Goal: Information Seeking & Learning: Learn about a topic

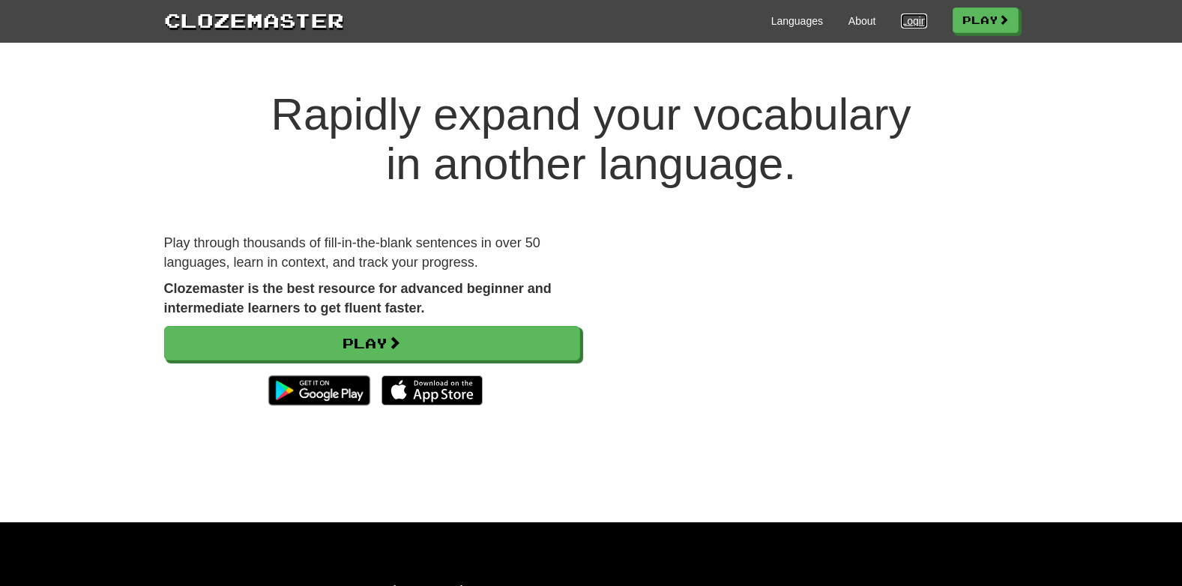
click at [901, 19] on link "Login" at bounding box center [913, 20] width 25 height 15
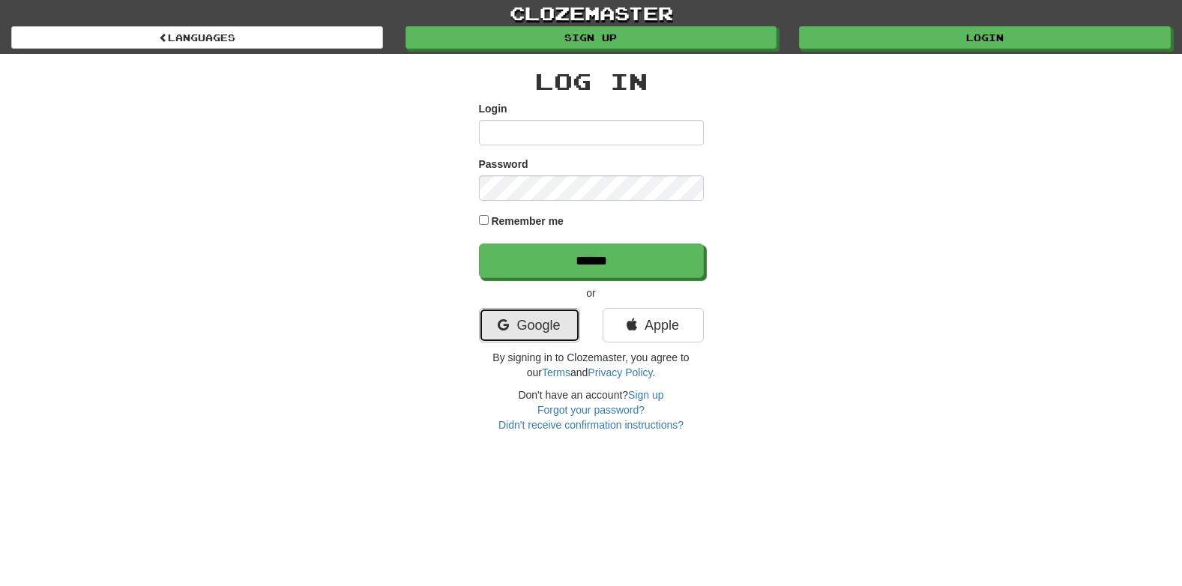
click at [528, 324] on link "Google" at bounding box center [529, 325] width 101 height 34
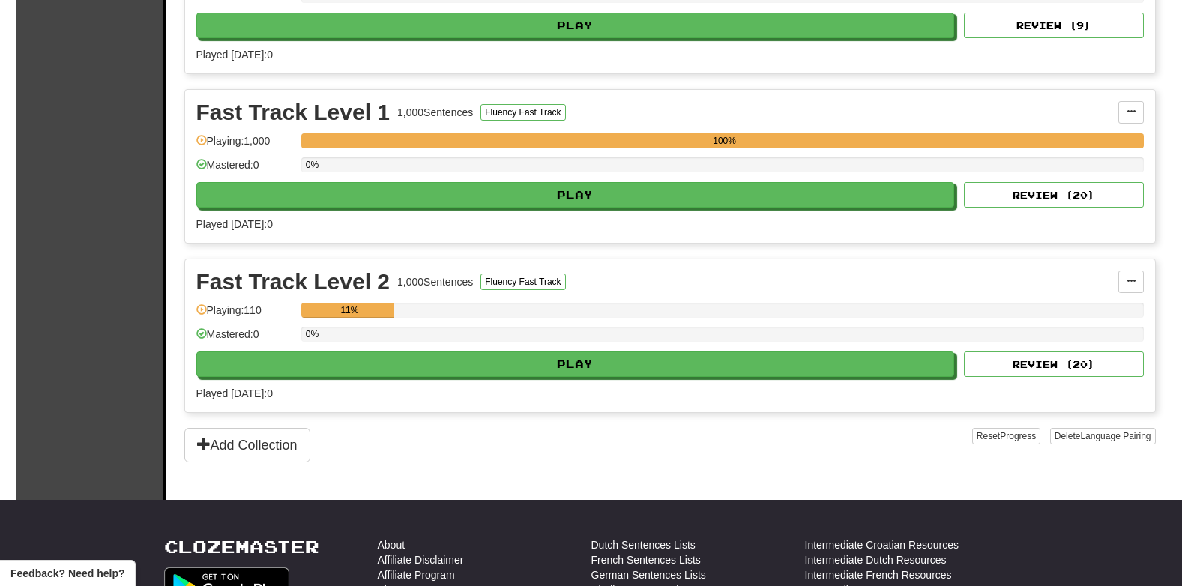
scroll to position [743, 0]
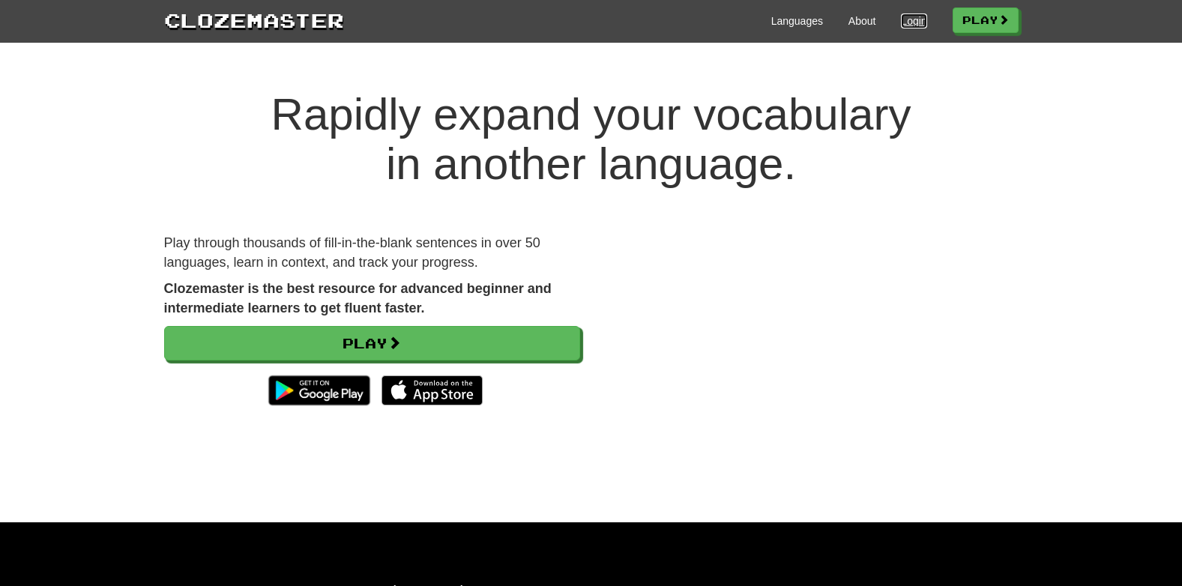
click at [908, 25] on link "Login" at bounding box center [913, 20] width 25 height 15
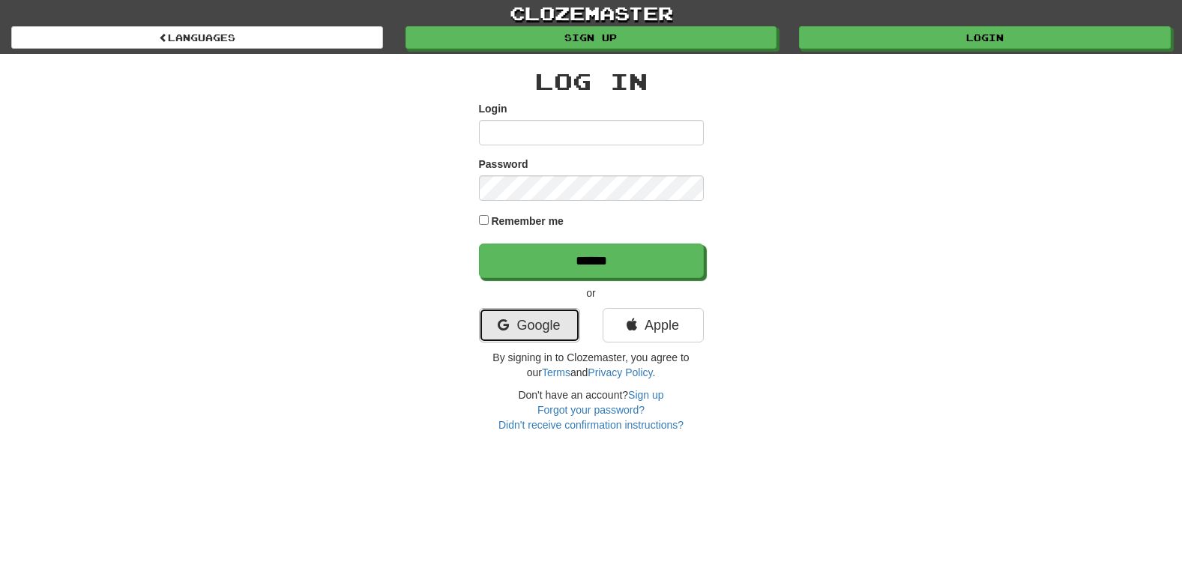
click at [542, 327] on link "Google" at bounding box center [529, 325] width 101 height 34
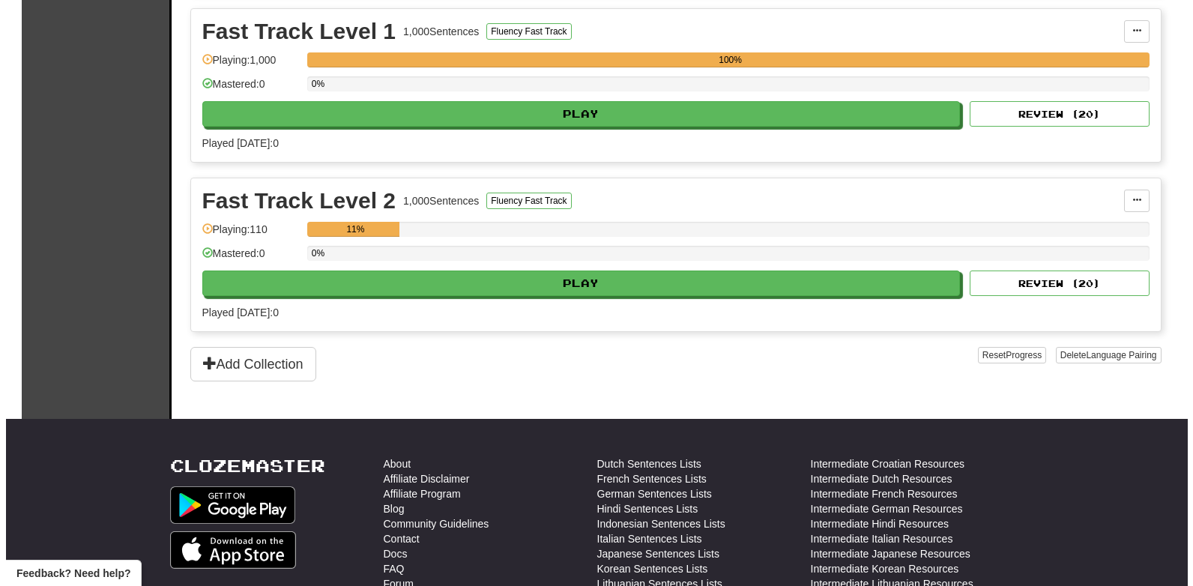
scroll to position [848, 0]
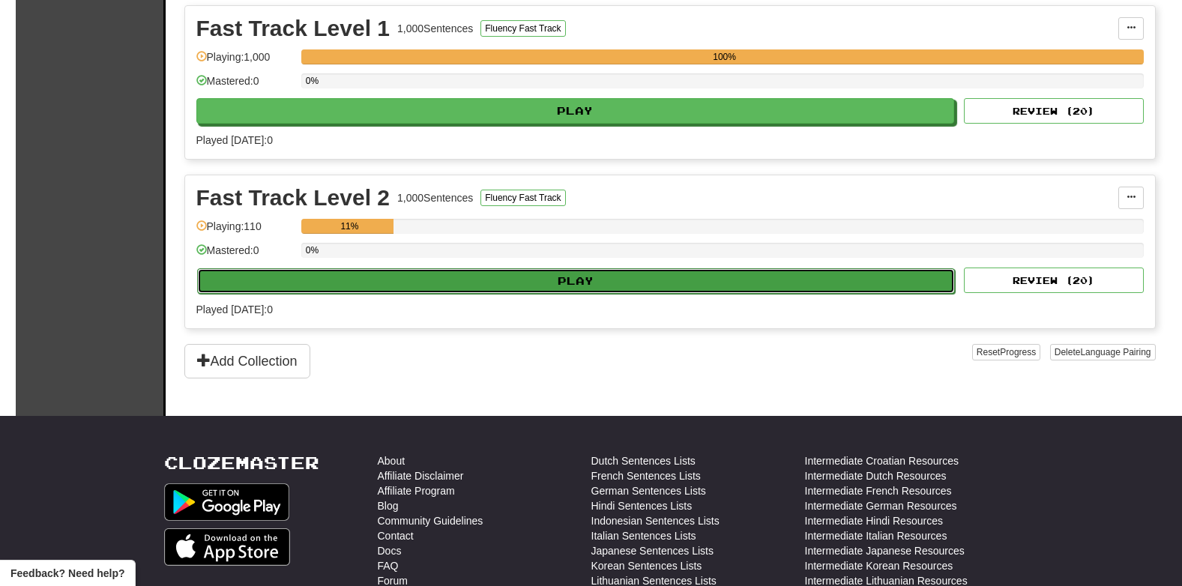
click at [552, 289] on button "Play" at bounding box center [576, 280] width 758 height 25
select select "**"
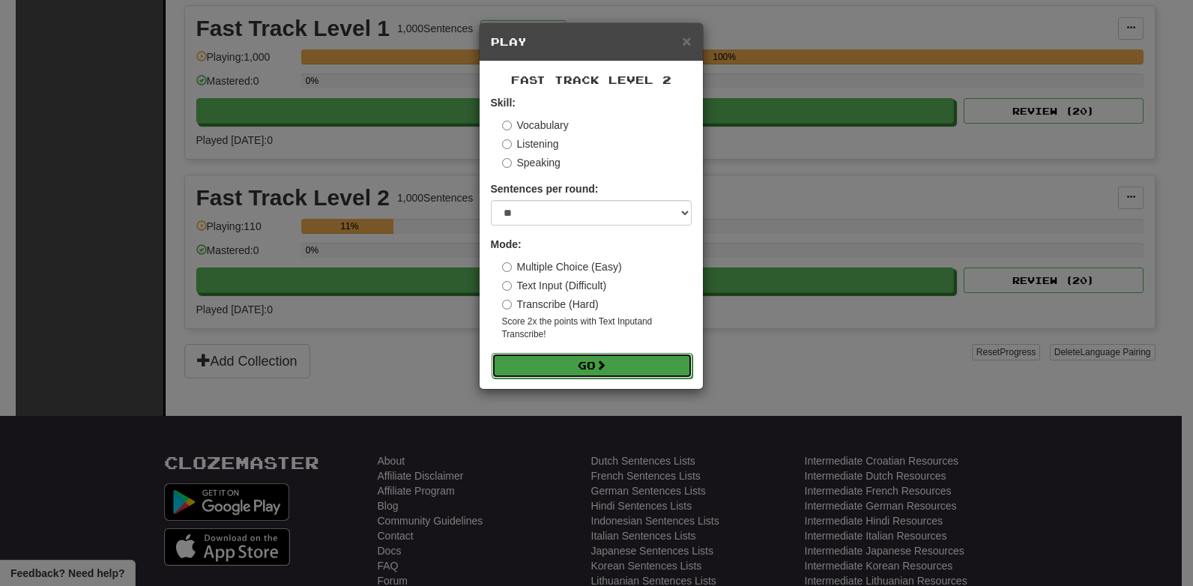
click at [593, 365] on button "Go" at bounding box center [592, 365] width 201 height 25
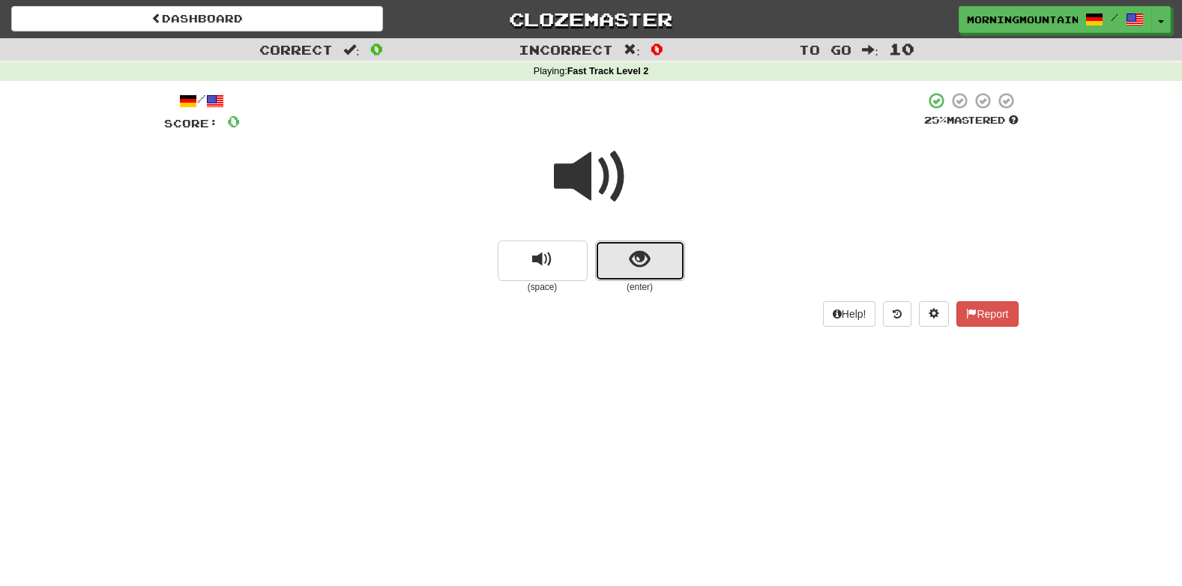
click at [637, 247] on button "show sentence" at bounding box center [640, 261] width 90 height 40
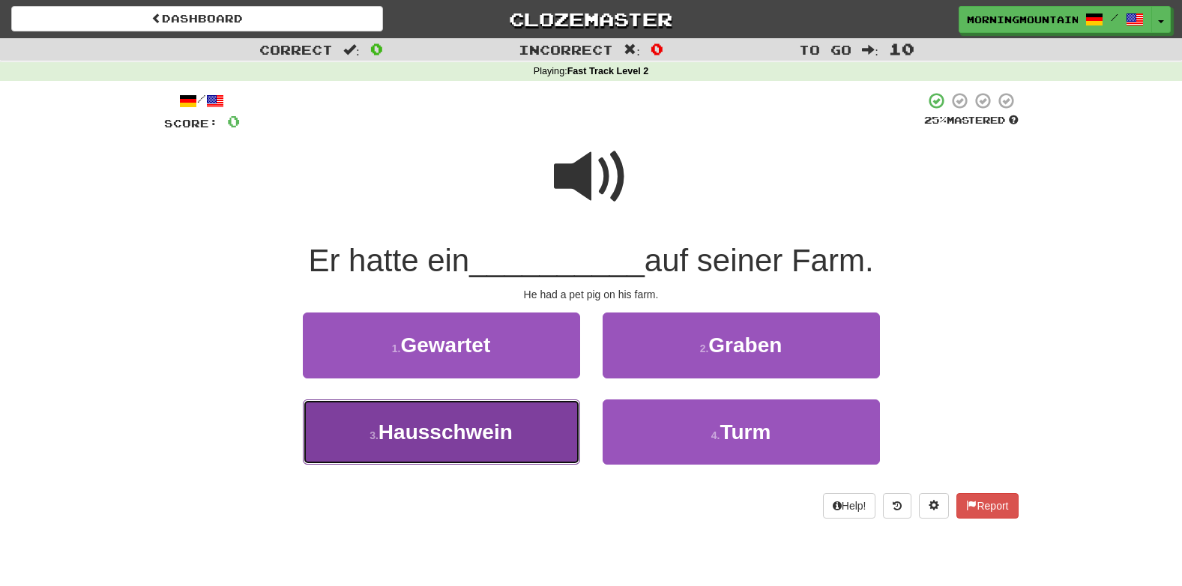
click at [438, 430] on span "Hausschwein" at bounding box center [445, 431] width 134 height 23
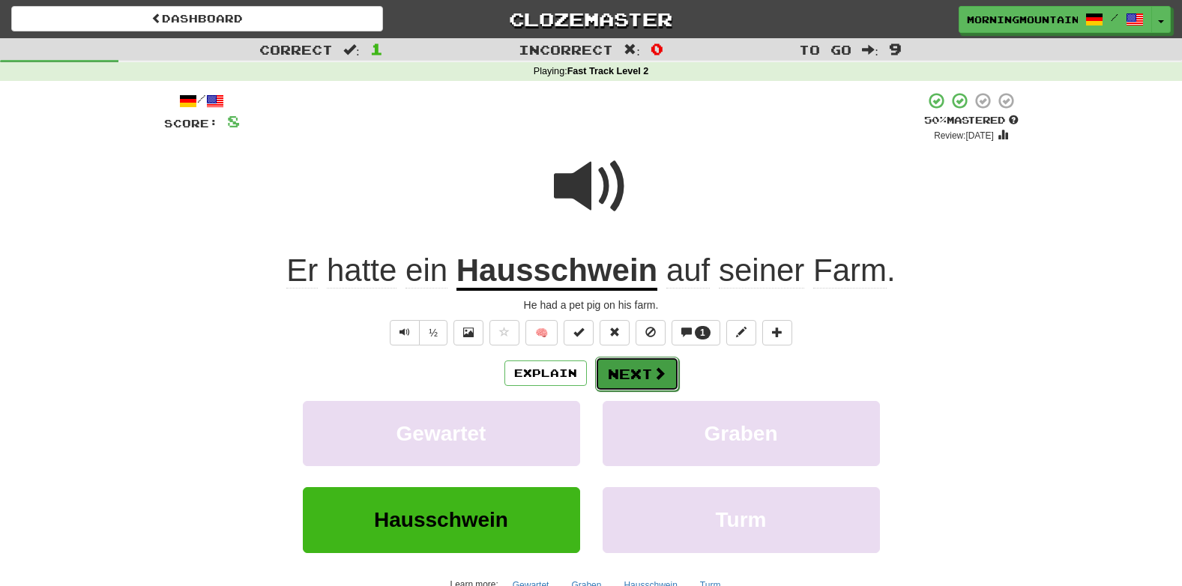
click at [635, 378] on button "Next" at bounding box center [637, 374] width 84 height 34
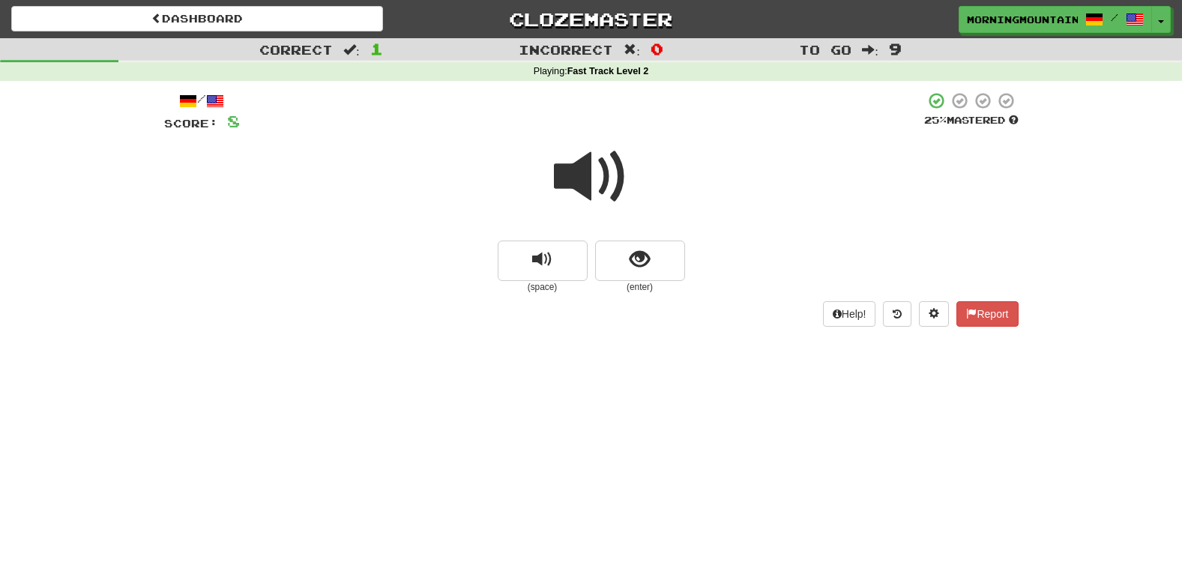
click at [584, 175] on span at bounding box center [591, 176] width 75 height 75
click at [647, 258] on span "show sentence" at bounding box center [639, 260] width 20 height 20
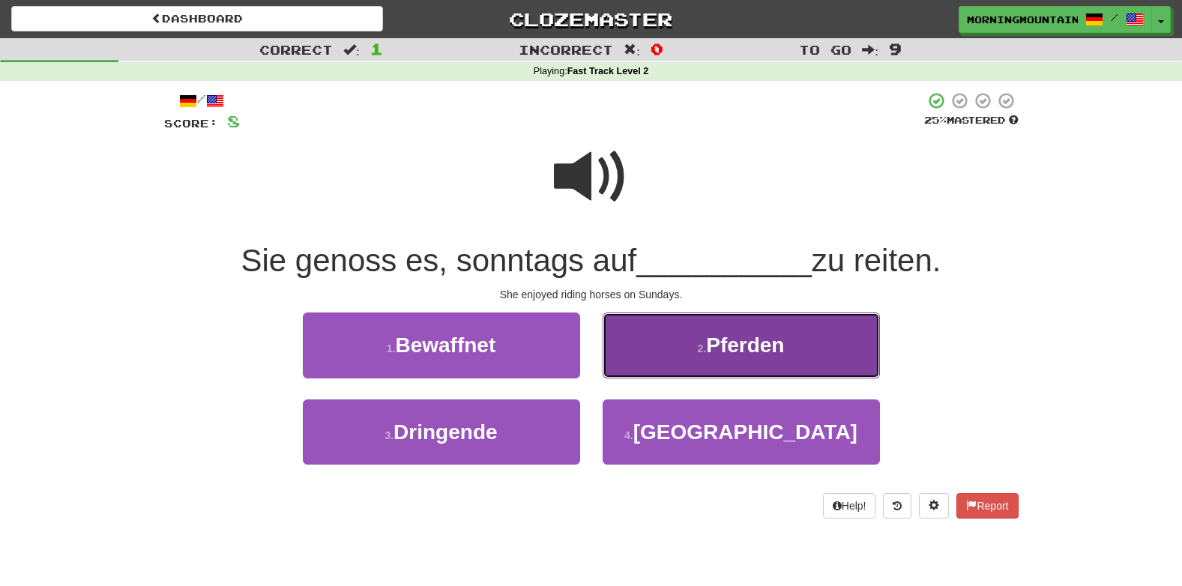
click at [740, 353] on span "Pferden" at bounding box center [745, 344] width 78 height 23
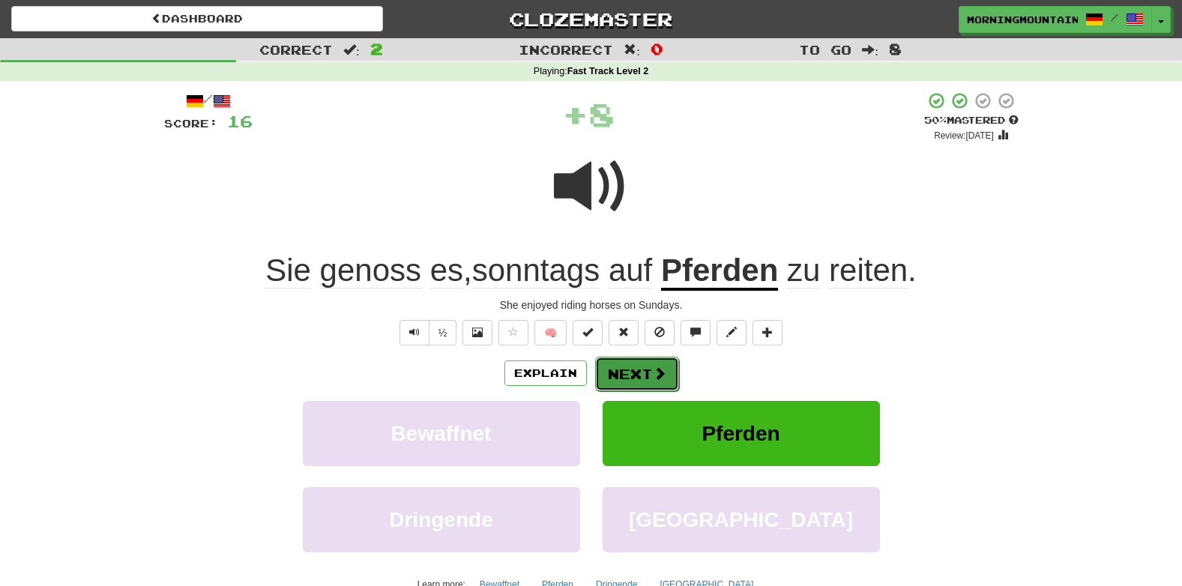
click at [664, 366] on span at bounding box center [659, 372] width 13 height 13
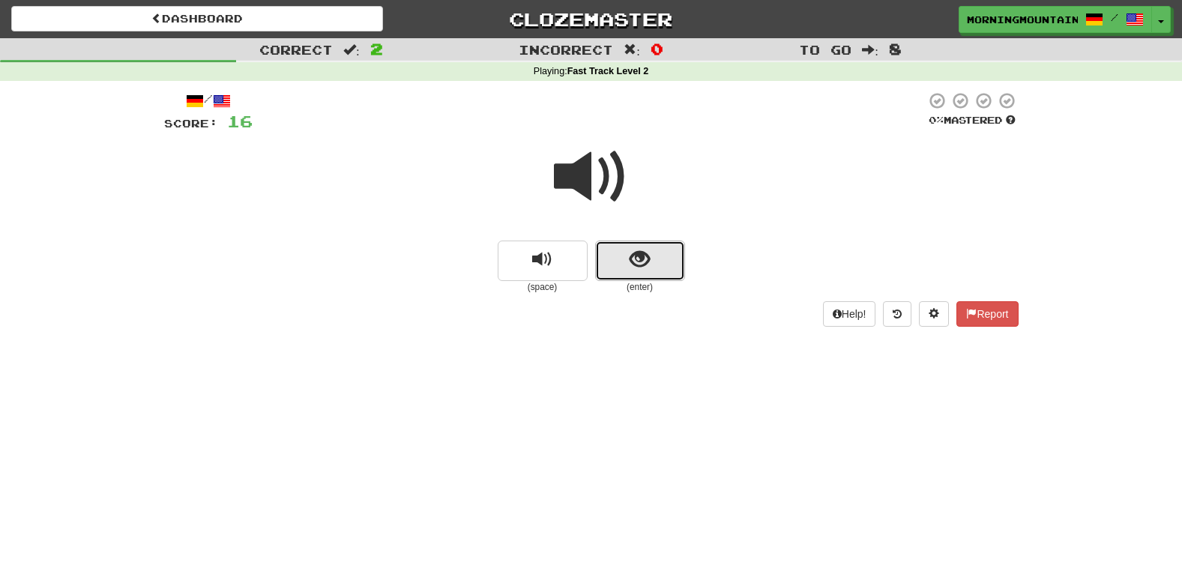
click at [608, 264] on button "show sentence" at bounding box center [640, 261] width 90 height 40
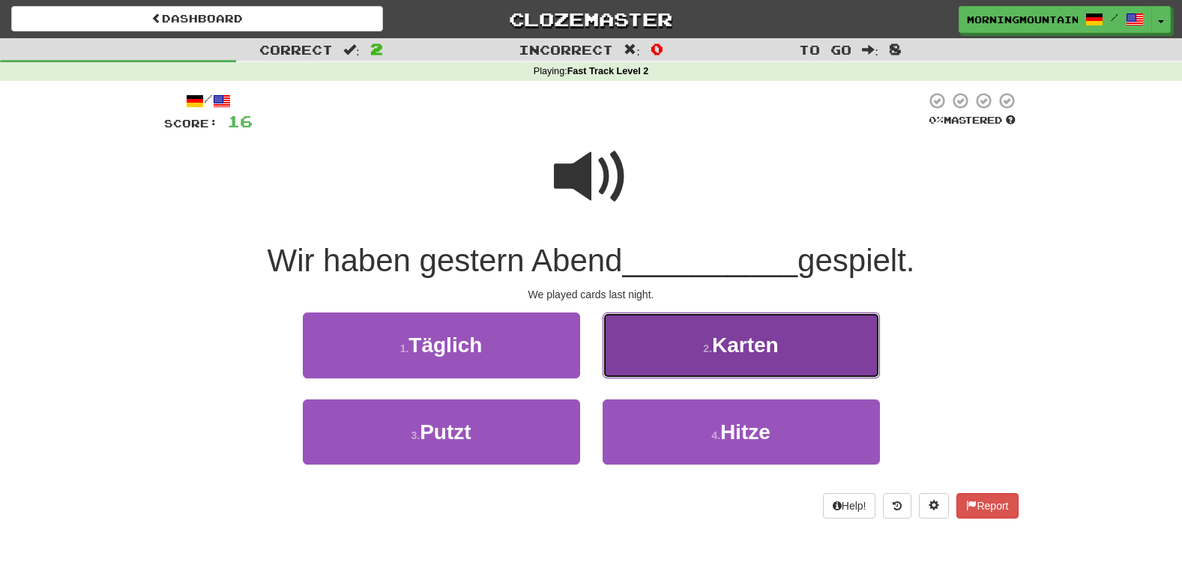
click at [675, 364] on button "2 . Karten" at bounding box center [740, 344] width 277 height 65
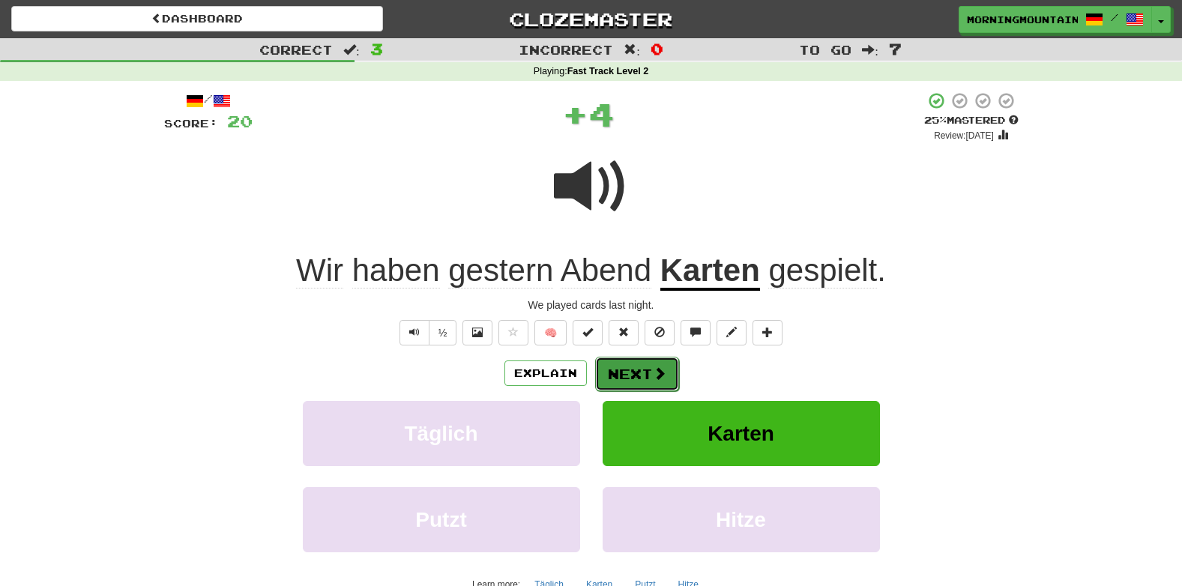
click at [633, 378] on button "Next" at bounding box center [637, 374] width 84 height 34
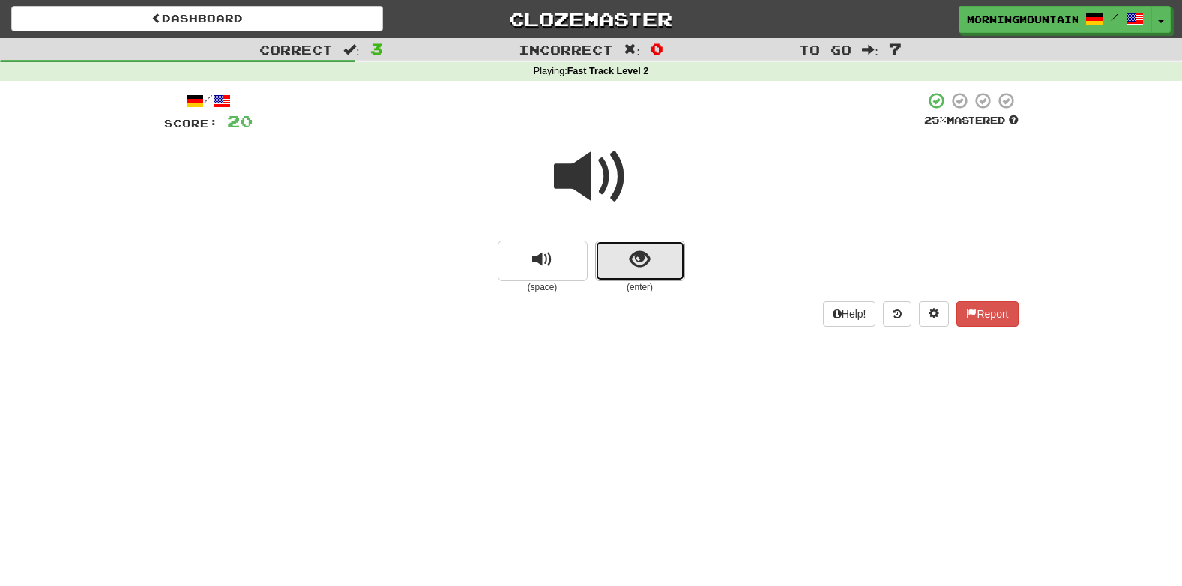
click at [638, 250] on span "show sentence" at bounding box center [639, 260] width 20 height 20
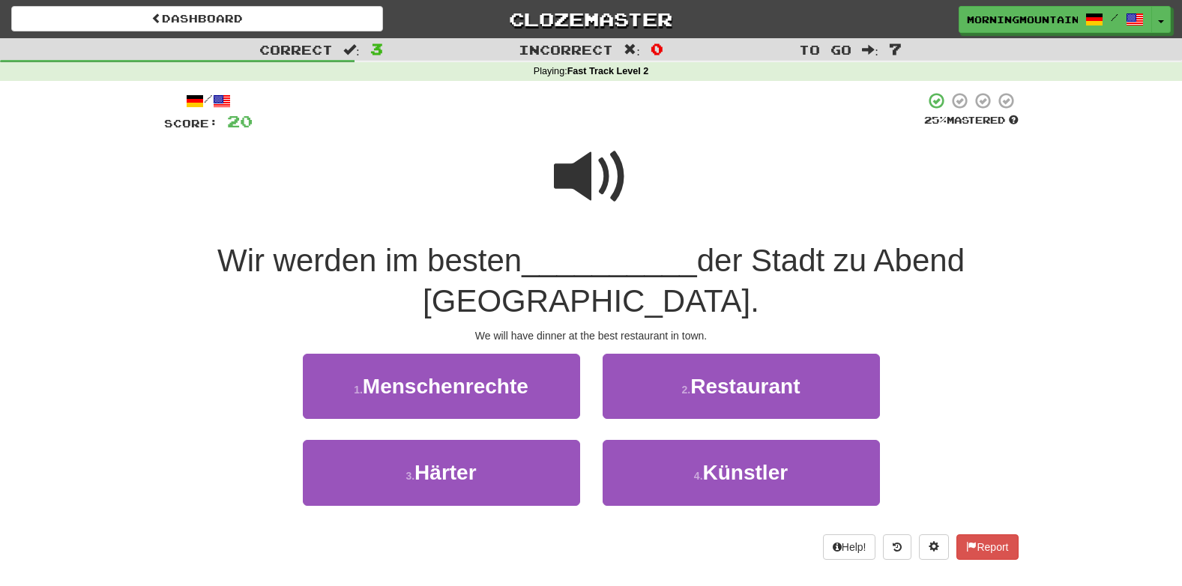
click at [586, 159] on span at bounding box center [591, 176] width 75 height 75
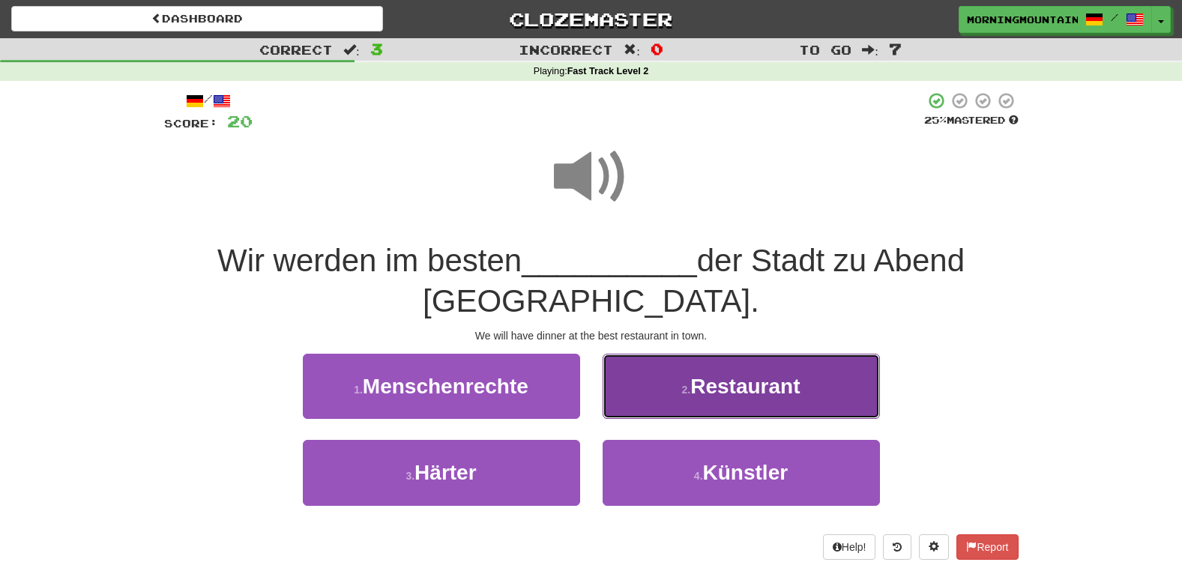
click at [757, 399] on button "2 . Restaurant" at bounding box center [740, 386] width 277 height 65
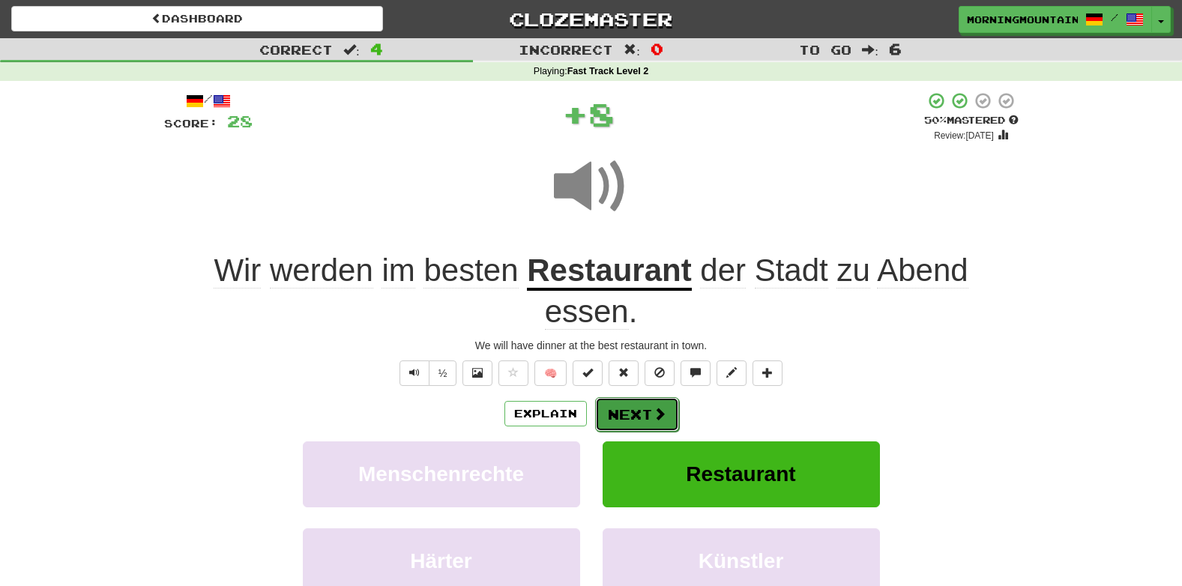
click at [620, 404] on button "Next" at bounding box center [637, 414] width 84 height 34
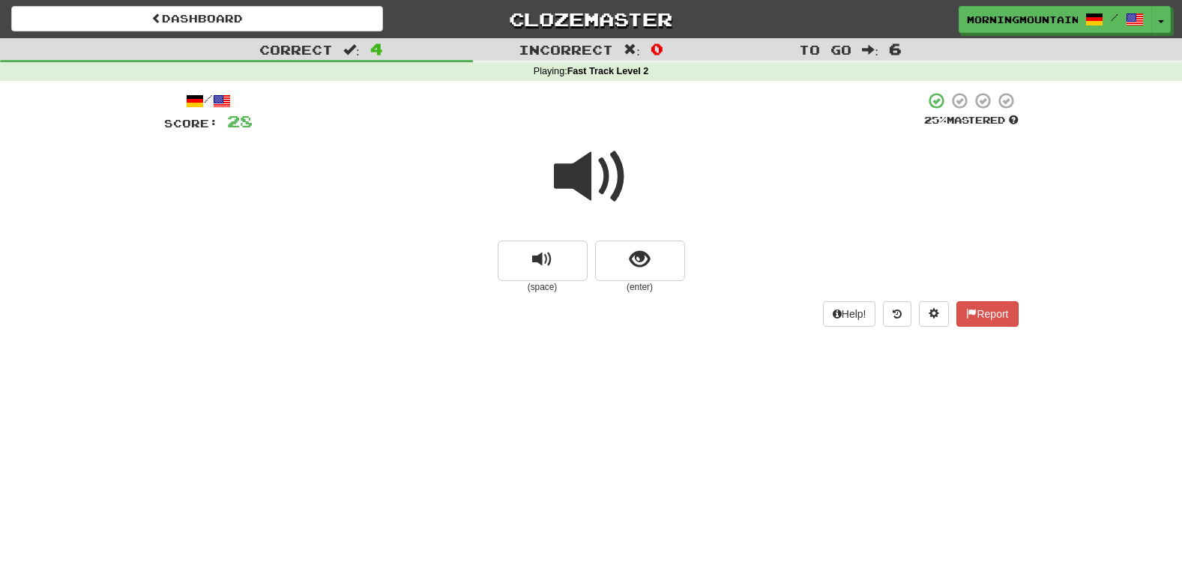
click at [644, 285] on small "(enter)" at bounding box center [640, 287] width 90 height 13
click at [614, 258] on button "show sentence" at bounding box center [640, 261] width 90 height 40
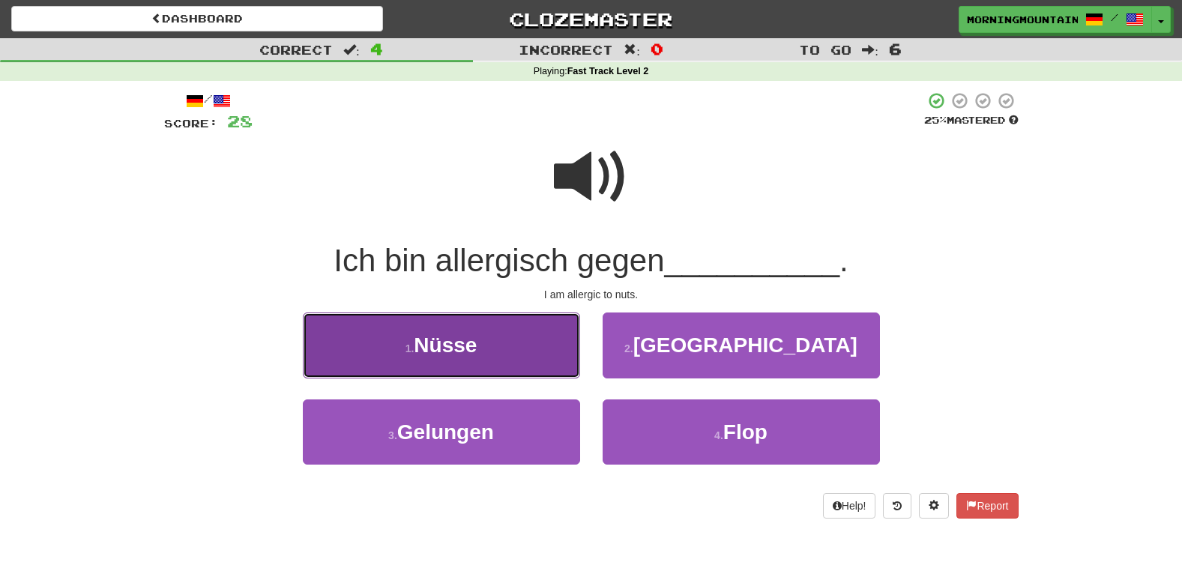
click at [534, 351] on button "1 . Nüsse" at bounding box center [441, 344] width 277 height 65
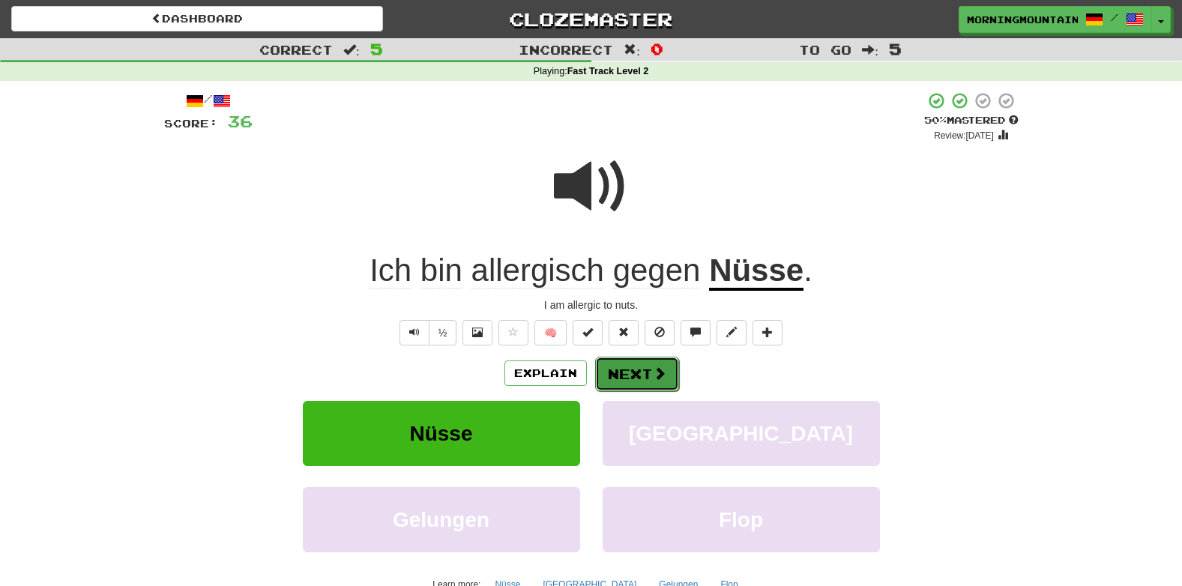
click at [636, 366] on button "Next" at bounding box center [637, 374] width 84 height 34
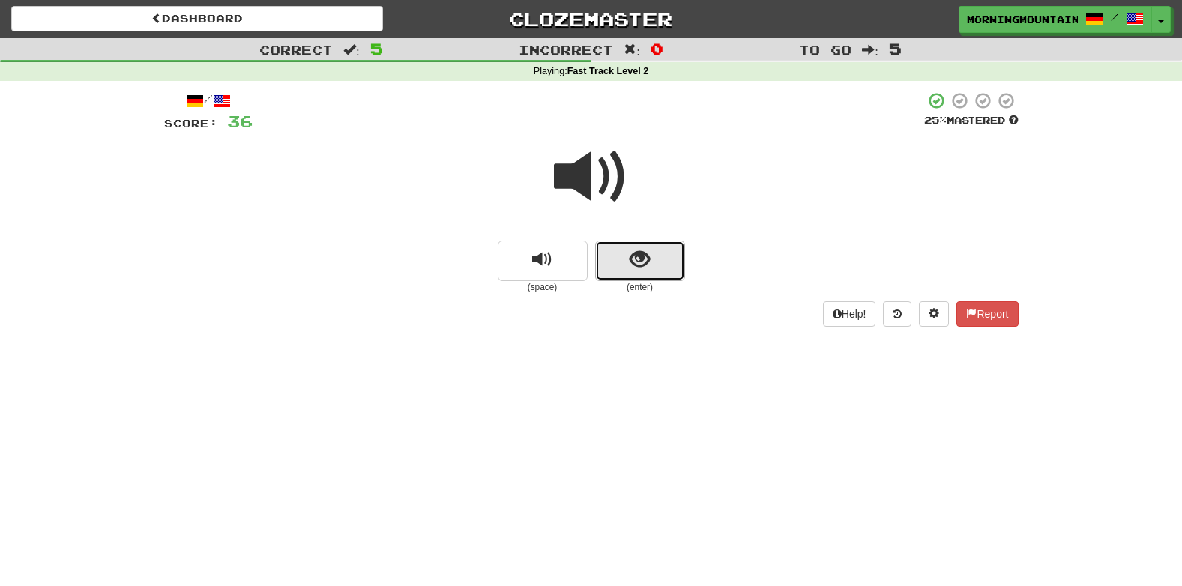
click at [641, 267] on span "show sentence" at bounding box center [639, 260] width 20 height 20
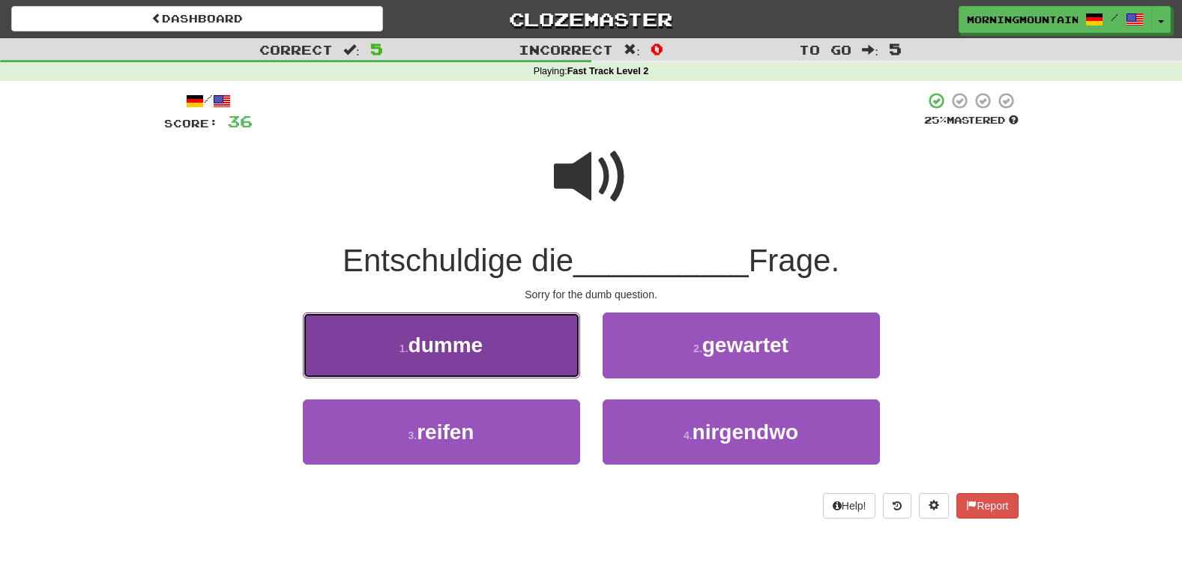
click at [564, 362] on button "1 . dumme" at bounding box center [441, 344] width 277 height 65
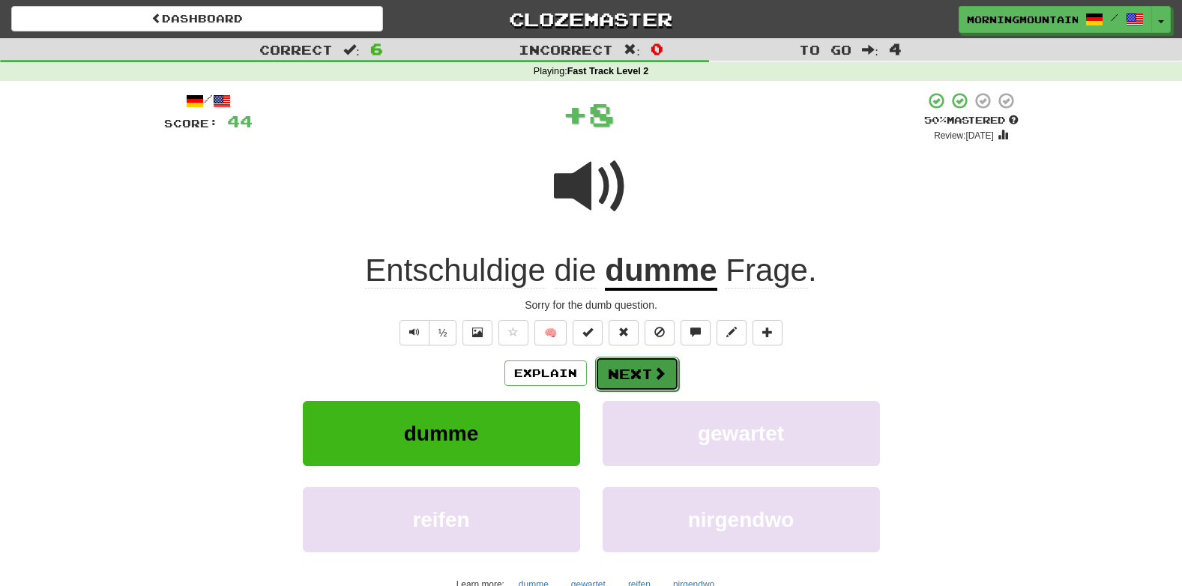
click at [638, 363] on button "Next" at bounding box center [637, 374] width 84 height 34
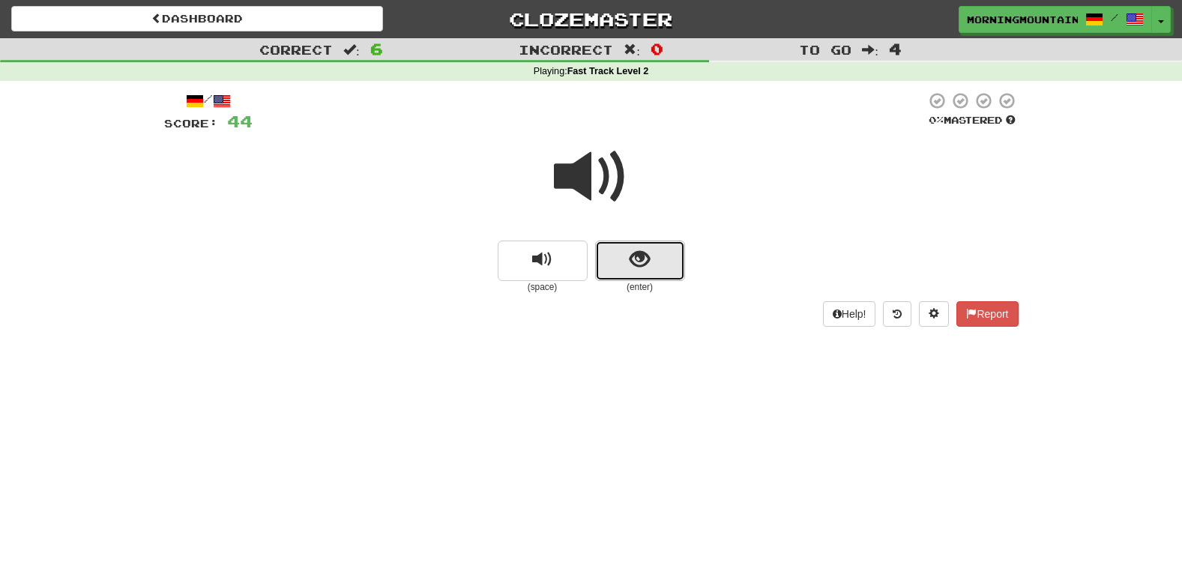
click at [659, 264] on button "show sentence" at bounding box center [640, 261] width 90 height 40
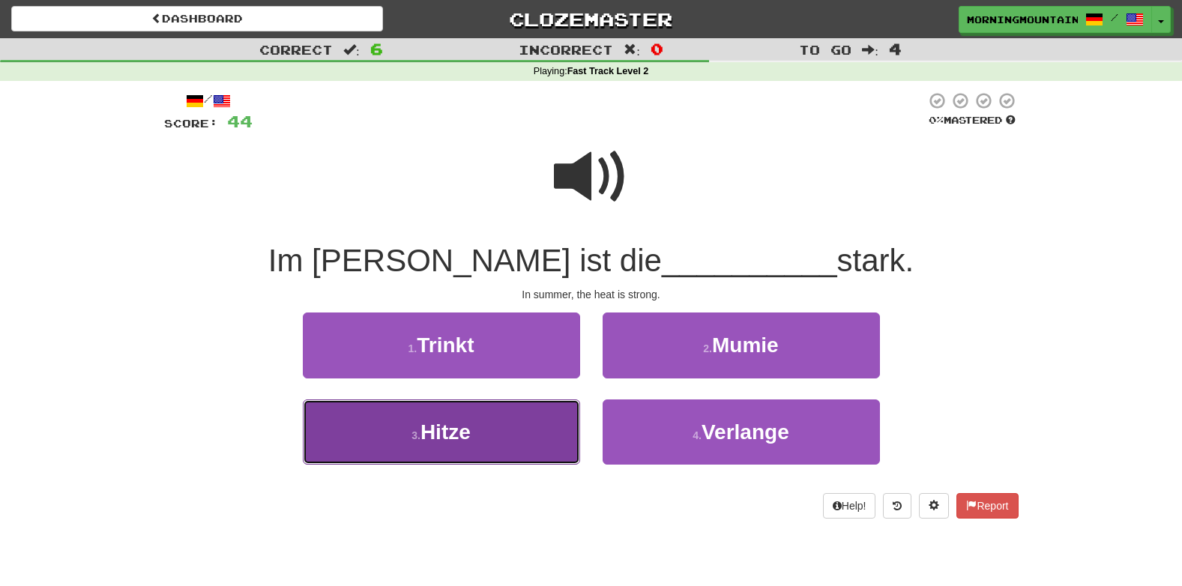
click at [462, 444] on span "Hitze" at bounding box center [445, 431] width 50 height 23
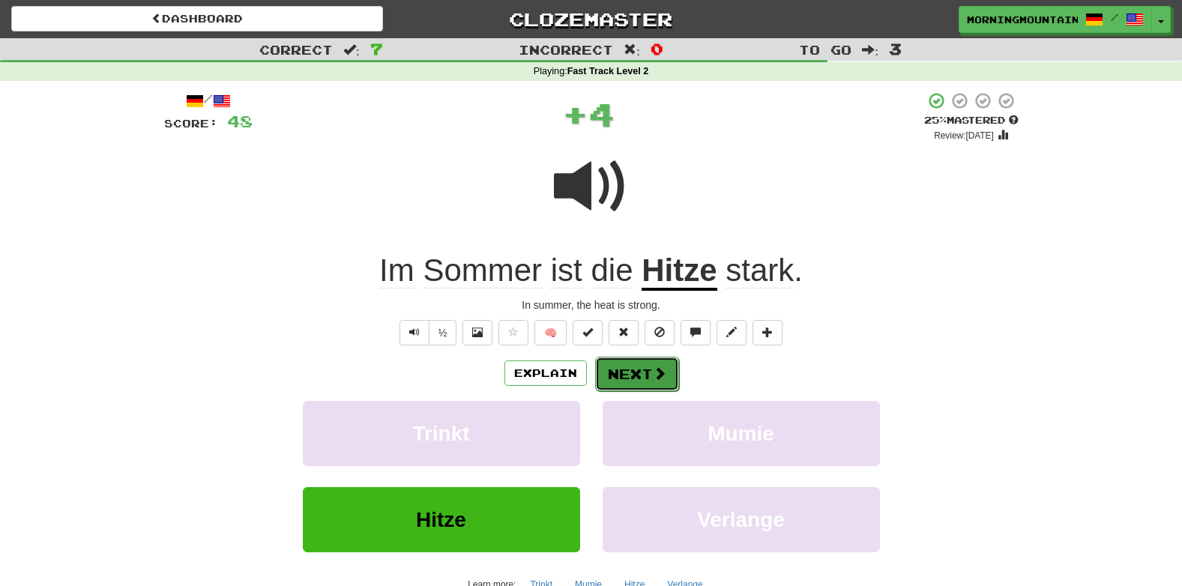
click at [599, 390] on button "Next" at bounding box center [637, 374] width 84 height 34
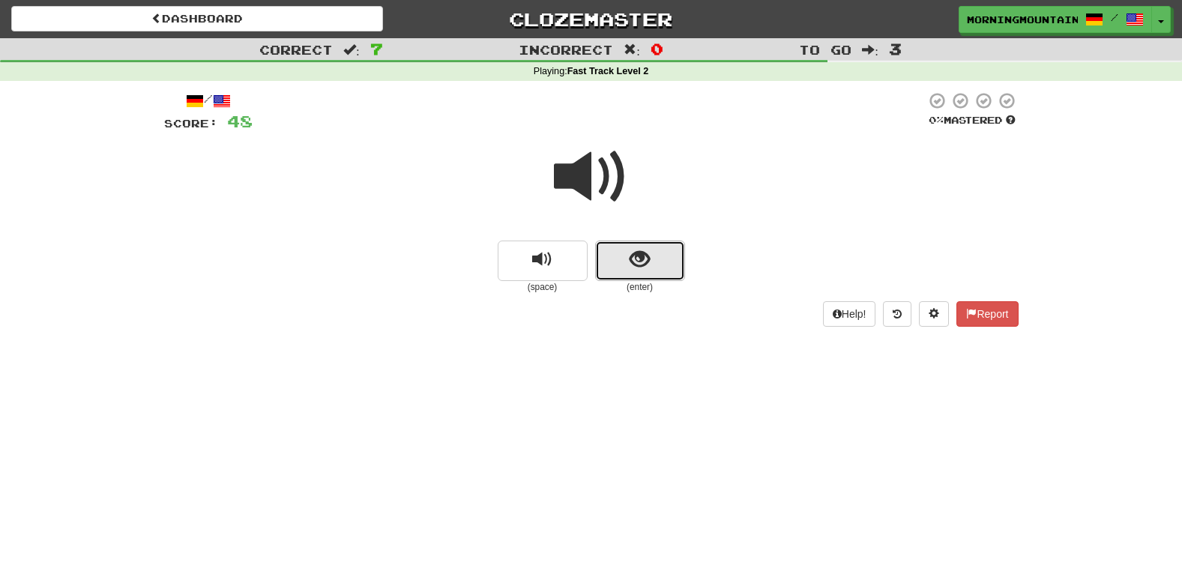
click at [653, 273] on button "show sentence" at bounding box center [640, 261] width 90 height 40
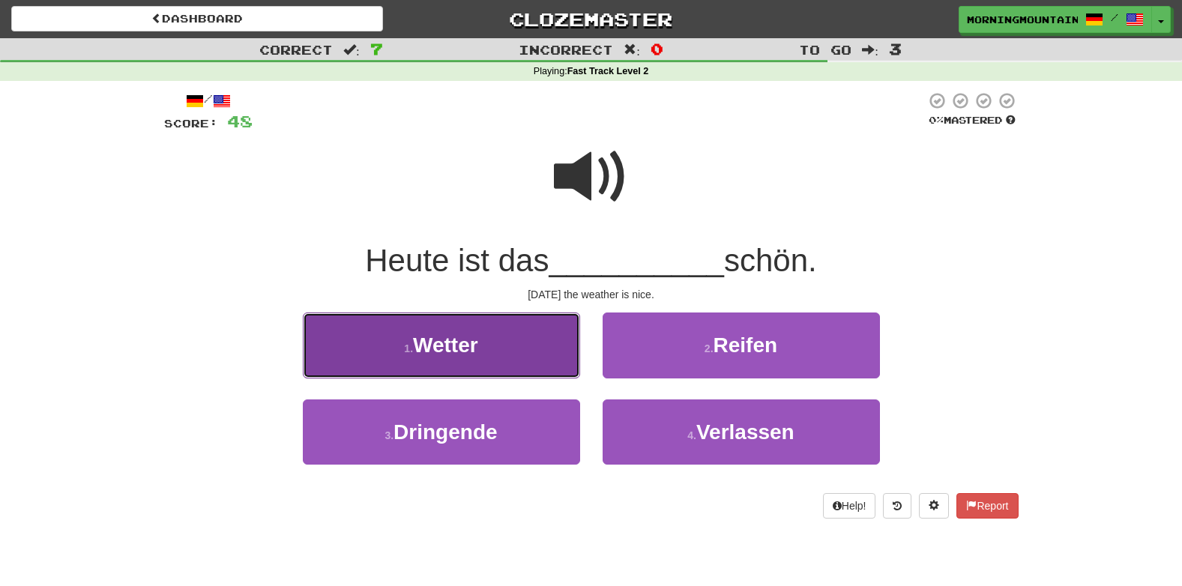
click at [525, 363] on button "1 . Wetter" at bounding box center [441, 344] width 277 height 65
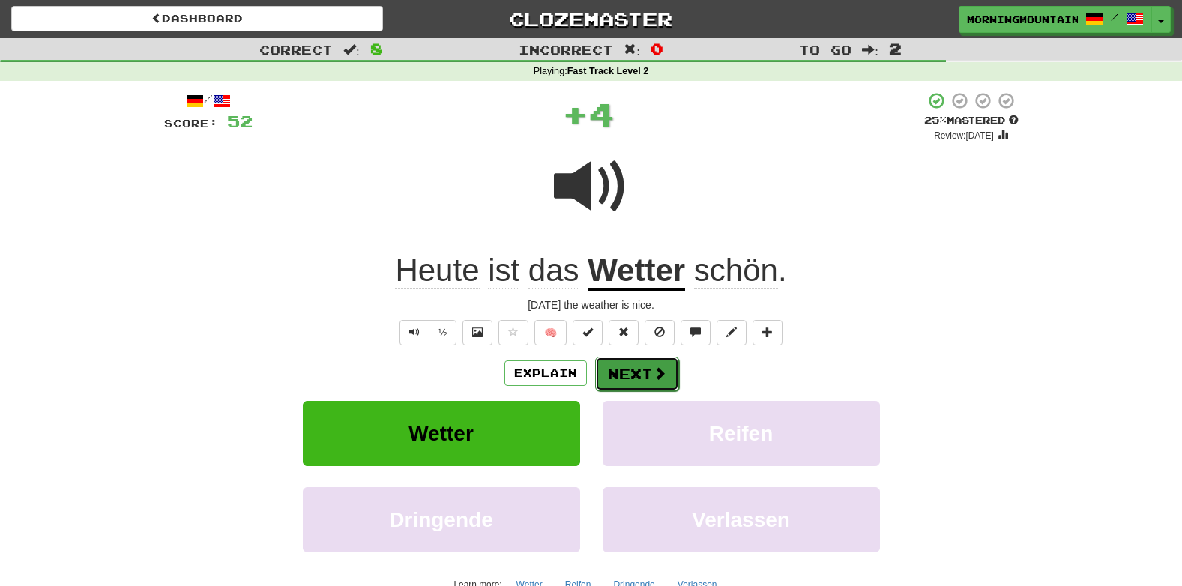
click at [639, 375] on button "Next" at bounding box center [637, 374] width 84 height 34
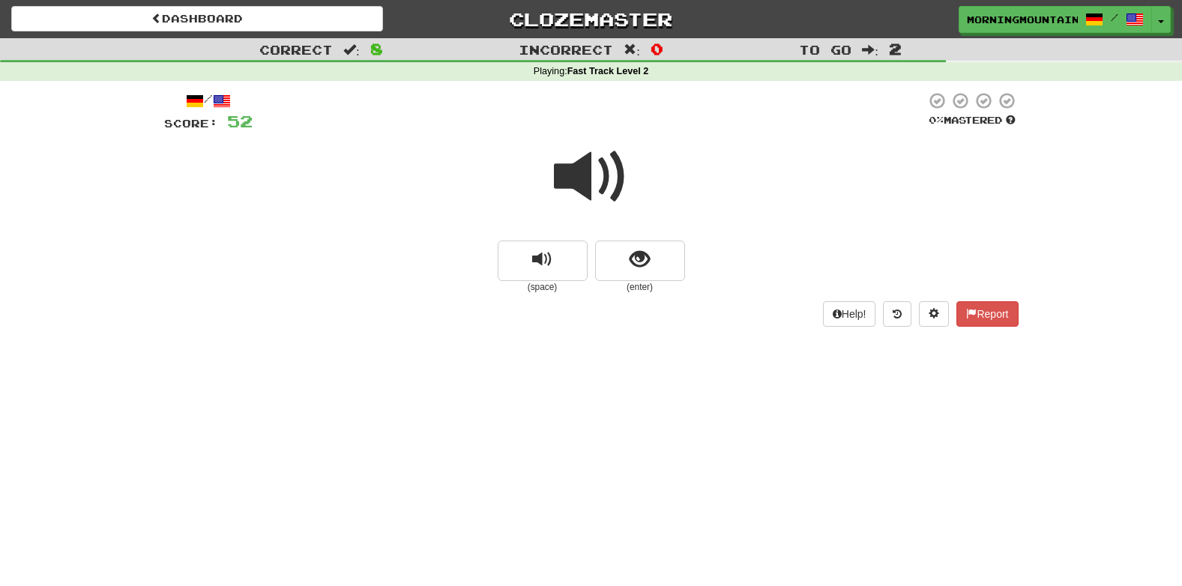
click at [643, 281] on small "(enter)" at bounding box center [640, 287] width 90 height 13
click at [635, 255] on span "show sentence" at bounding box center [639, 260] width 20 height 20
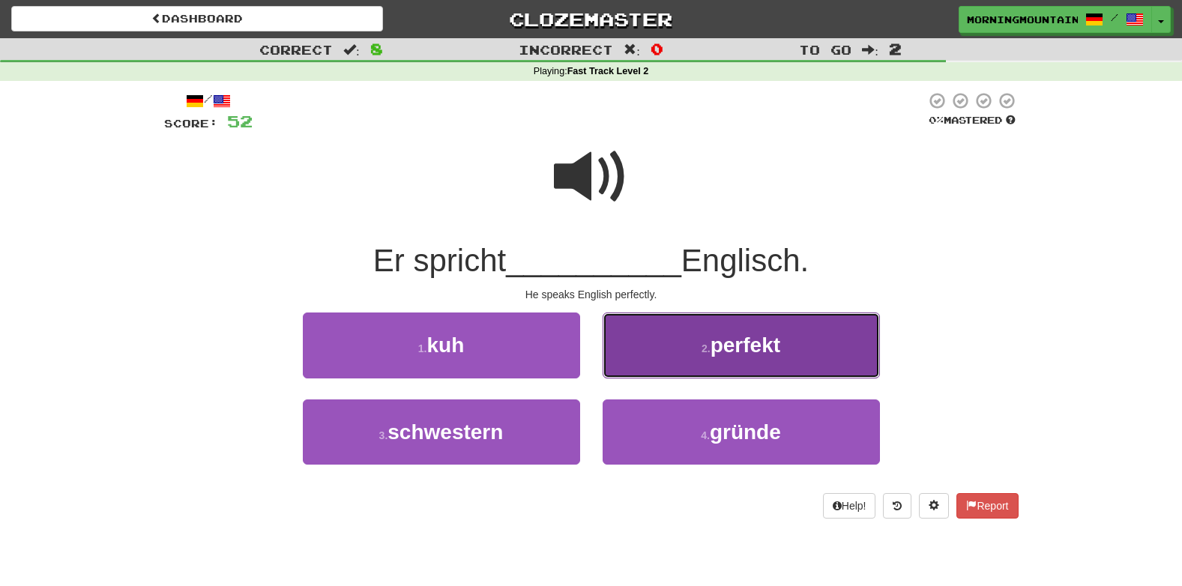
click at [677, 366] on button "2 . perfekt" at bounding box center [740, 344] width 277 height 65
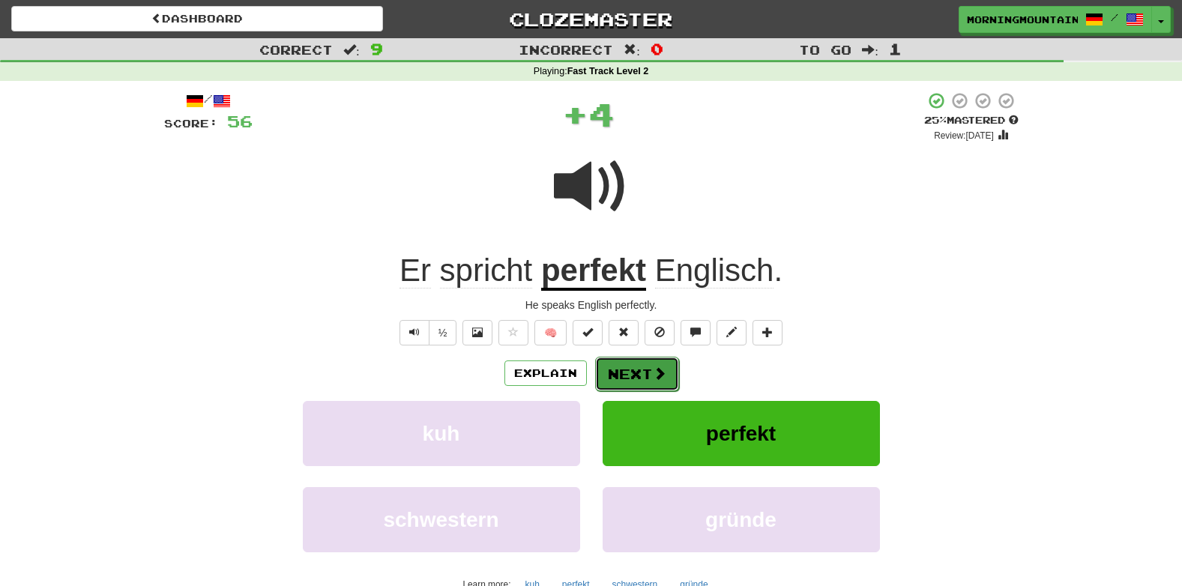
click at [635, 372] on button "Next" at bounding box center [637, 374] width 84 height 34
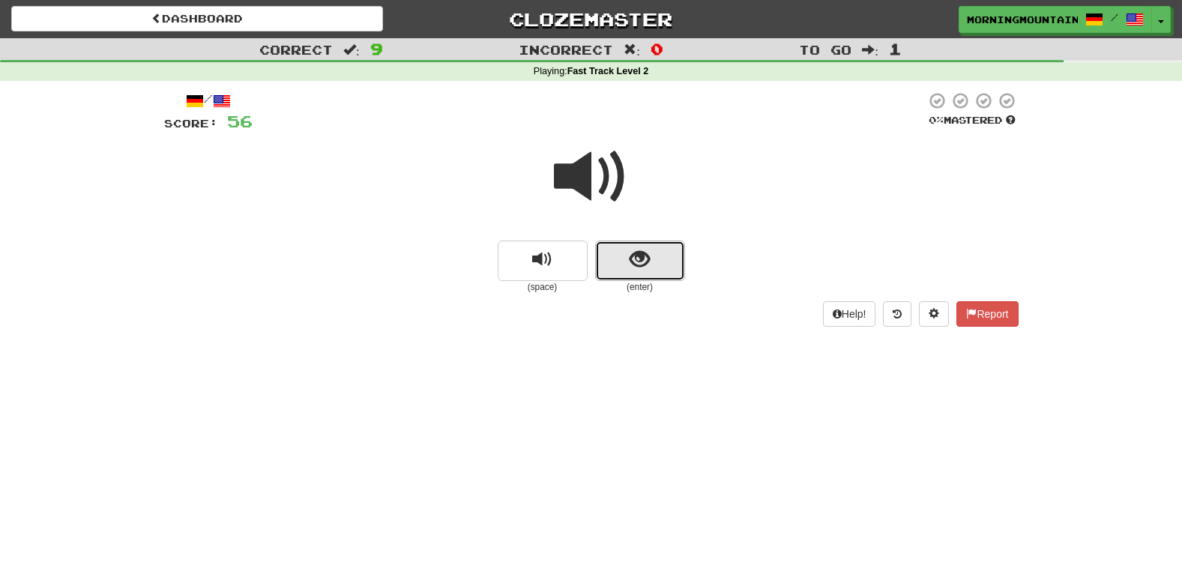
click at [642, 243] on button "show sentence" at bounding box center [640, 261] width 90 height 40
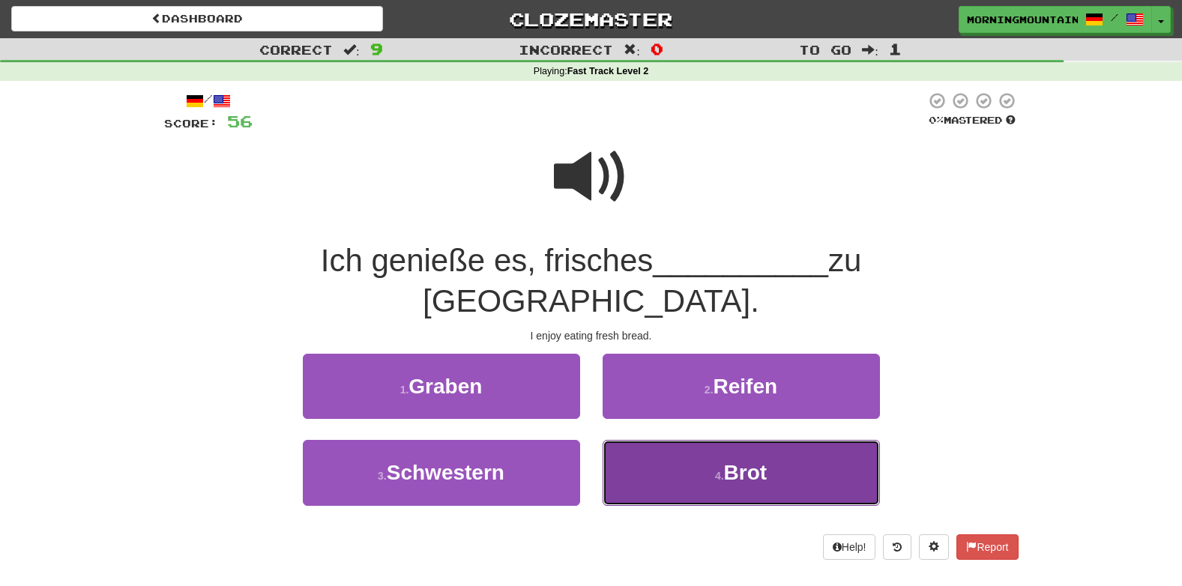
click at [685, 456] on button "4 . Brot" at bounding box center [740, 472] width 277 height 65
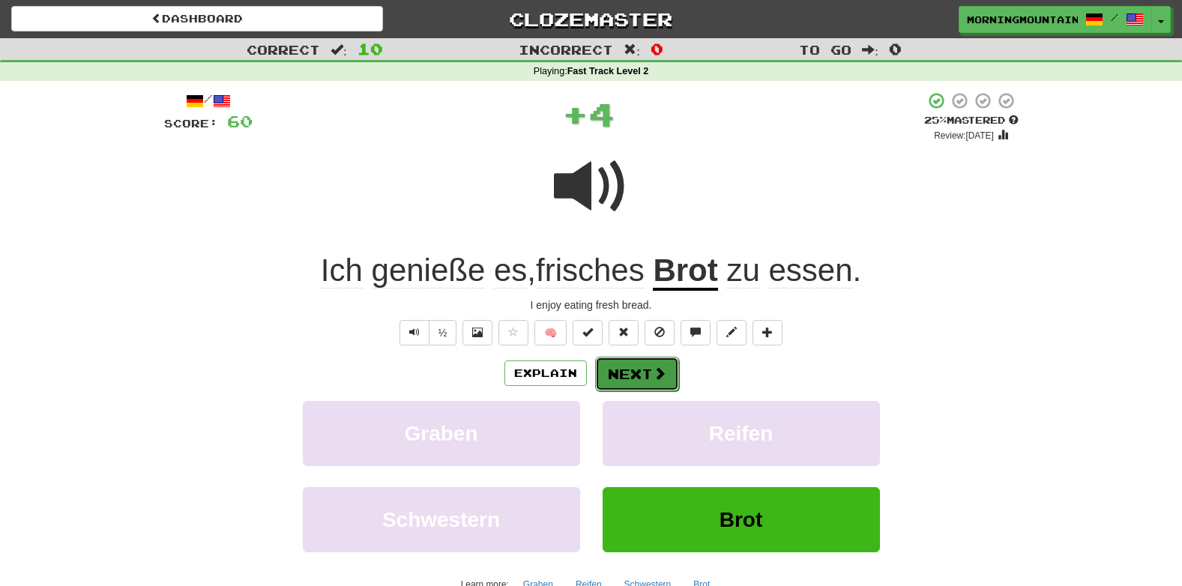
click at [647, 369] on button "Next" at bounding box center [637, 374] width 84 height 34
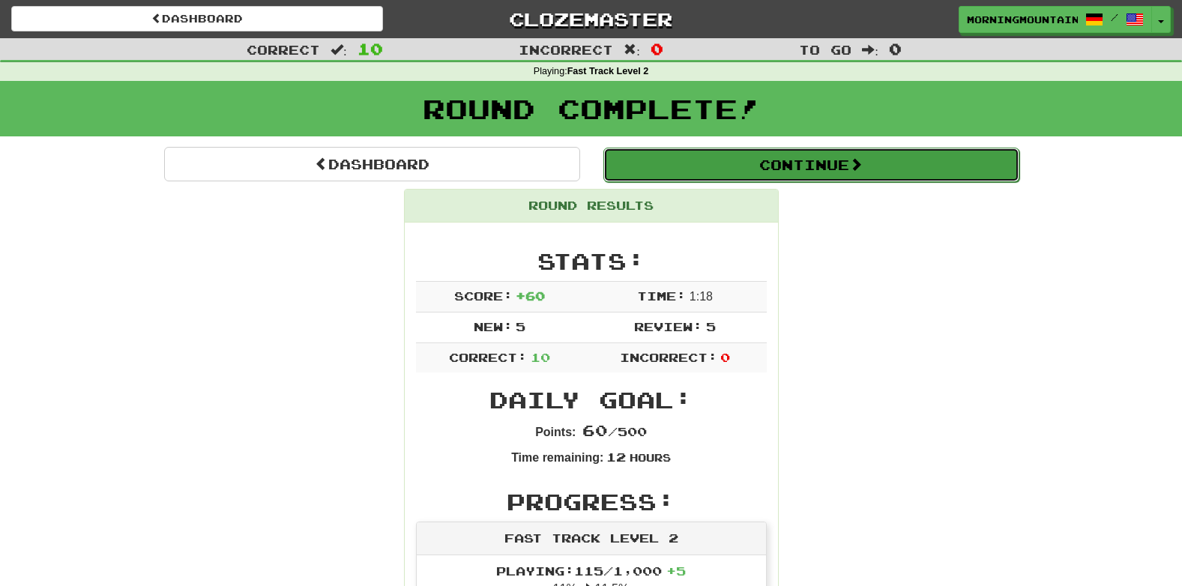
click at [874, 173] on button "Continue" at bounding box center [811, 165] width 416 height 34
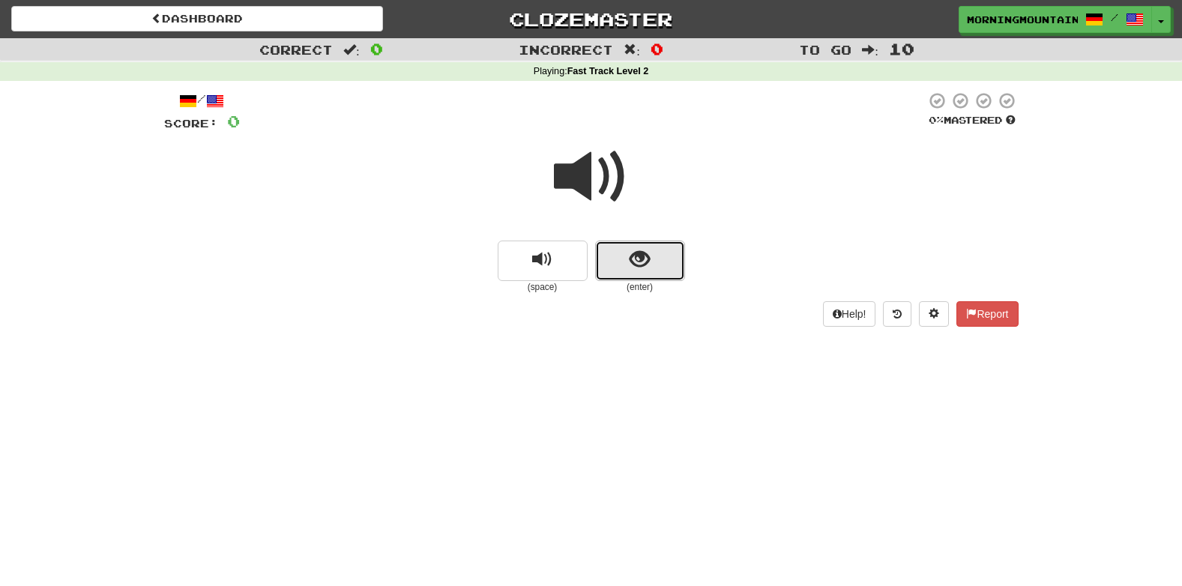
click at [641, 264] on span "show sentence" at bounding box center [639, 260] width 20 height 20
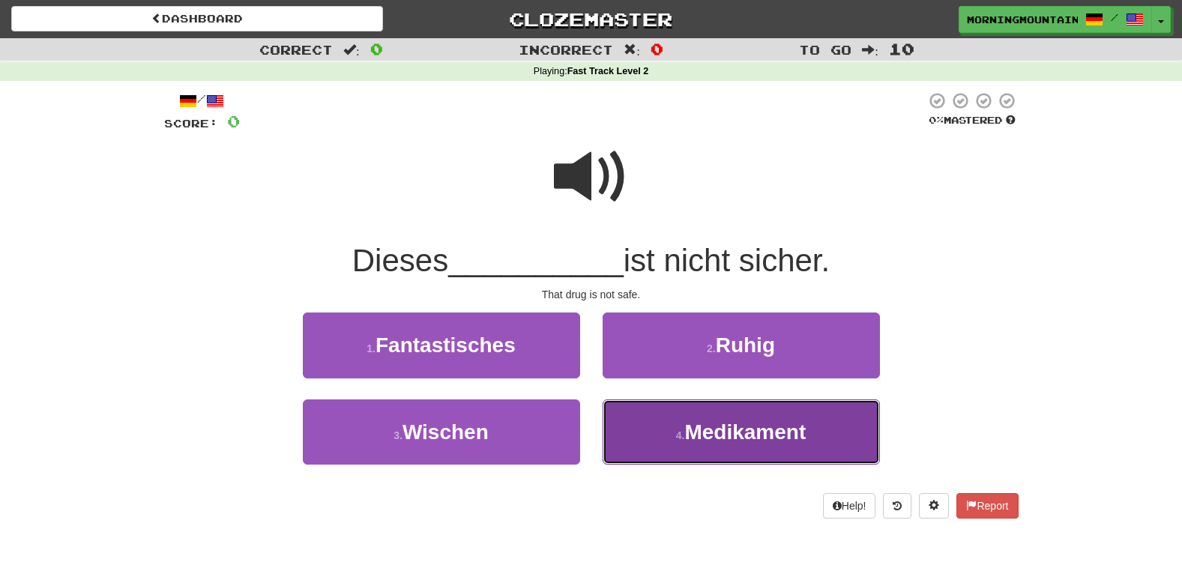
click at [656, 450] on button "4 . Medikament" at bounding box center [740, 431] width 277 height 65
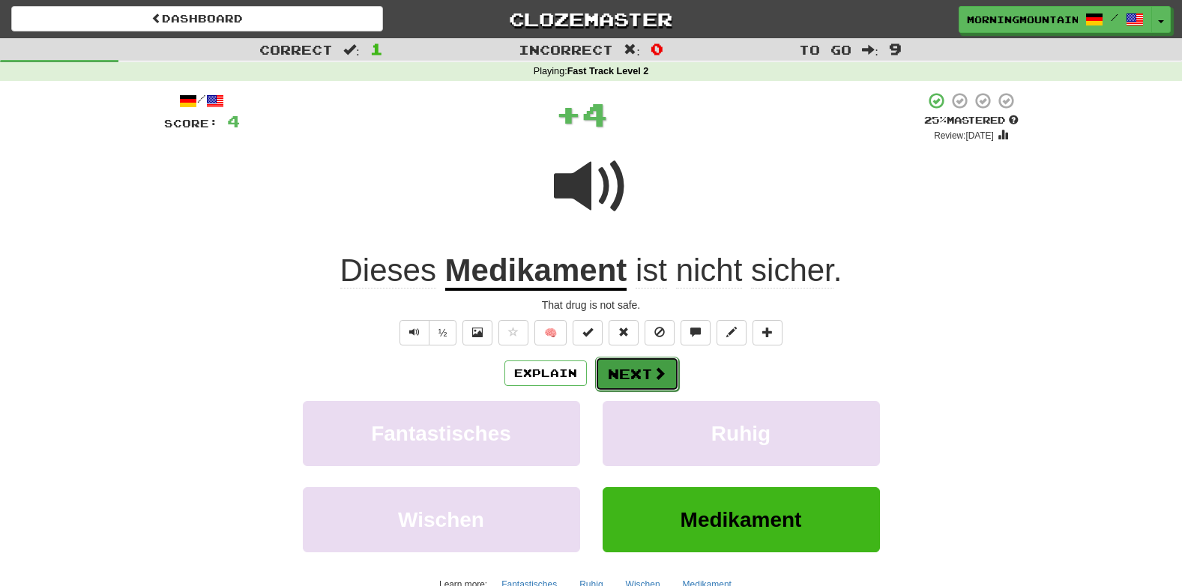
click at [620, 379] on button "Next" at bounding box center [637, 374] width 84 height 34
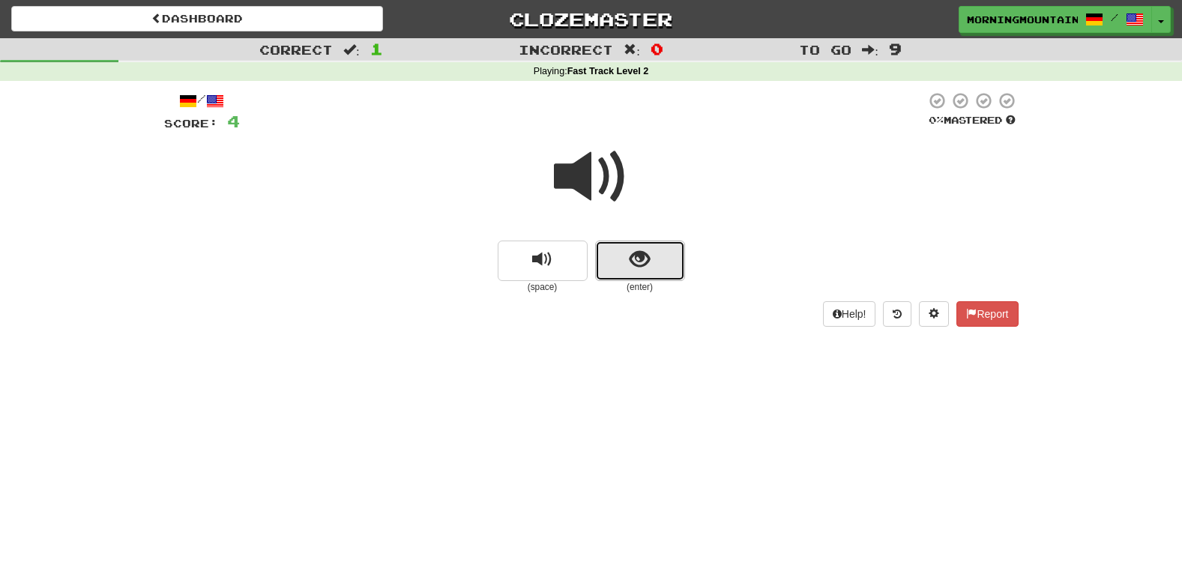
click at [646, 271] on button "show sentence" at bounding box center [640, 261] width 90 height 40
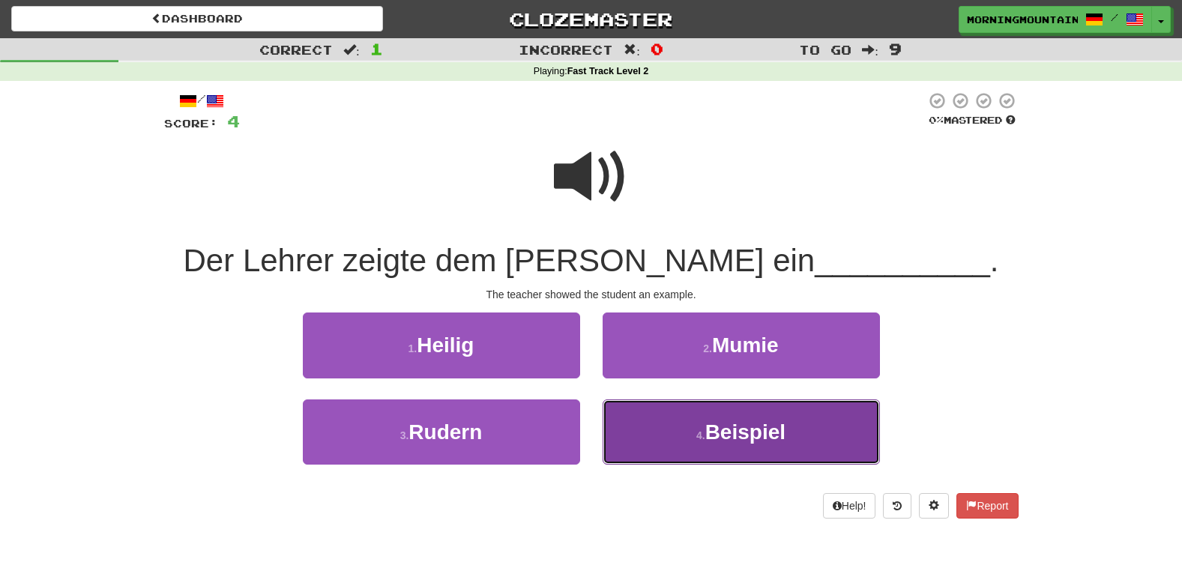
click at [659, 442] on button "4 . Beispiel" at bounding box center [740, 431] width 277 height 65
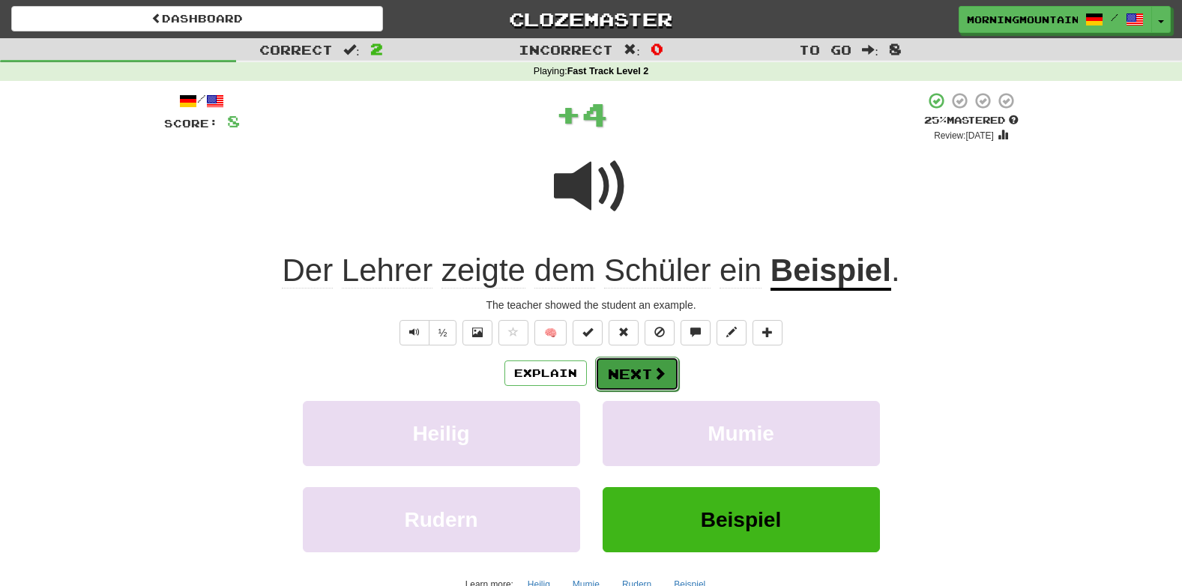
click at [653, 368] on span at bounding box center [659, 372] width 13 height 13
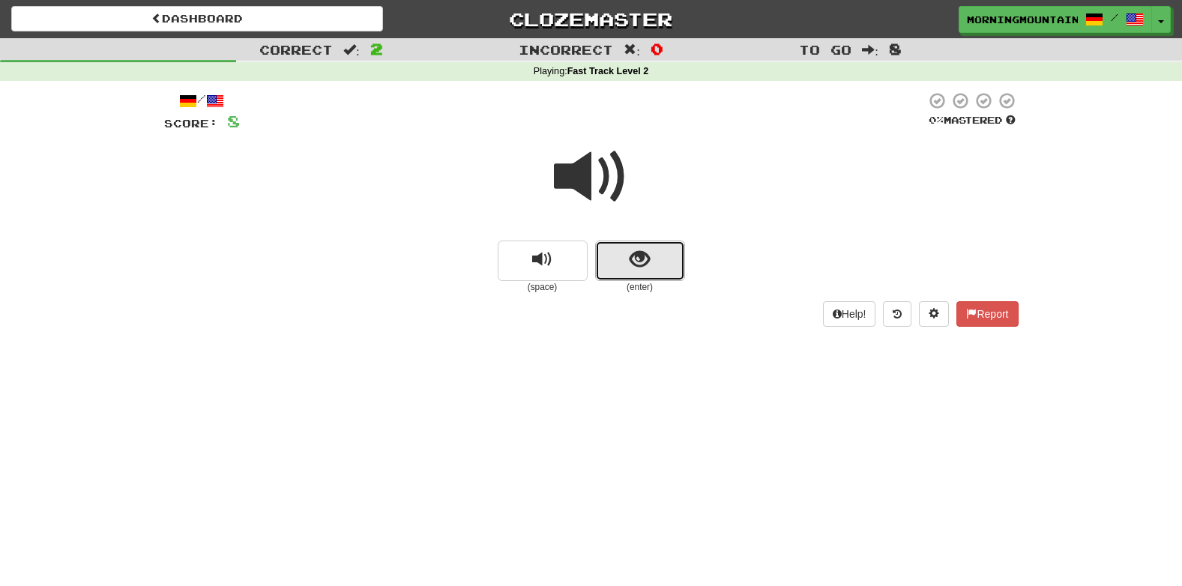
click at [650, 259] on button "show sentence" at bounding box center [640, 261] width 90 height 40
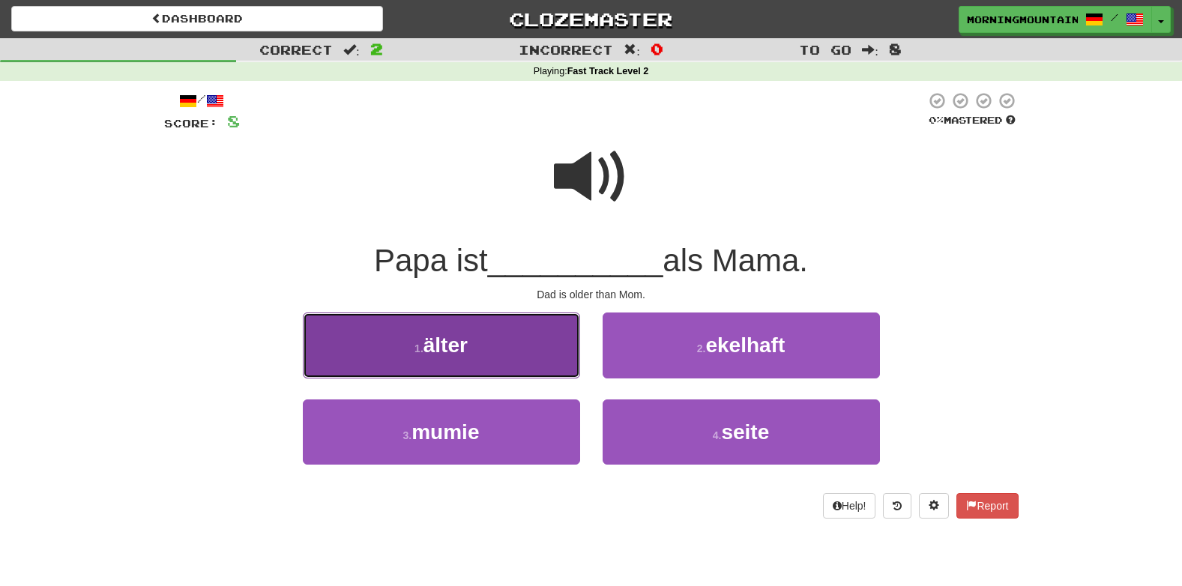
click at [462, 354] on span "älter" at bounding box center [445, 344] width 44 height 23
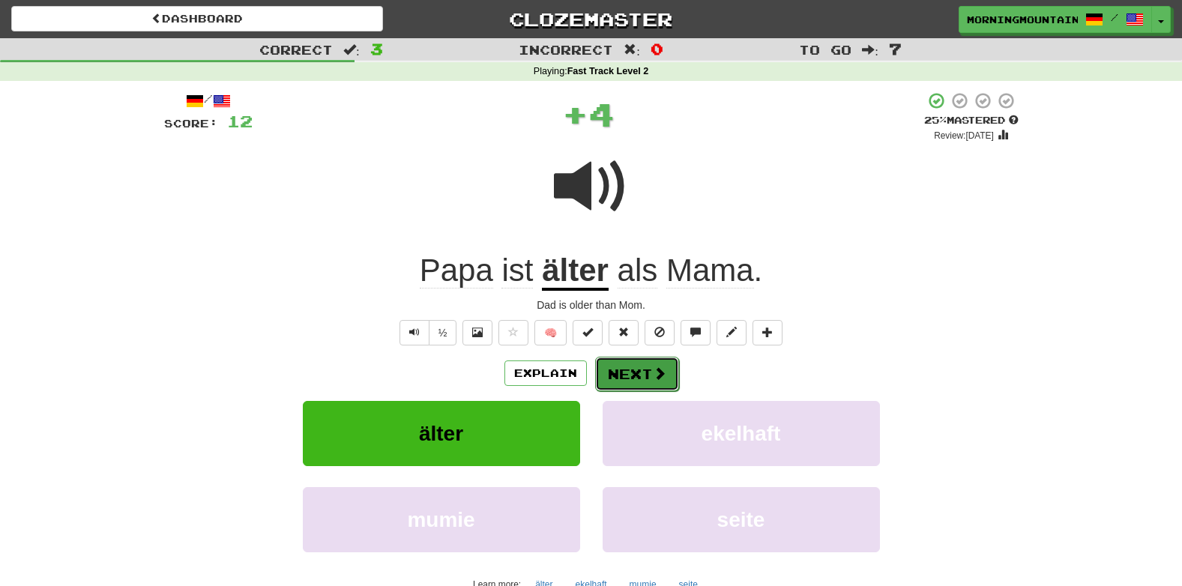
click at [607, 381] on button "Next" at bounding box center [637, 374] width 84 height 34
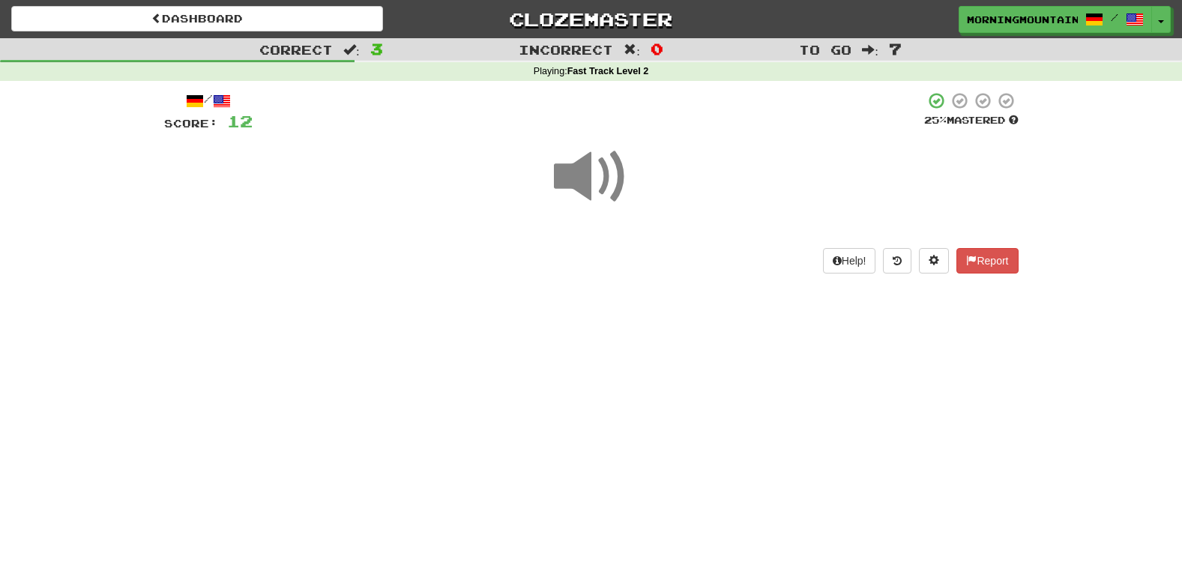
click at [607, 381] on div "Dashboard Clozemaster MorningMountain8736 / Toggle Dropdown Dashboard Leaderboa…" at bounding box center [591, 293] width 1182 height 586
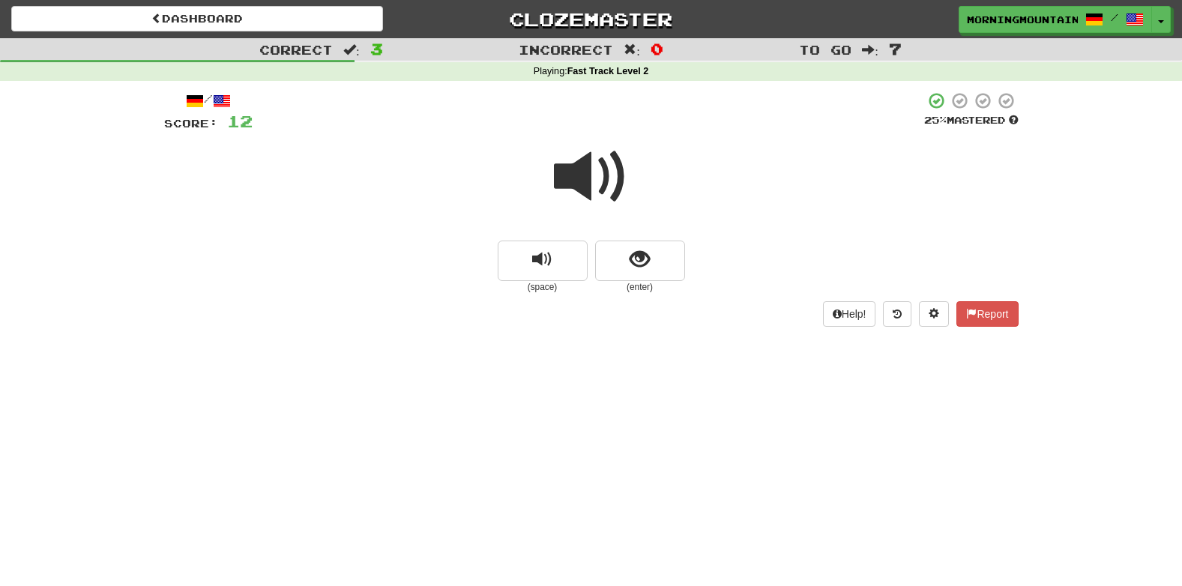
drag, startPoint x: 607, startPoint y: 381, endPoint x: 557, endPoint y: 295, distance: 98.7
click at [557, 295] on div "/ Score: 12 25 % Mastered (space) (enter) Help! Report" at bounding box center [591, 208] width 854 height 235
click at [656, 273] on button "show sentence" at bounding box center [640, 261] width 90 height 40
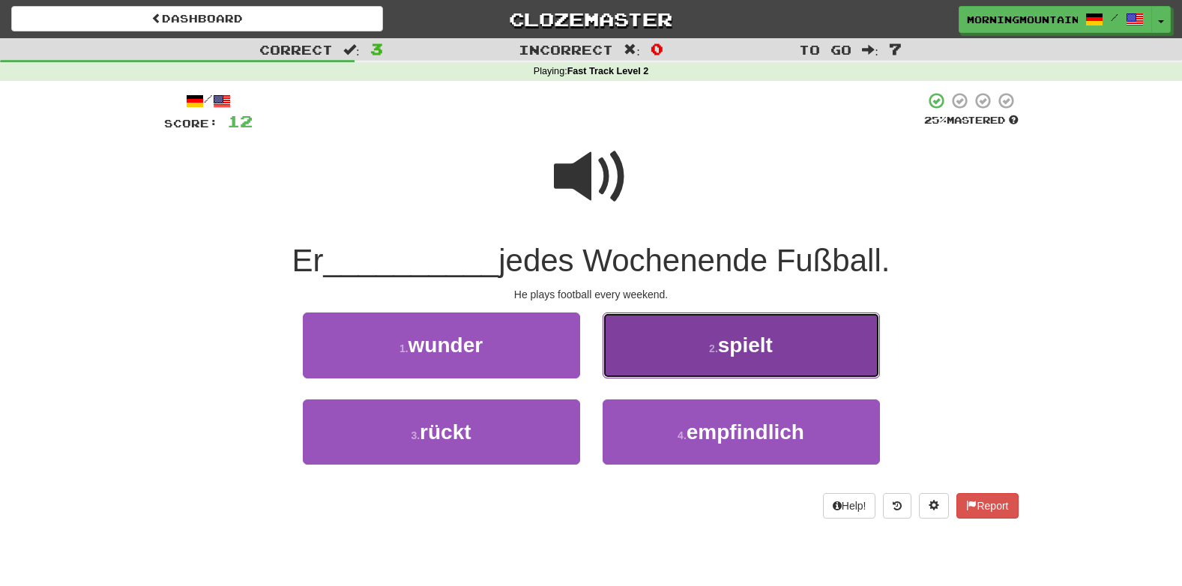
click at [653, 373] on button "2 . spielt" at bounding box center [740, 344] width 277 height 65
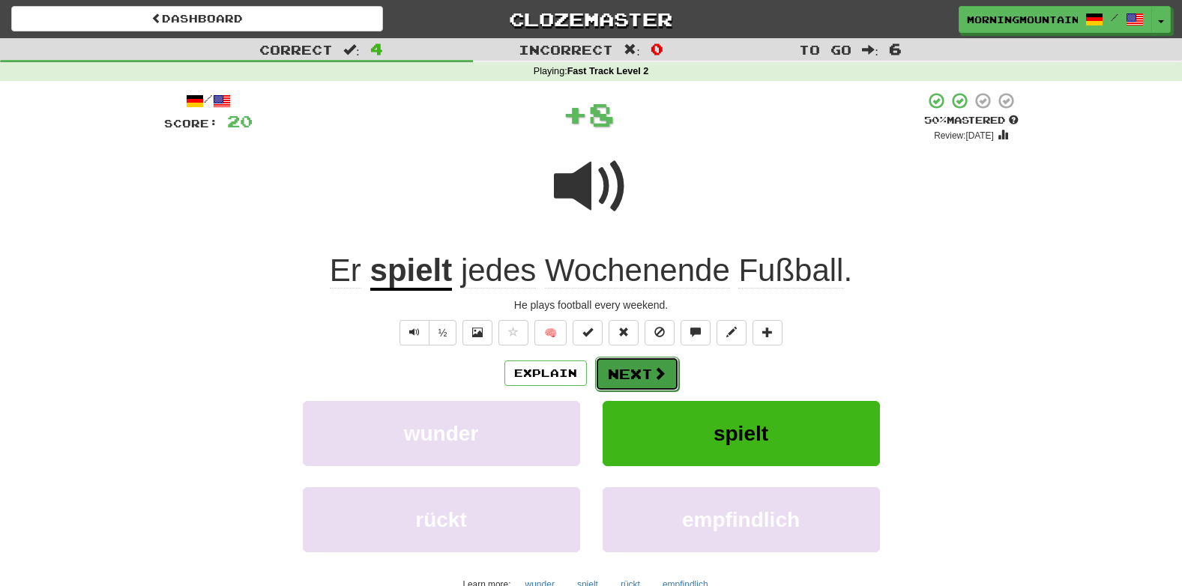
click at [626, 362] on button "Next" at bounding box center [637, 374] width 84 height 34
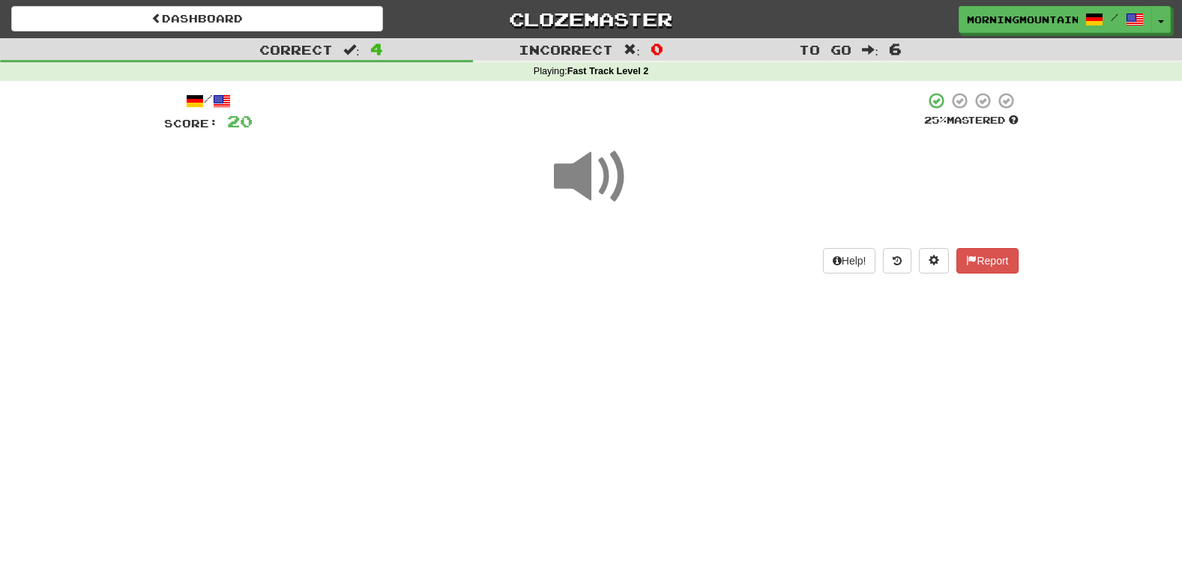
click at [626, 362] on div "Dashboard Clozemaster MorningMountain8736 / Toggle Dropdown Dashboard Leaderboa…" at bounding box center [591, 293] width 1182 height 586
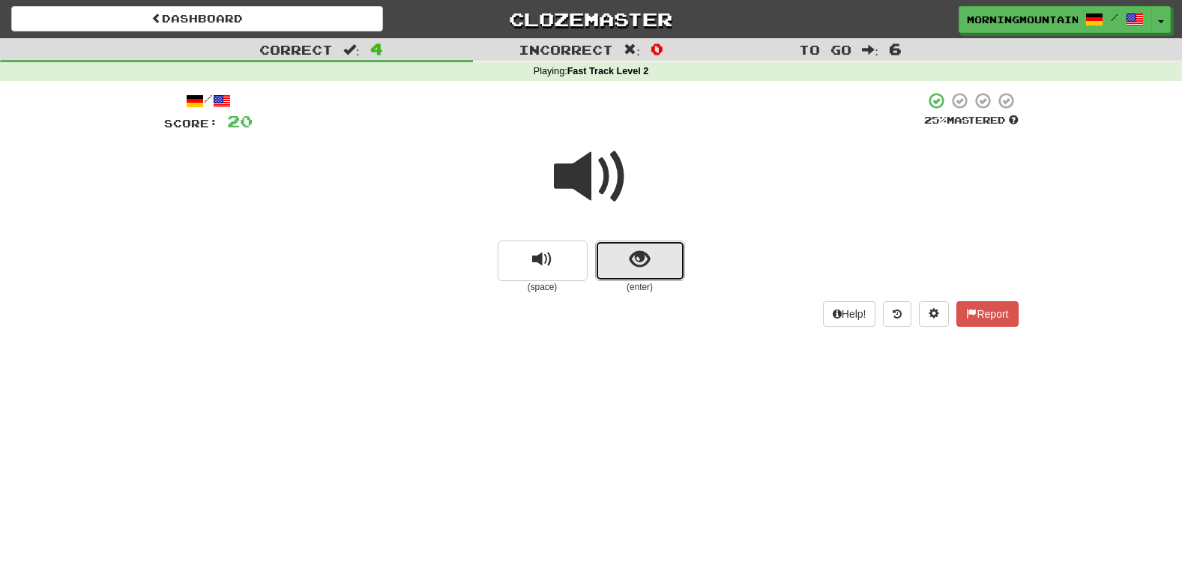
click at [665, 258] on button "show sentence" at bounding box center [640, 261] width 90 height 40
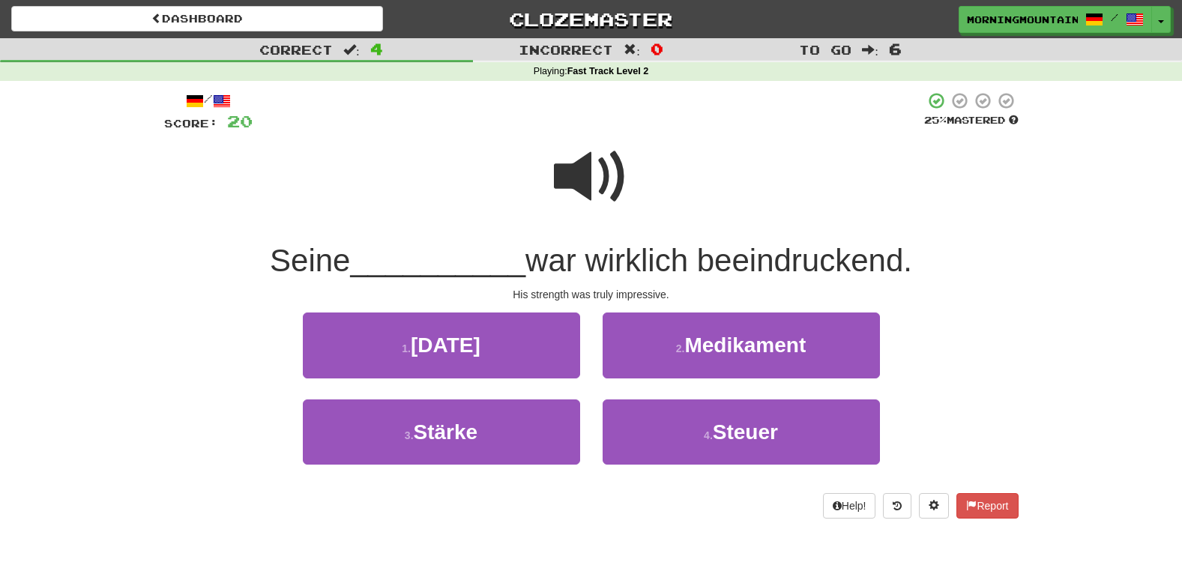
click at [569, 175] on span at bounding box center [591, 176] width 75 height 75
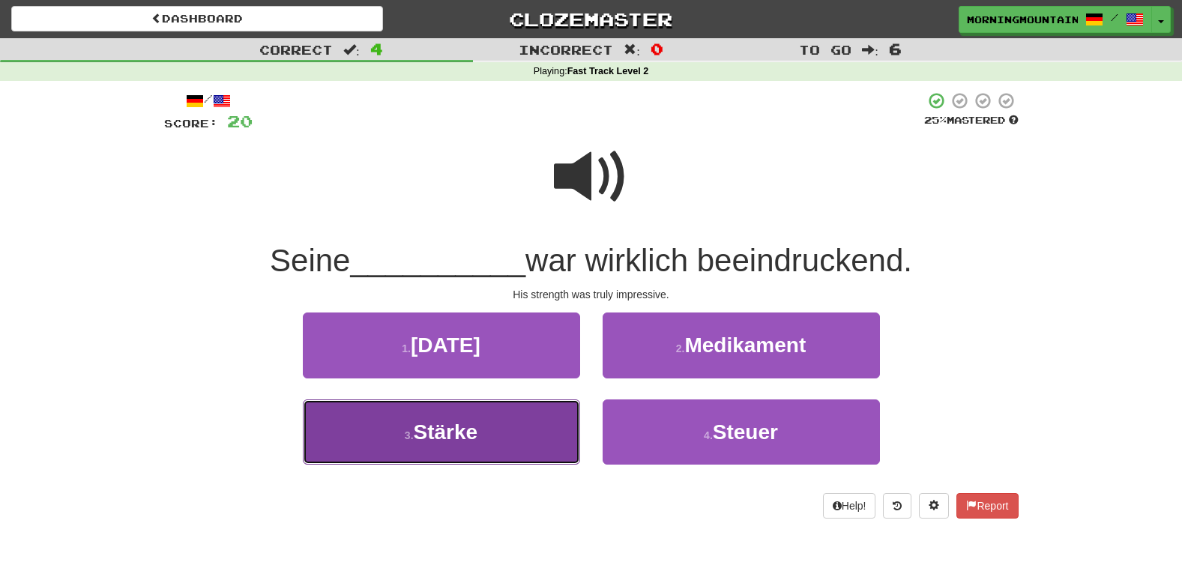
click at [459, 436] on span "Stärke" at bounding box center [446, 431] width 64 height 23
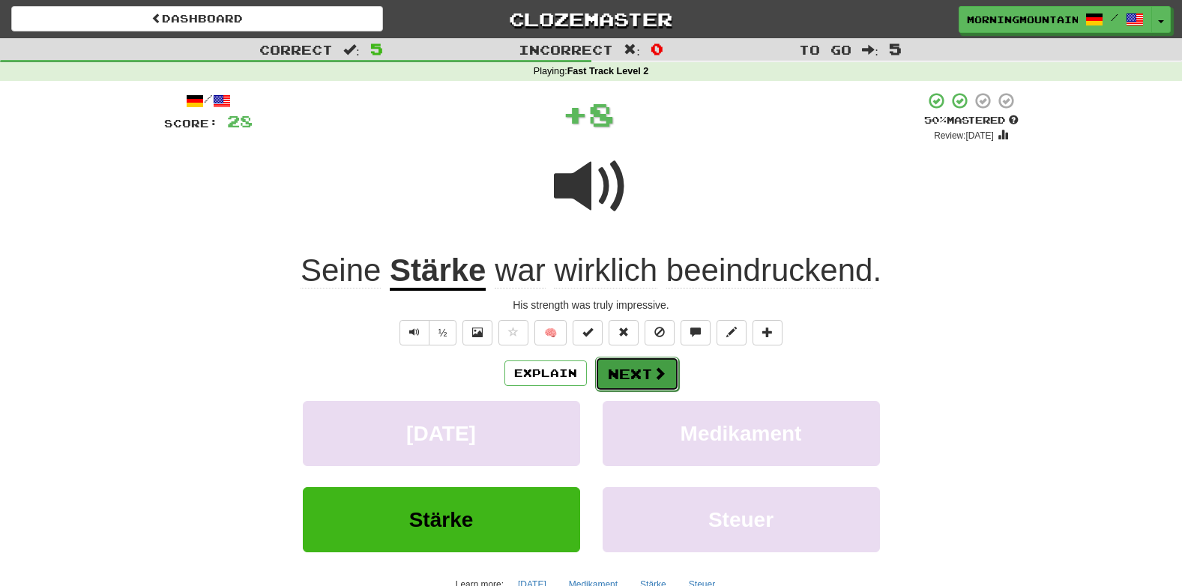
click at [613, 375] on button "Next" at bounding box center [637, 374] width 84 height 34
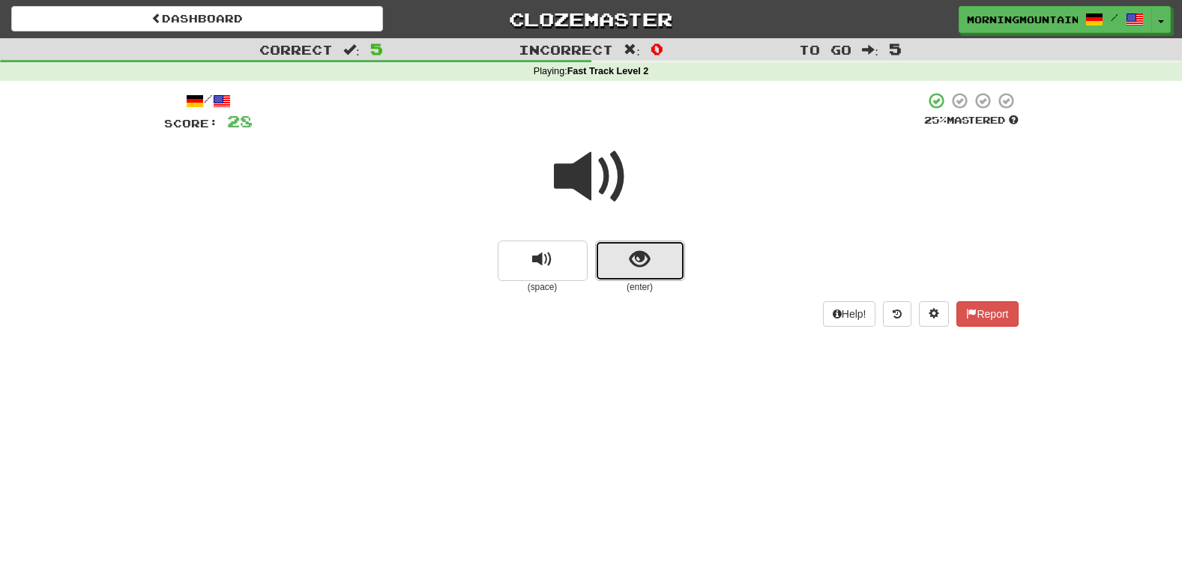
click at [626, 261] on button "show sentence" at bounding box center [640, 261] width 90 height 40
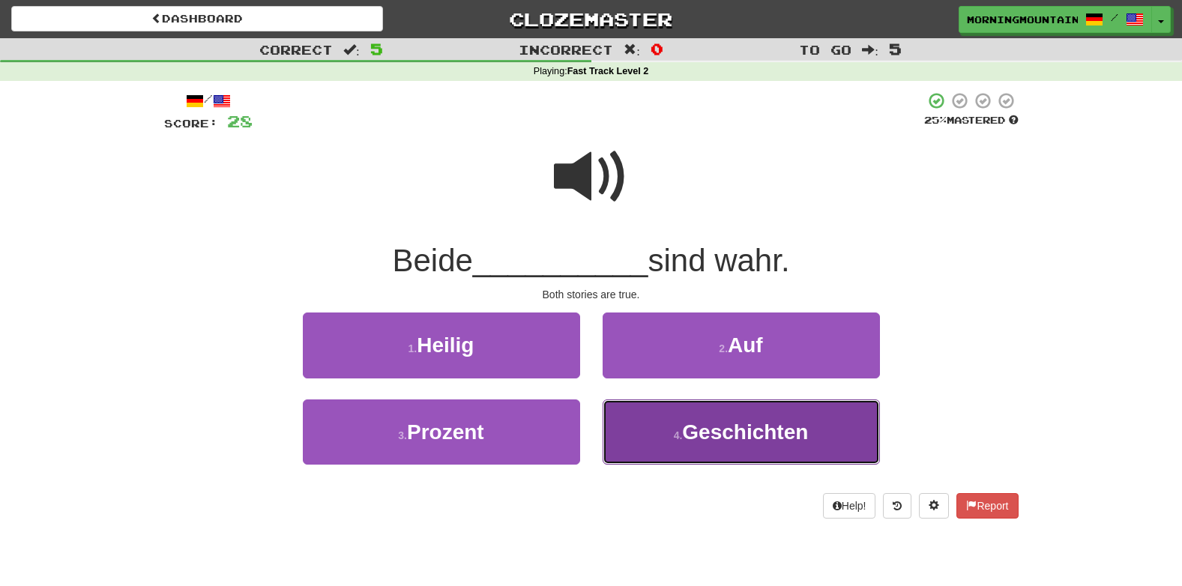
click at [661, 435] on button "4 . Geschichten" at bounding box center [740, 431] width 277 height 65
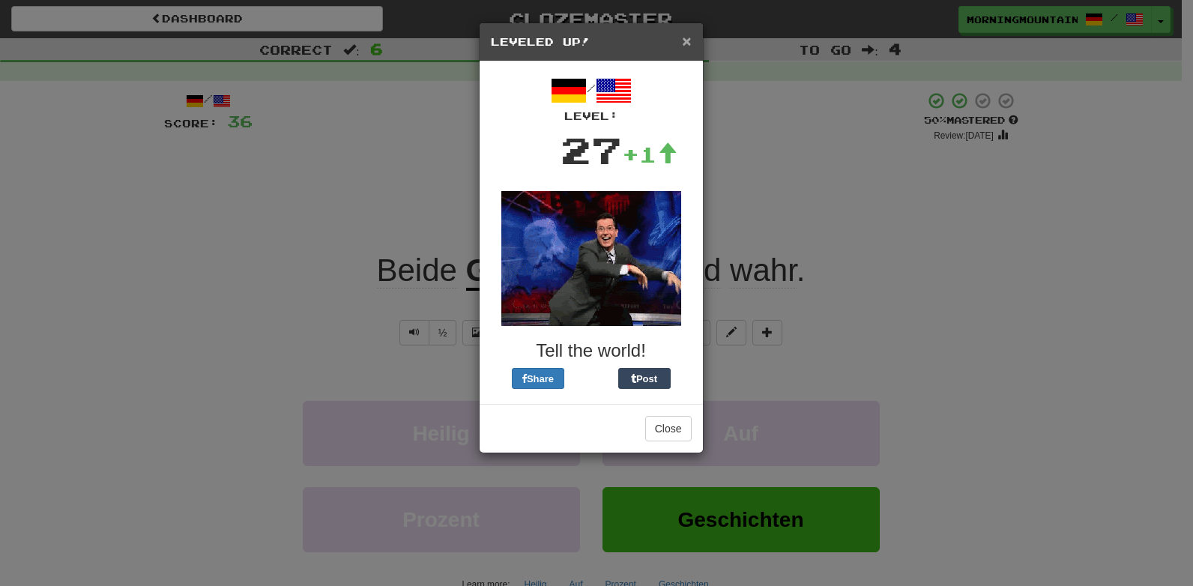
click at [688, 46] on span "×" at bounding box center [686, 40] width 9 height 17
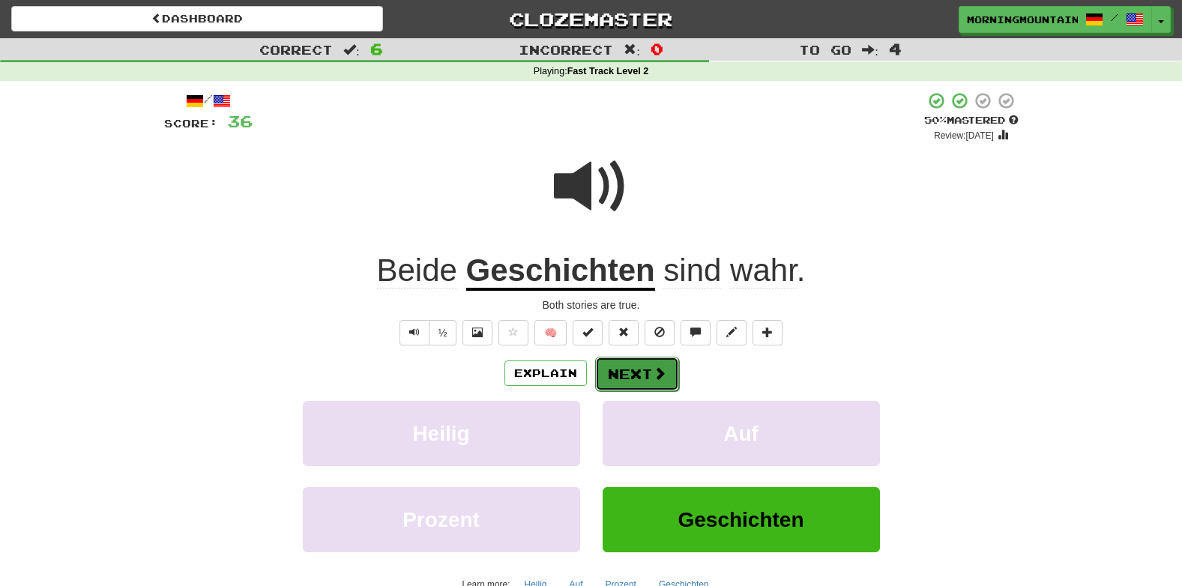
click at [643, 373] on button "Next" at bounding box center [637, 374] width 84 height 34
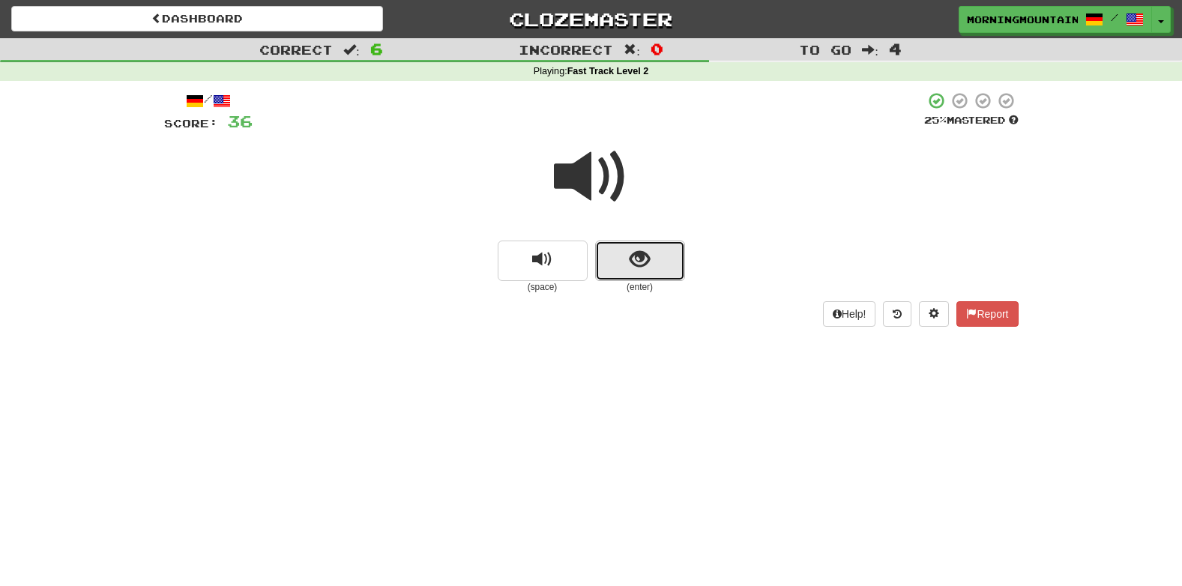
click at [656, 250] on button "show sentence" at bounding box center [640, 261] width 90 height 40
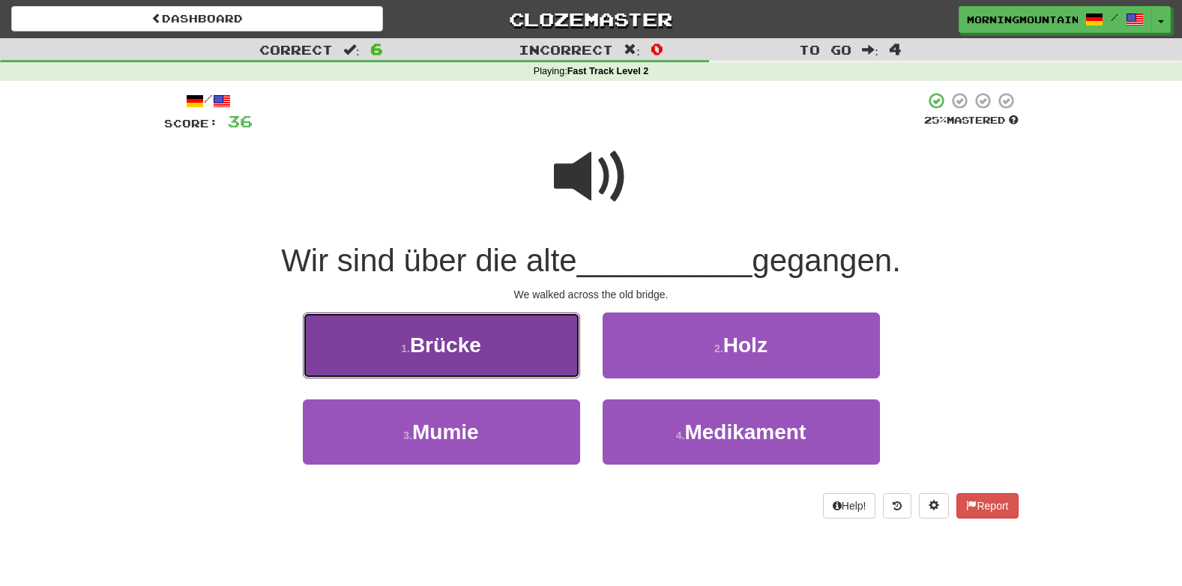
click at [518, 359] on button "1 . Brücke" at bounding box center [441, 344] width 277 height 65
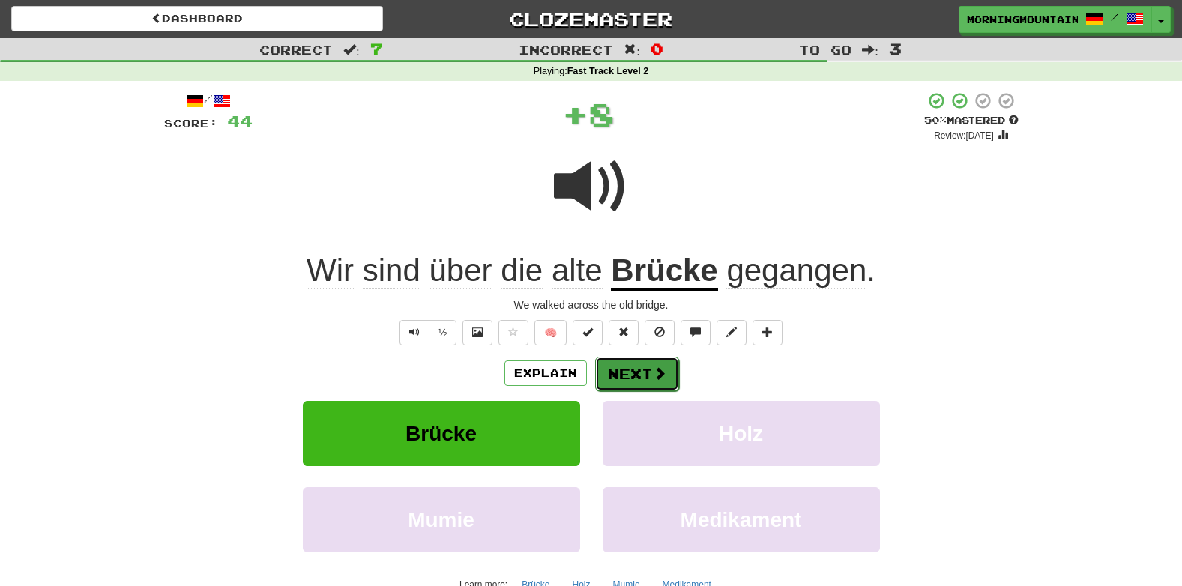
drag, startPoint x: 657, startPoint y: 375, endPoint x: 649, endPoint y: 378, distance: 8.5
click at [649, 378] on button "Next" at bounding box center [637, 374] width 84 height 34
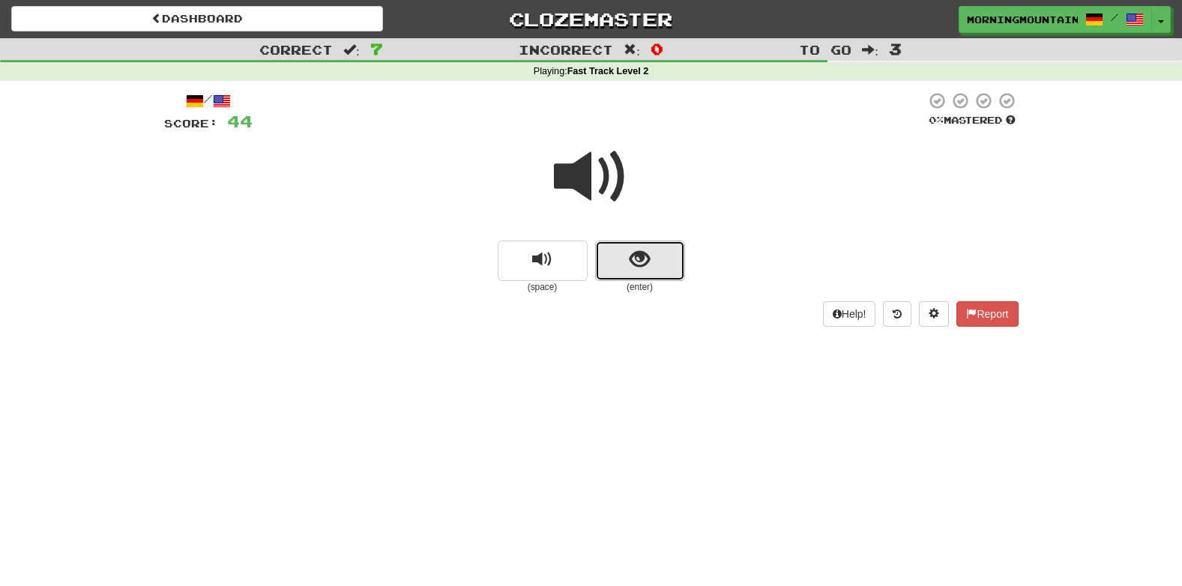
click at [638, 252] on span "show sentence" at bounding box center [639, 260] width 20 height 20
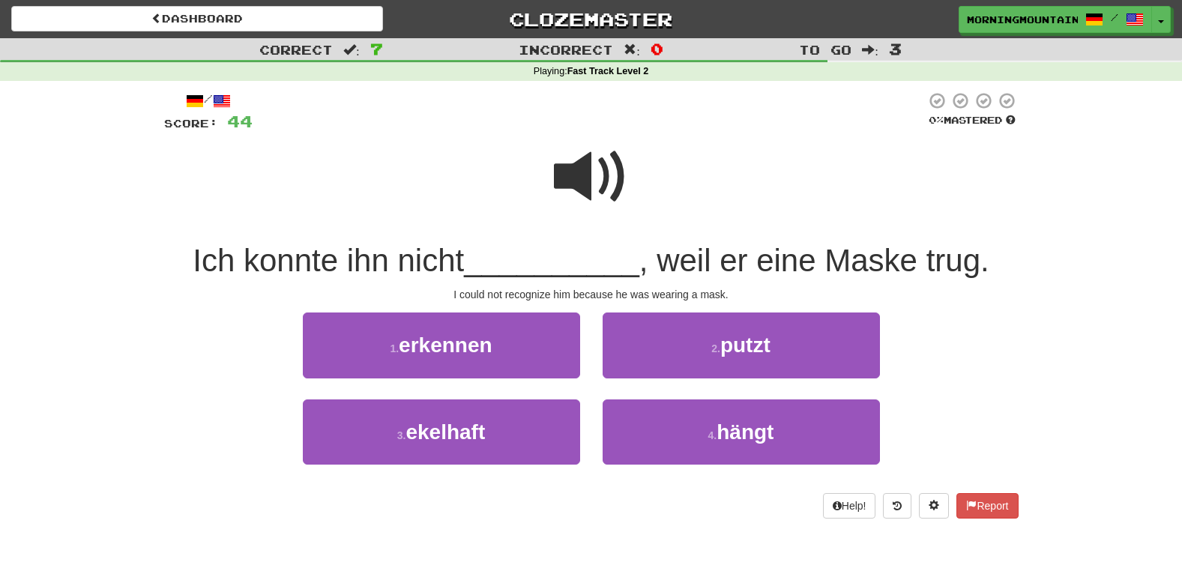
click at [588, 169] on span at bounding box center [591, 176] width 75 height 75
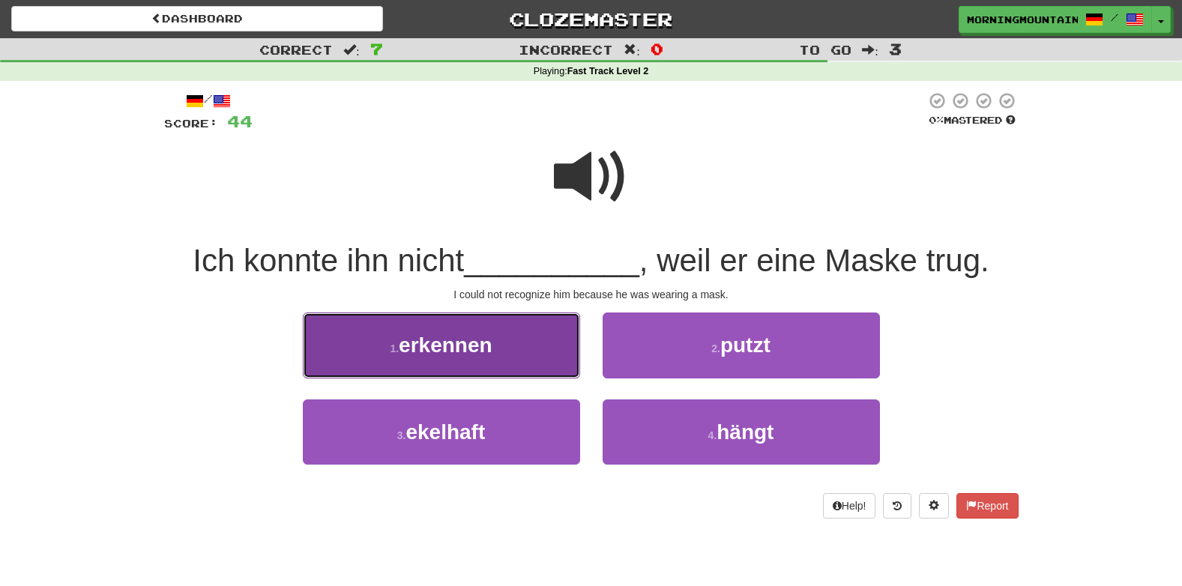
click at [506, 354] on button "1 . erkennen" at bounding box center [441, 344] width 277 height 65
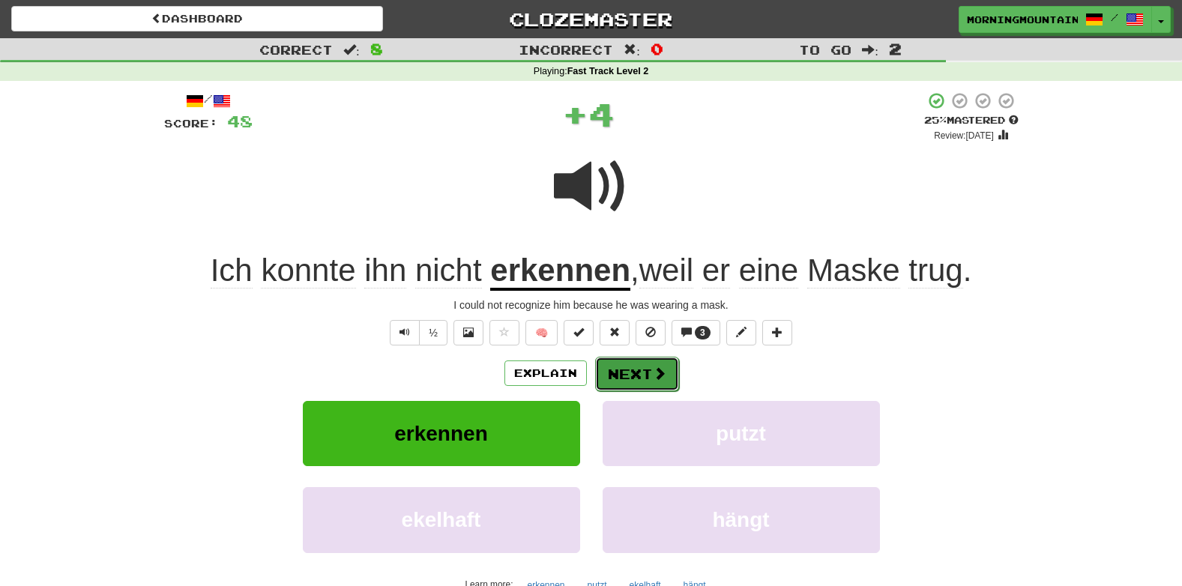
click at [628, 381] on button "Next" at bounding box center [637, 374] width 84 height 34
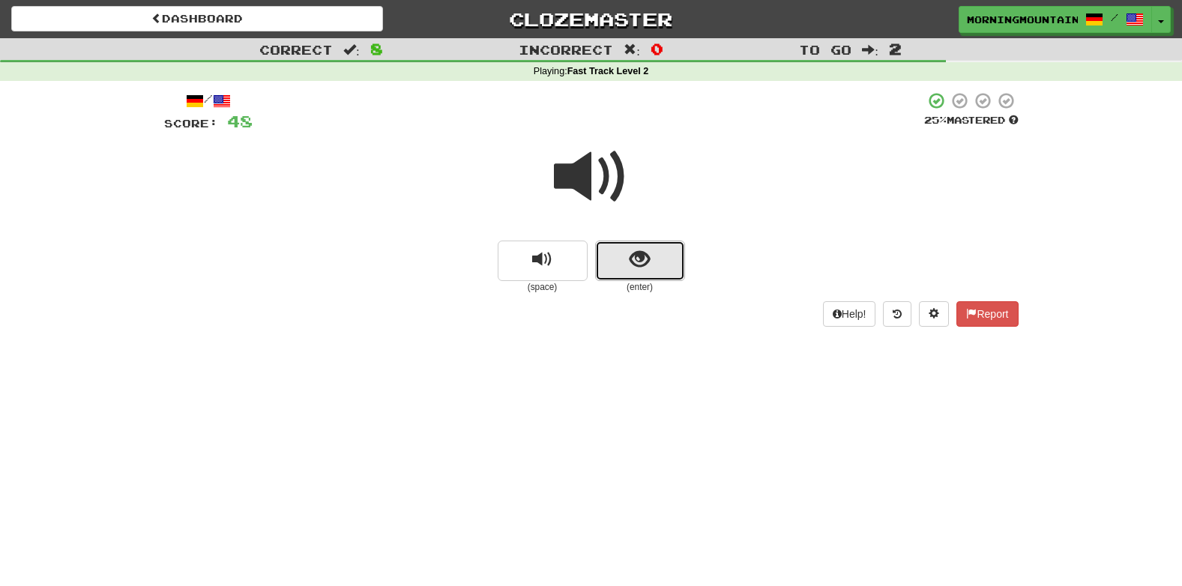
click at [638, 250] on span "show sentence" at bounding box center [639, 260] width 20 height 20
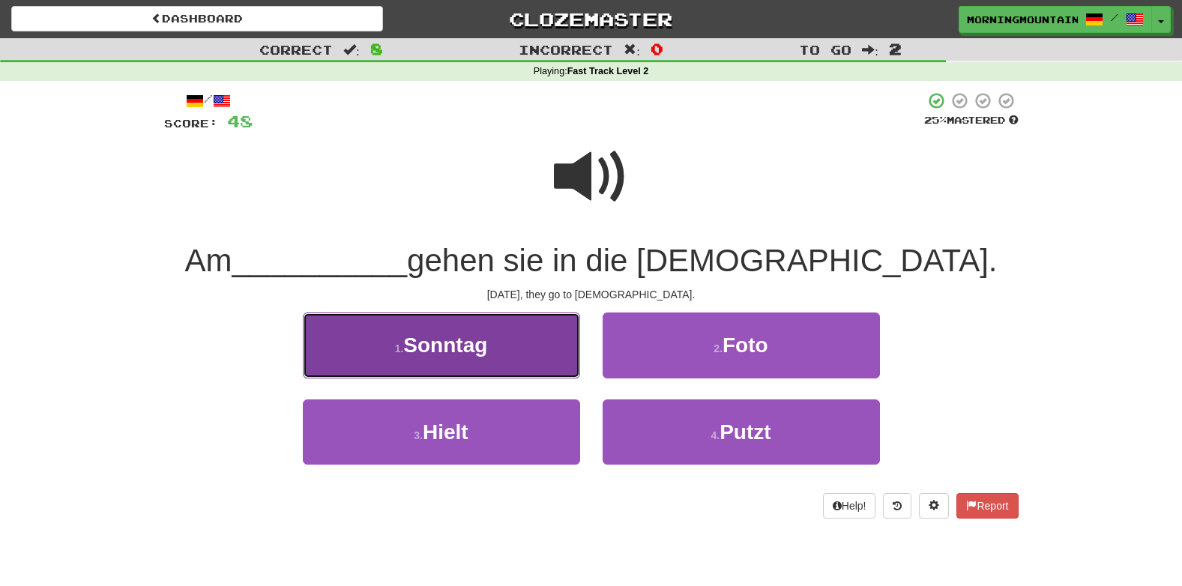
click at [430, 351] on span "Sonntag" at bounding box center [445, 344] width 84 height 23
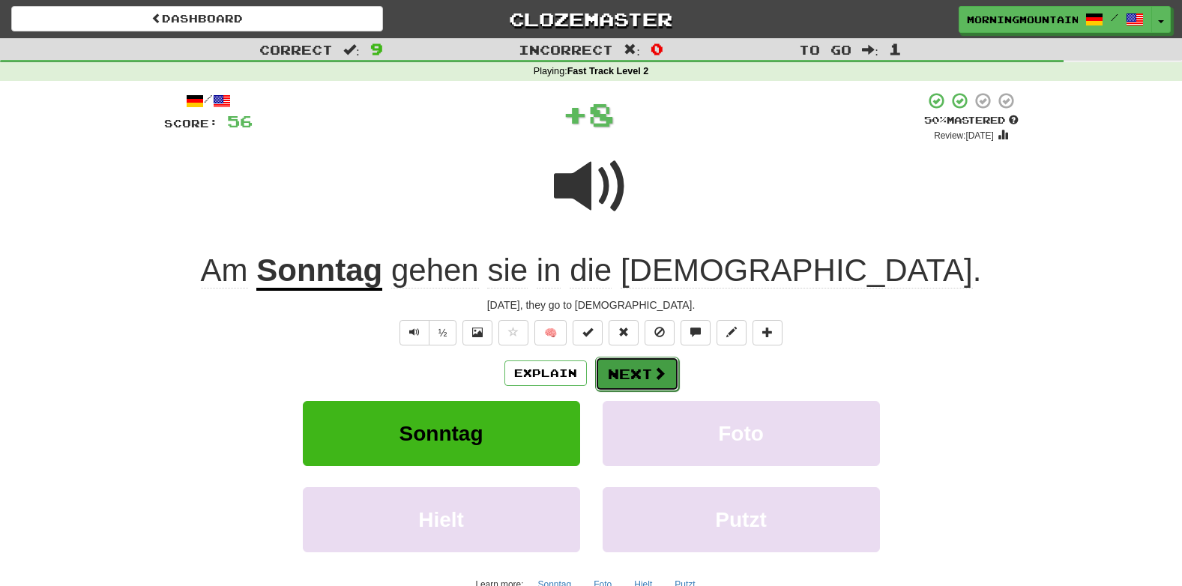
click at [644, 363] on button "Next" at bounding box center [637, 374] width 84 height 34
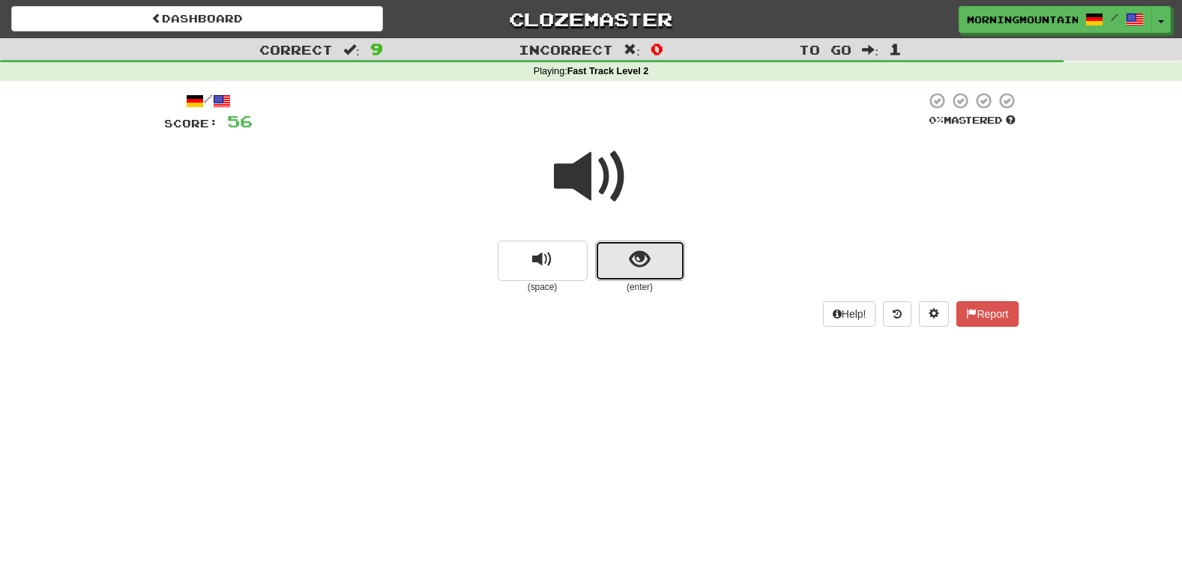
click at [638, 257] on span "show sentence" at bounding box center [639, 260] width 20 height 20
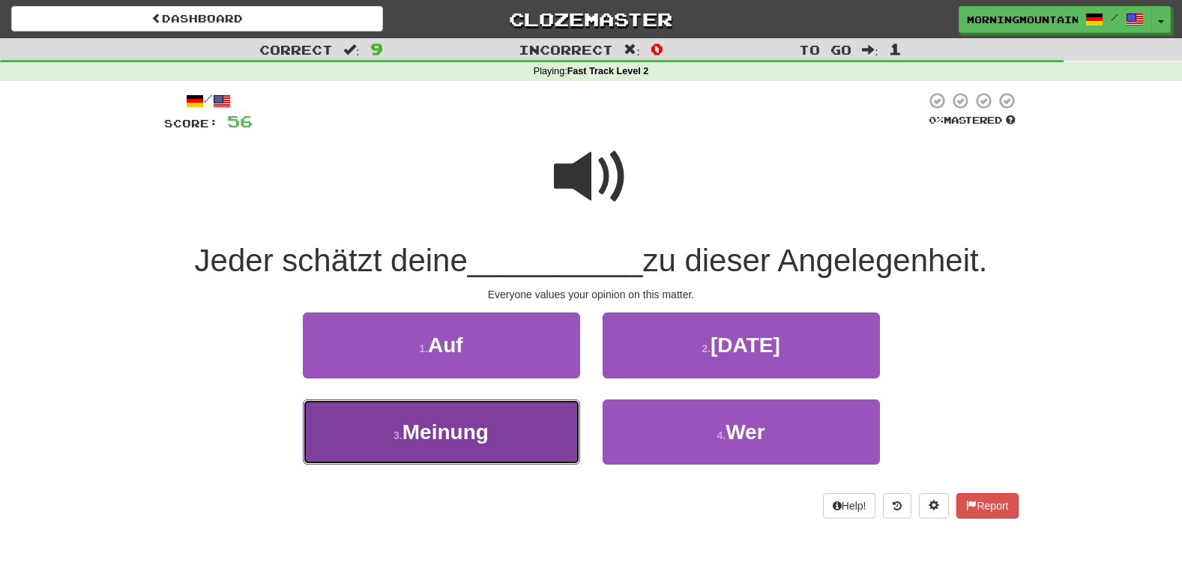
click at [458, 425] on span "Meinung" at bounding box center [445, 431] width 86 height 23
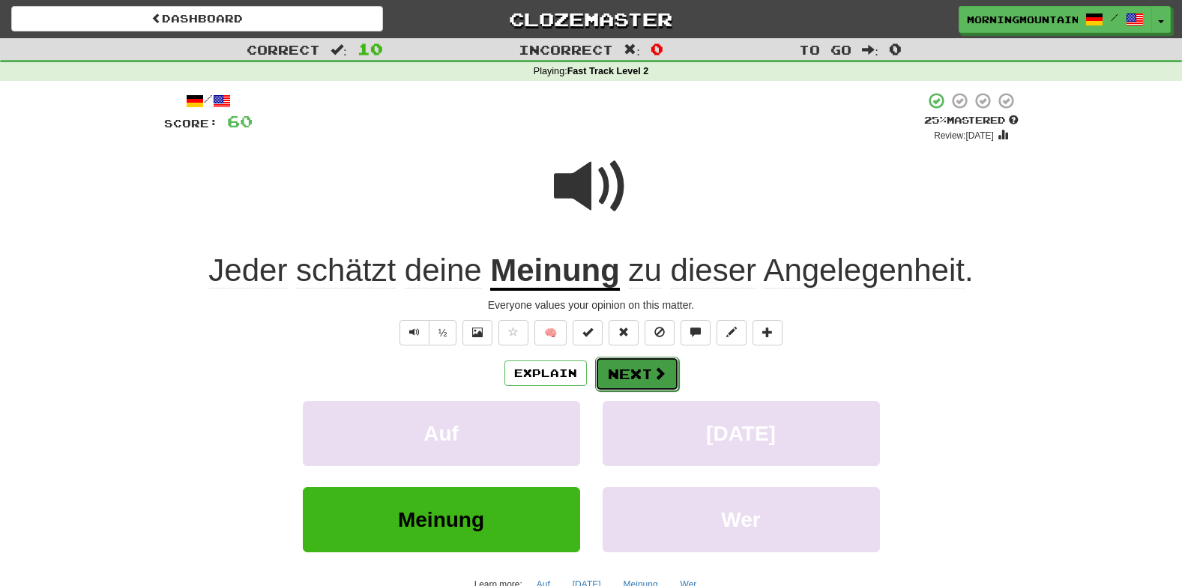
click at [628, 372] on button "Next" at bounding box center [637, 374] width 84 height 34
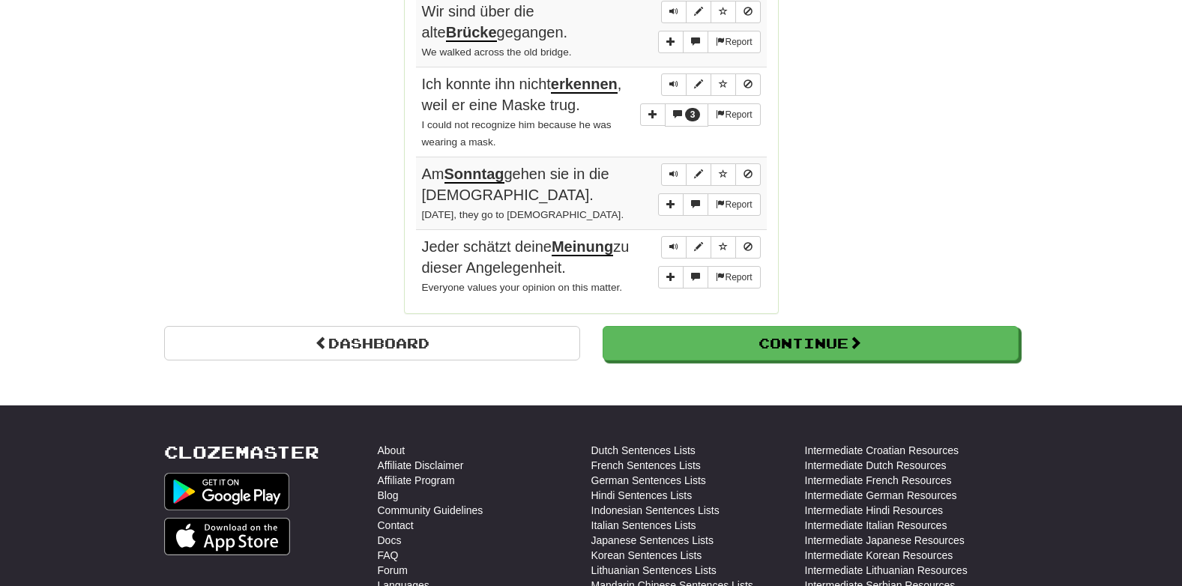
scroll to position [1380, 0]
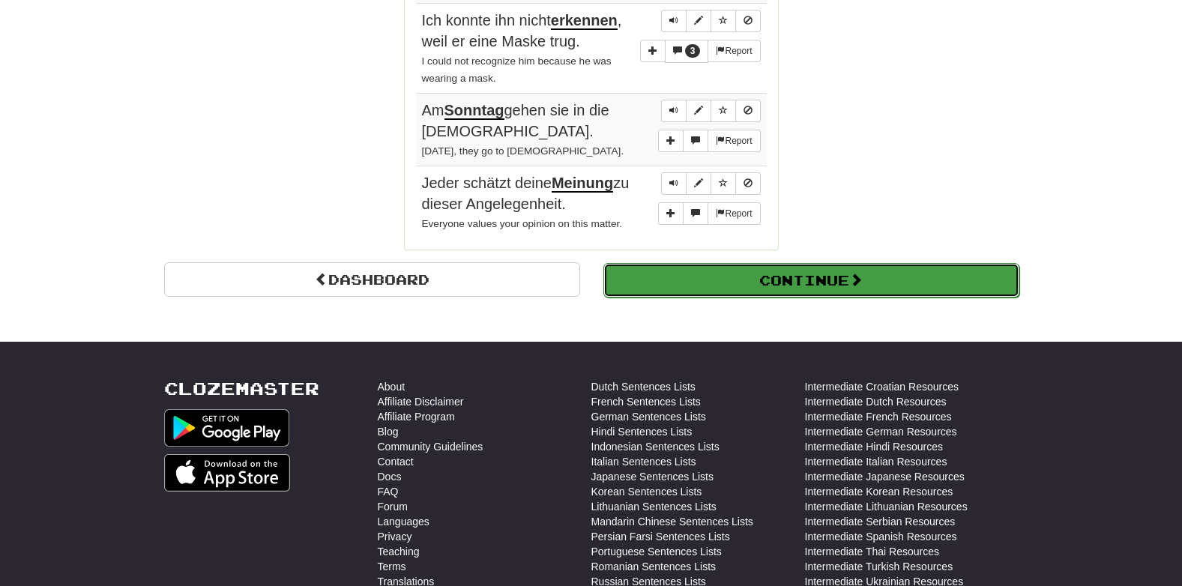
click at [752, 272] on button "Continue" at bounding box center [811, 280] width 416 height 34
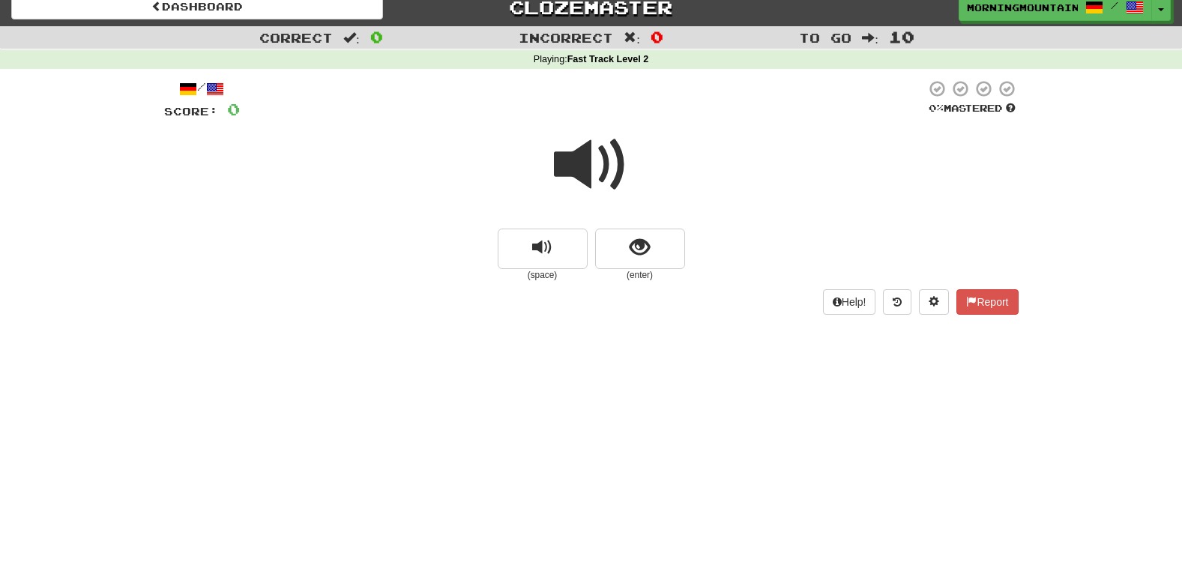
scroll to position [9, 0]
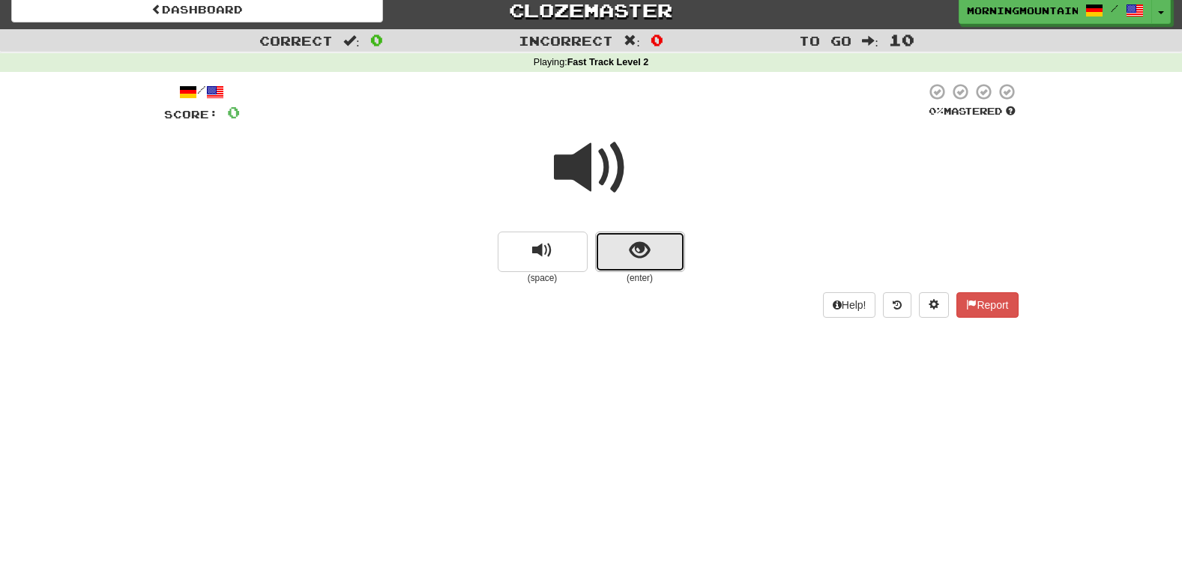
click at [653, 250] on button "show sentence" at bounding box center [640, 252] width 90 height 40
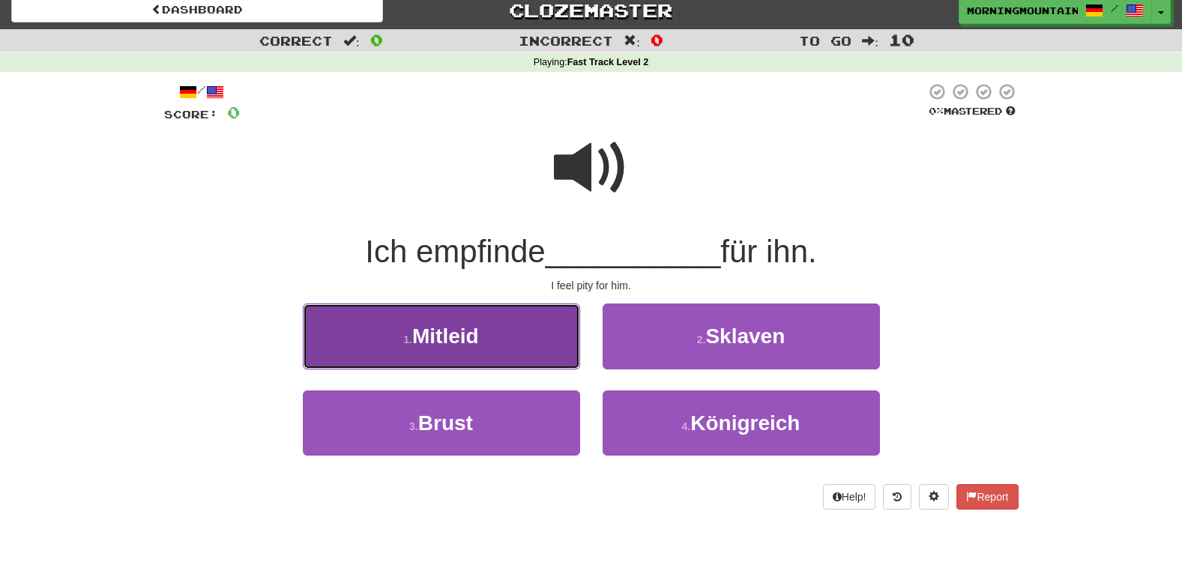
click at [525, 336] on button "1 . Mitleid" at bounding box center [441, 335] width 277 height 65
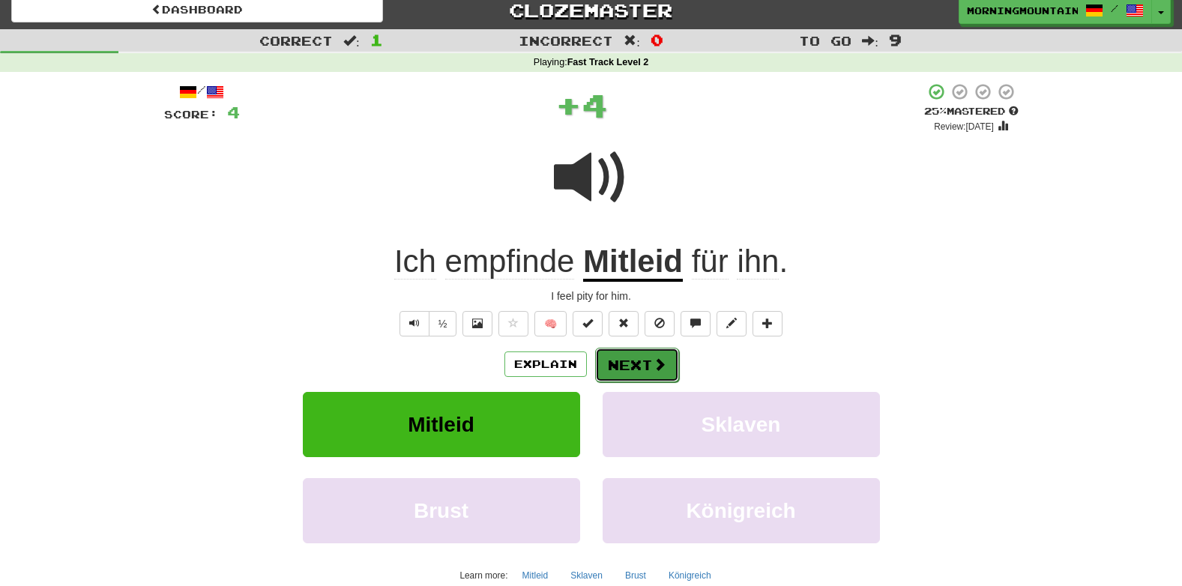
click at [623, 372] on button "Next" at bounding box center [637, 365] width 84 height 34
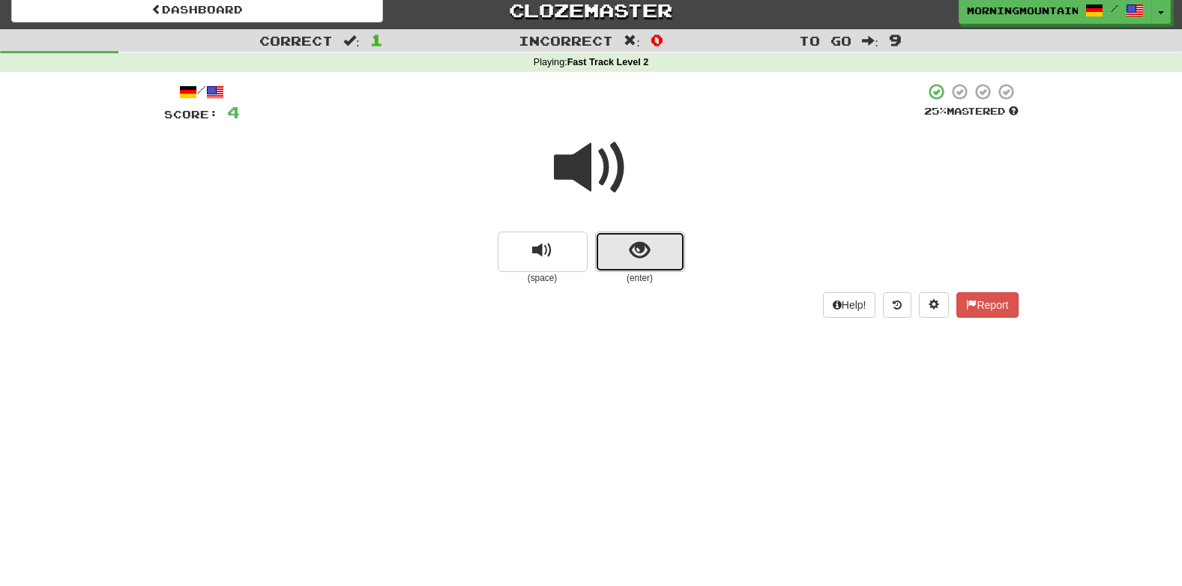
click at [644, 258] on span "show sentence" at bounding box center [639, 251] width 20 height 20
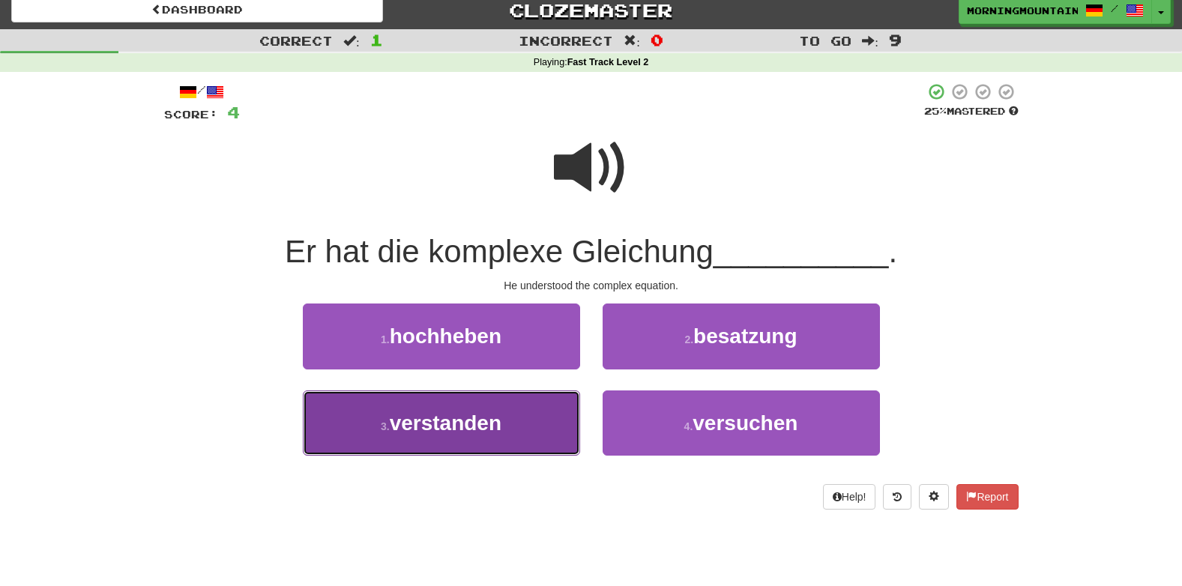
click at [521, 430] on button "3 . verstanden" at bounding box center [441, 422] width 277 height 65
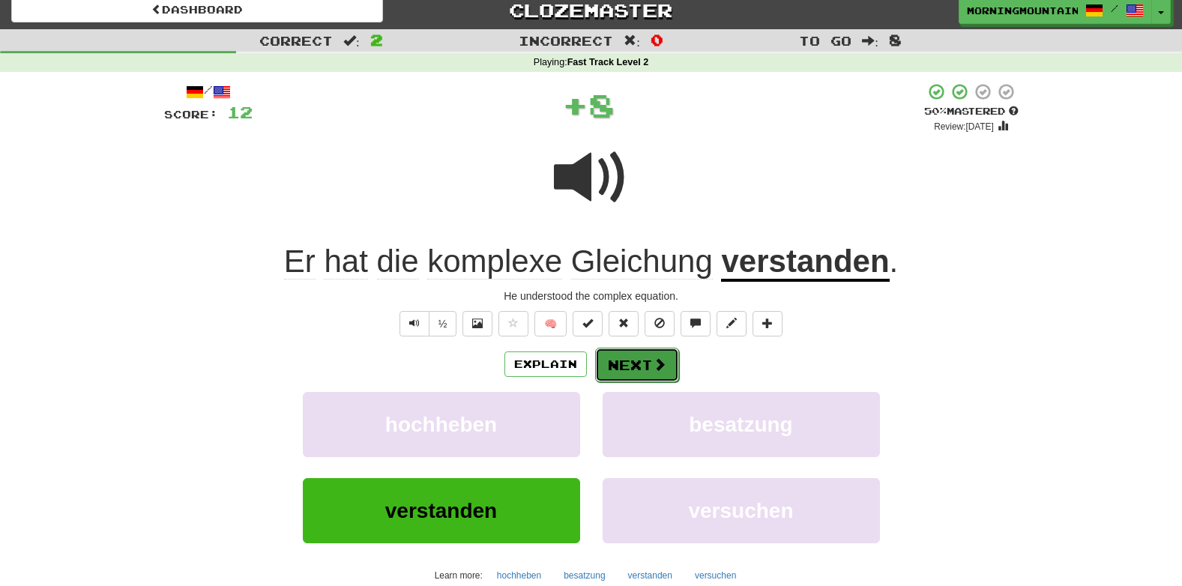
click at [639, 356] on button "Next" at bounding box center [637, 365] width 84 height 34
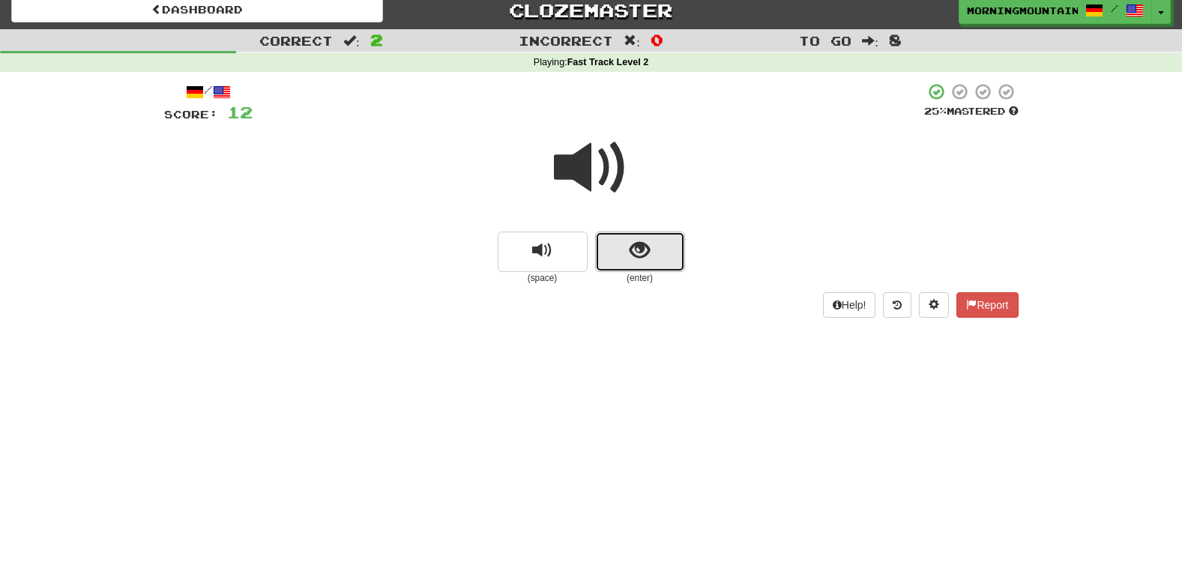
click at [650, 254] on button "show sentence" at bounding box center [640, 252] width 90 height 40
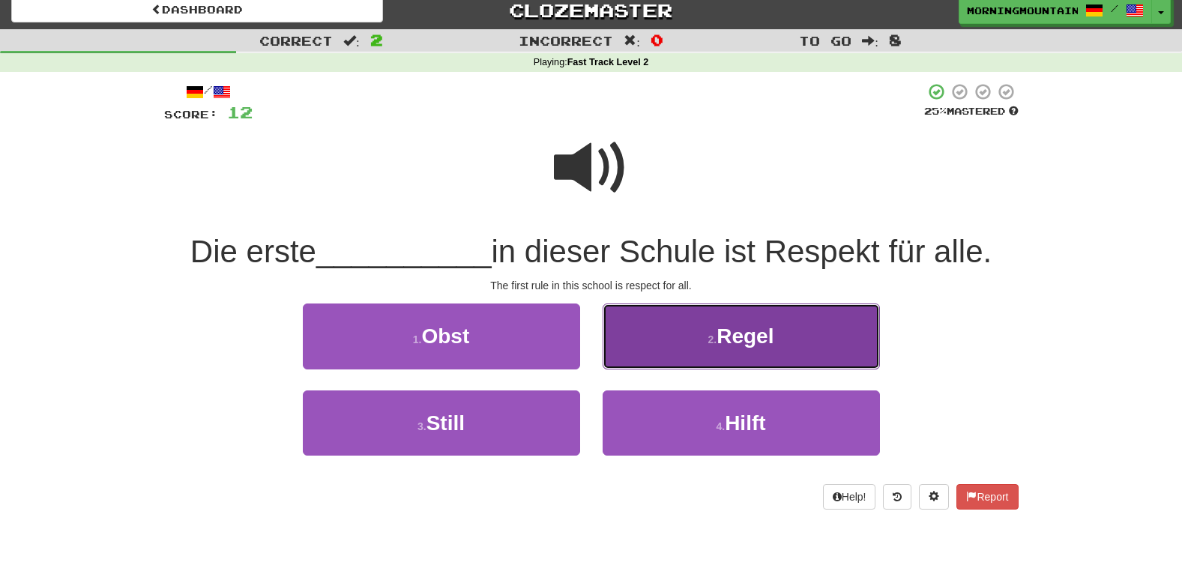
click at [698, 368] on button "2 . Regel" at bounding box center [740, 335] width 277 height 65
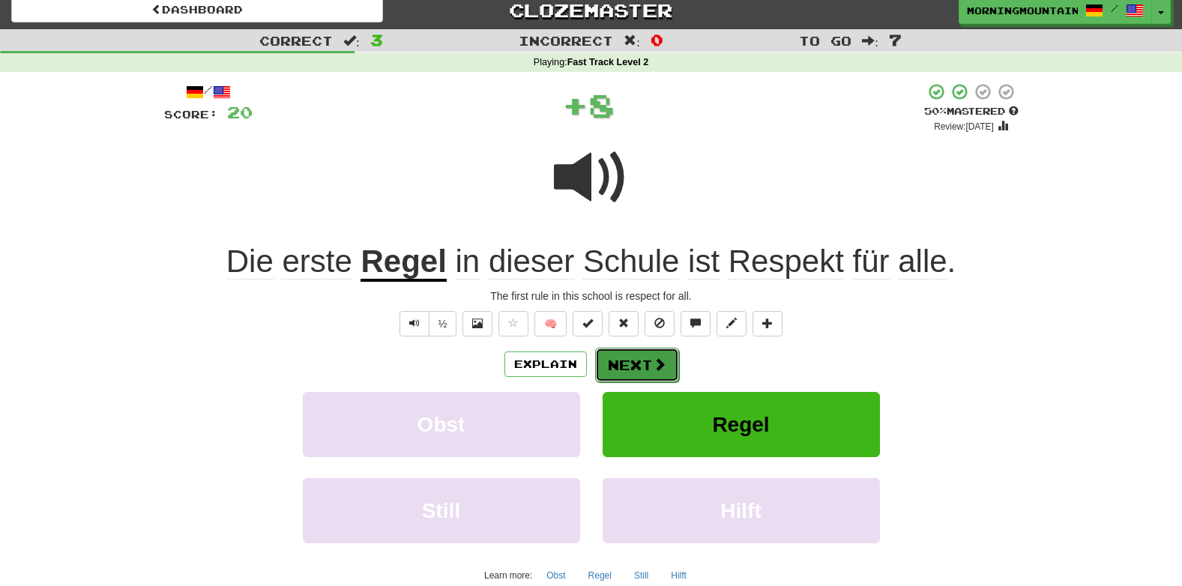
click at [620, 372] on button "Next" at bounding box center [637, 365] width 84 height 34
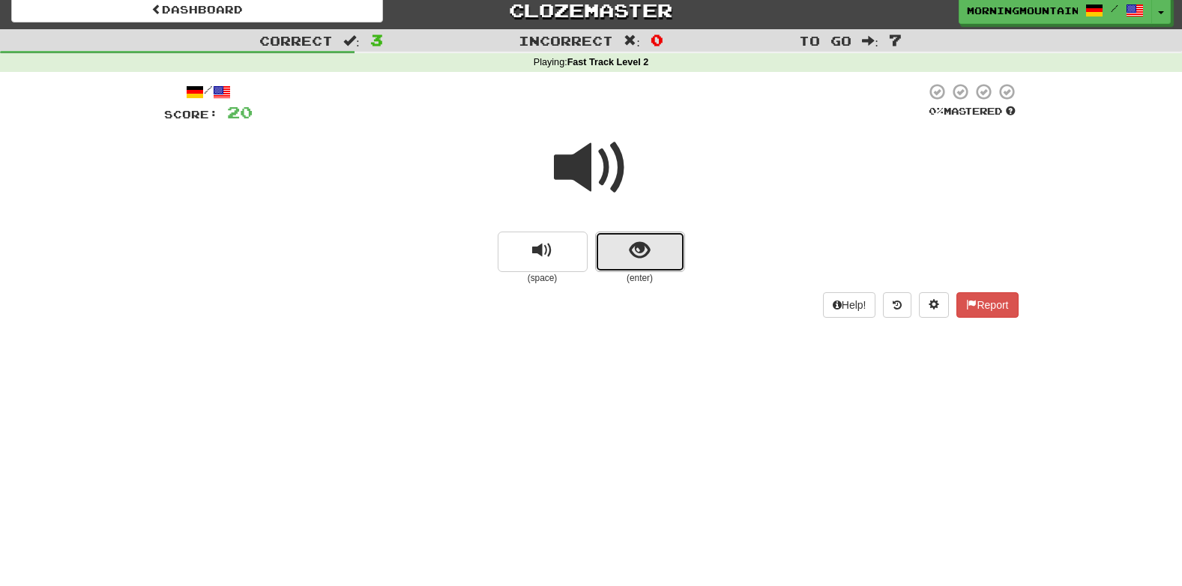
click at [618, 258] on button "show sentence" at bounding box center [640, 252] width 90 height 40
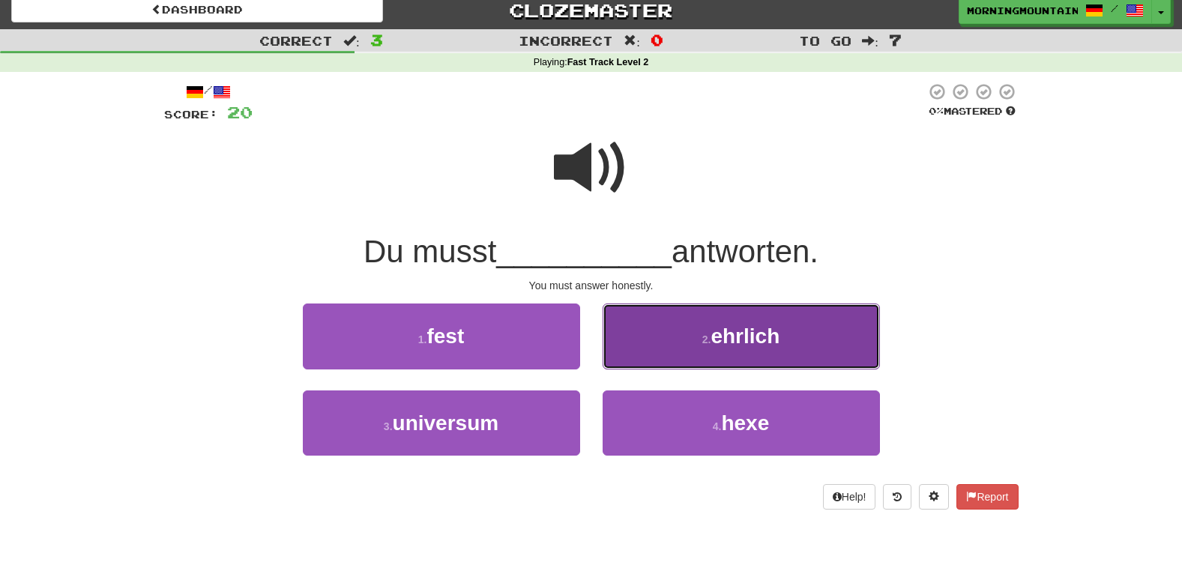
click at [713, 339] on span "ehrlich" at bounding box center [744, 335] width 69 height 23
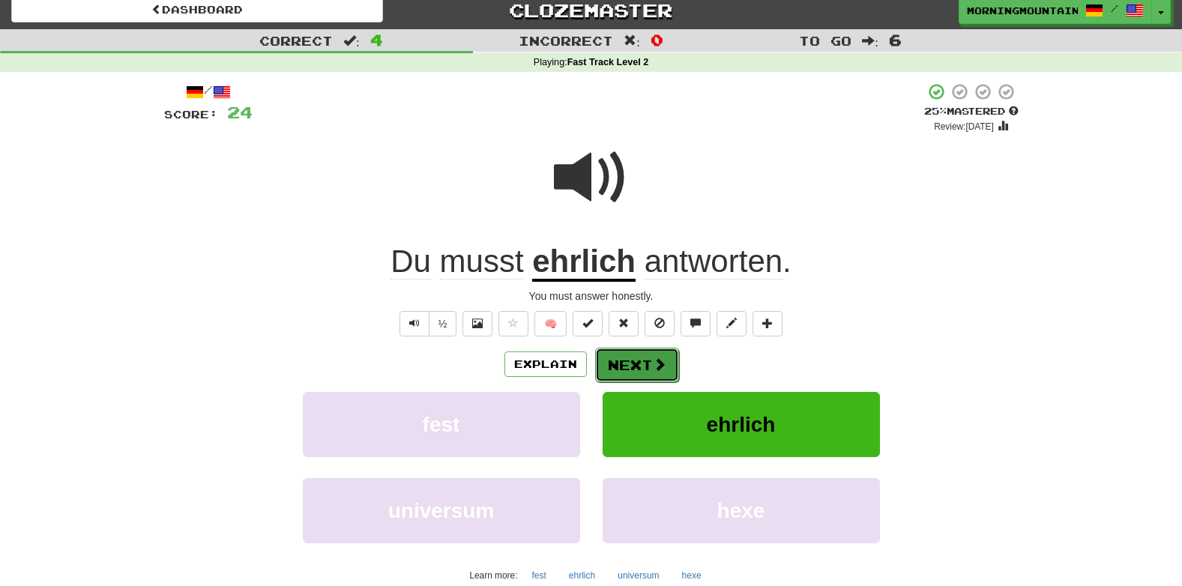
click at [635, 362] on button "Next" at bounding box center [637, 365] width 84 height 34
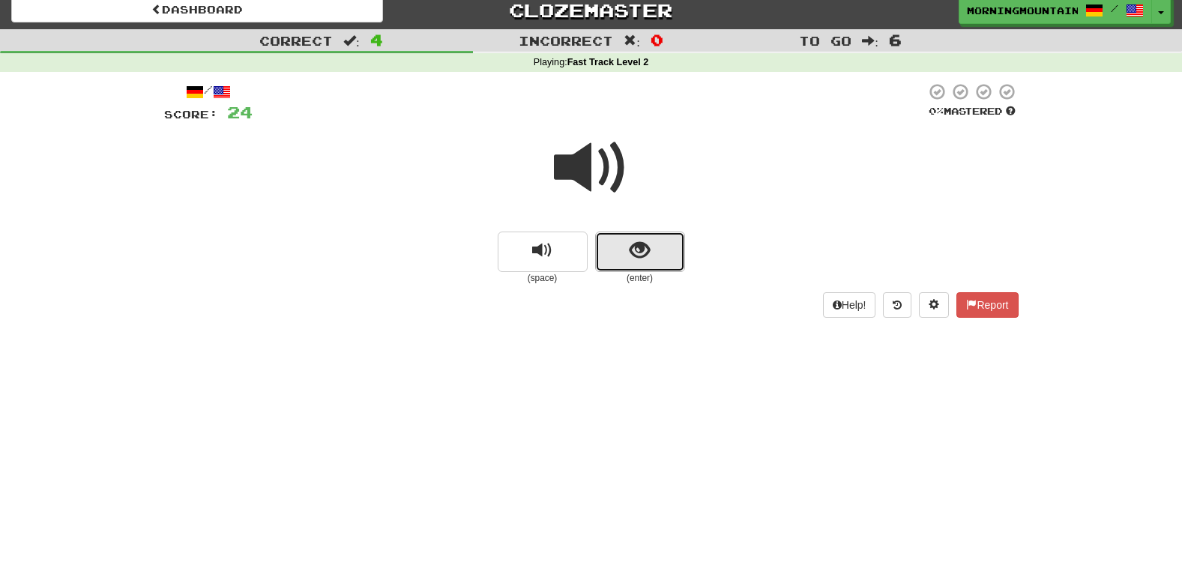
click at [633, 252] on span "show sentence" at bounding box center [639, 251] width 20 height 20
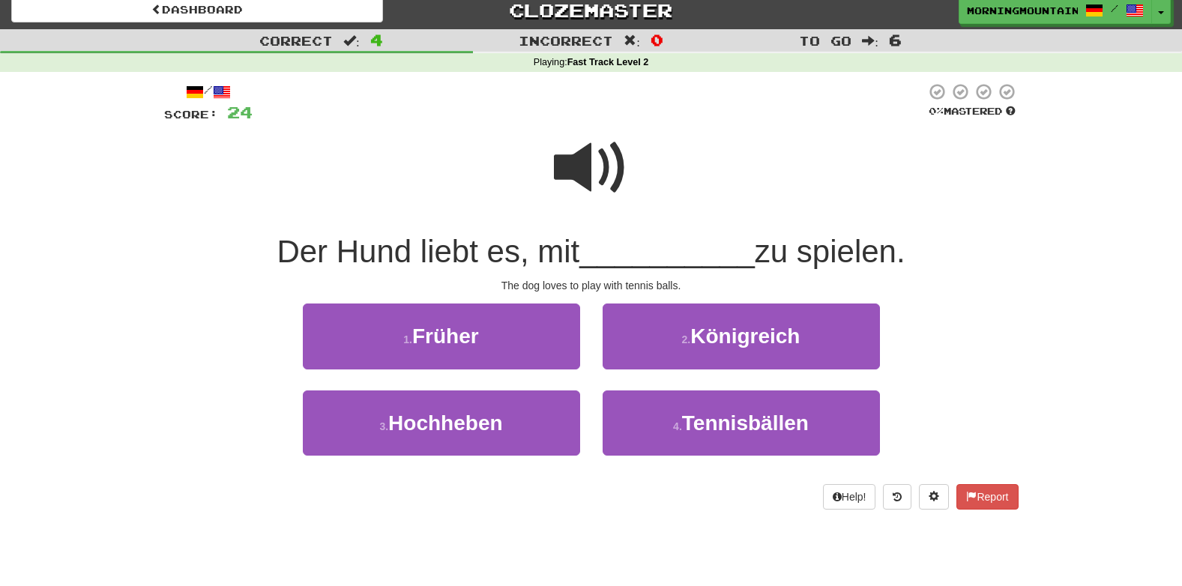
click at [570, 169] on span at bounding box center [591, 167] width 75 height 75
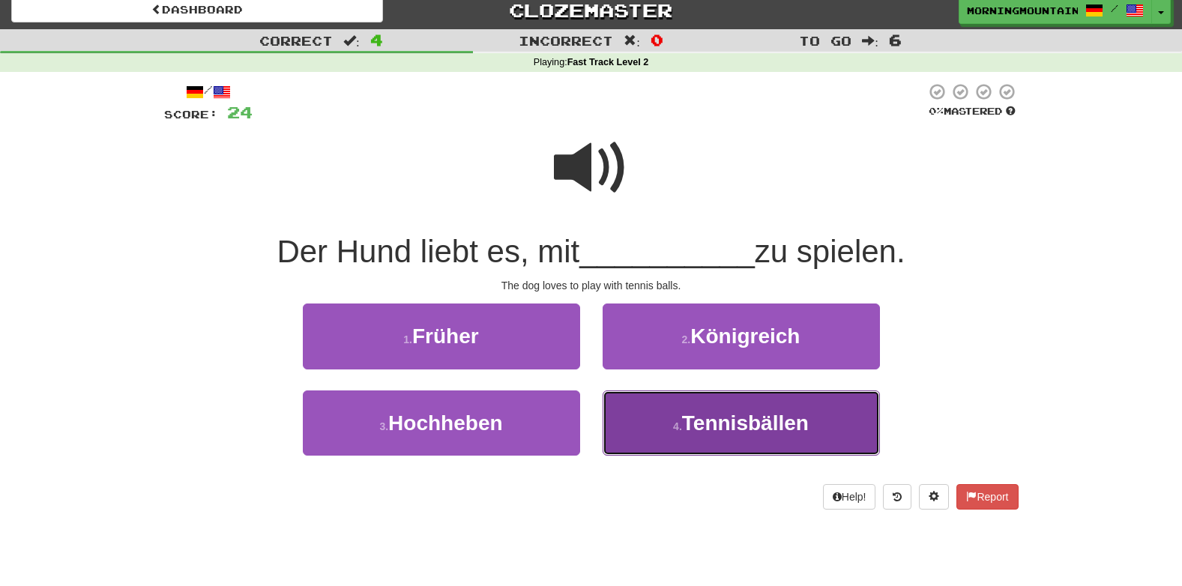
click at [730, 447] on button "4 . Tennisbällen" at bounding box center [740, 422] width 277 height 65
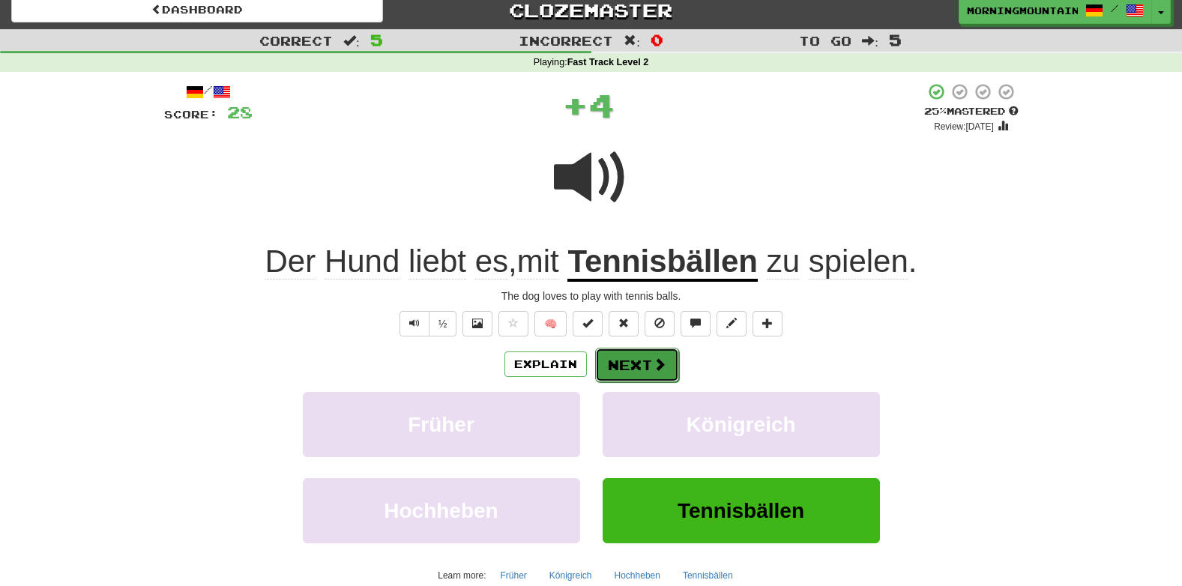
click at [617, 360] on button "Next" at bounding box center [637, 365] width 84 height 34
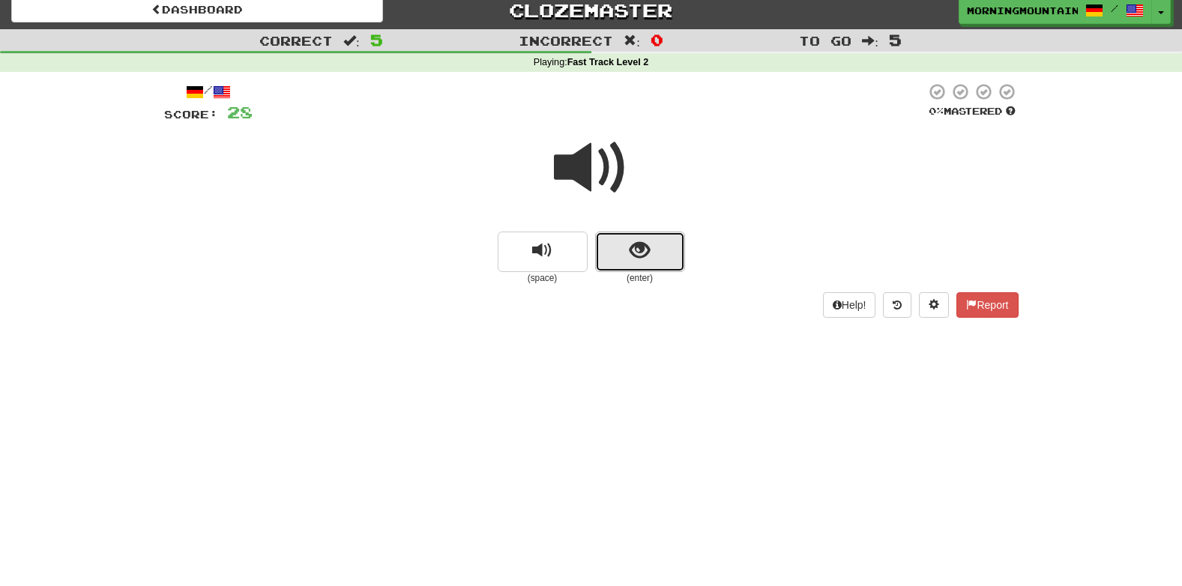
click at [637, 249] on span "show sentence" at bounding box center [639, 251] width 20 height 20
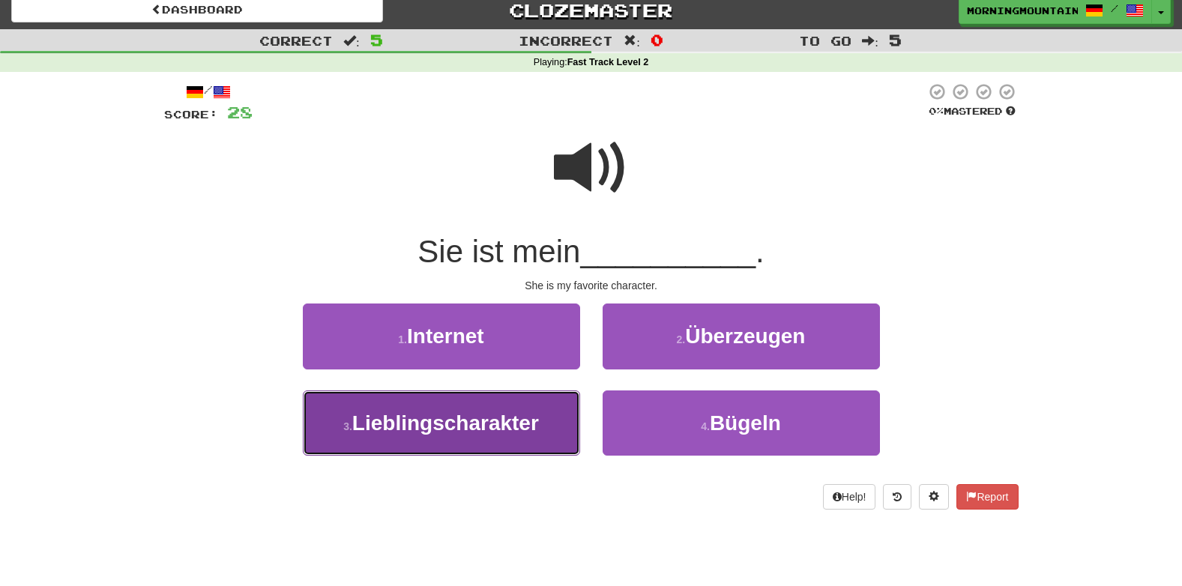
click at [539, 442] on button "3 . Lieblingscharakter" at bounding box center [441, 422] width 277 height 65
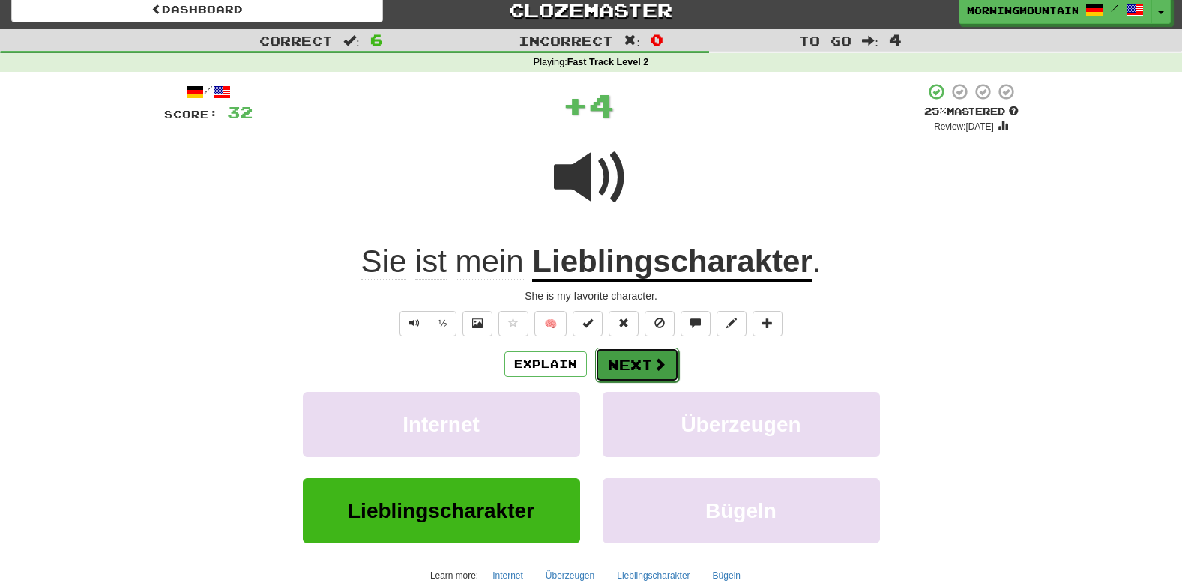
click at [617, 361] on button "Next" at bounding box center [637, 365] width 84 height 34
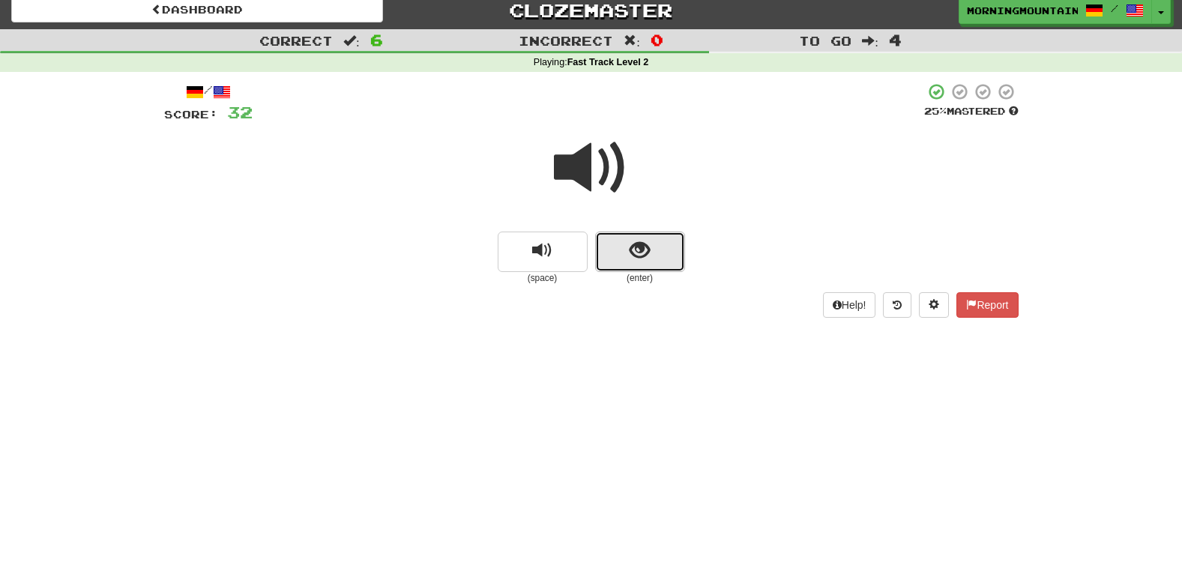
click at [632, 259] on span "show sentence" at bounding box center [639, 251] width 20 height 20
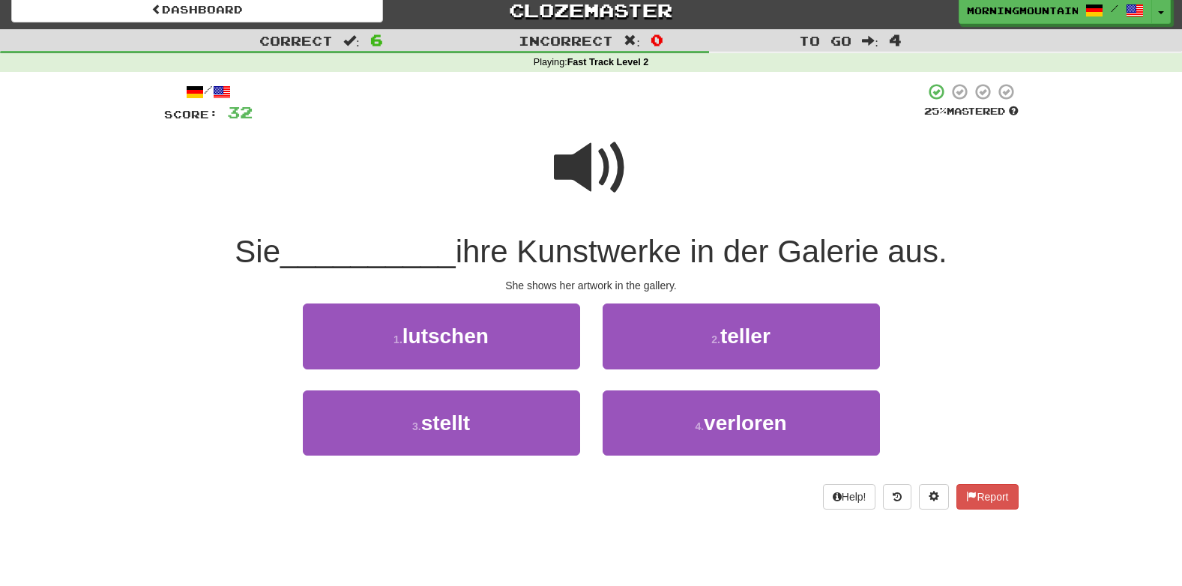
click at [582, 172] on span at bounding box center [591, 167] width 75 height 75
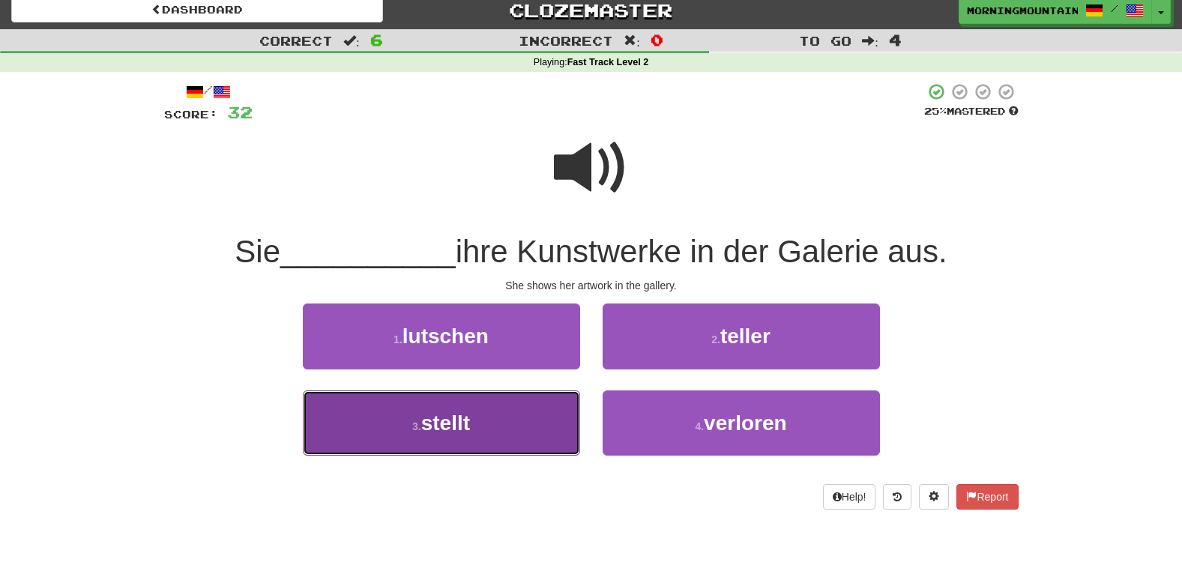
click at [506, 400] on button "3 . stellt" at bounding box center [441, 422] width 277 height 65
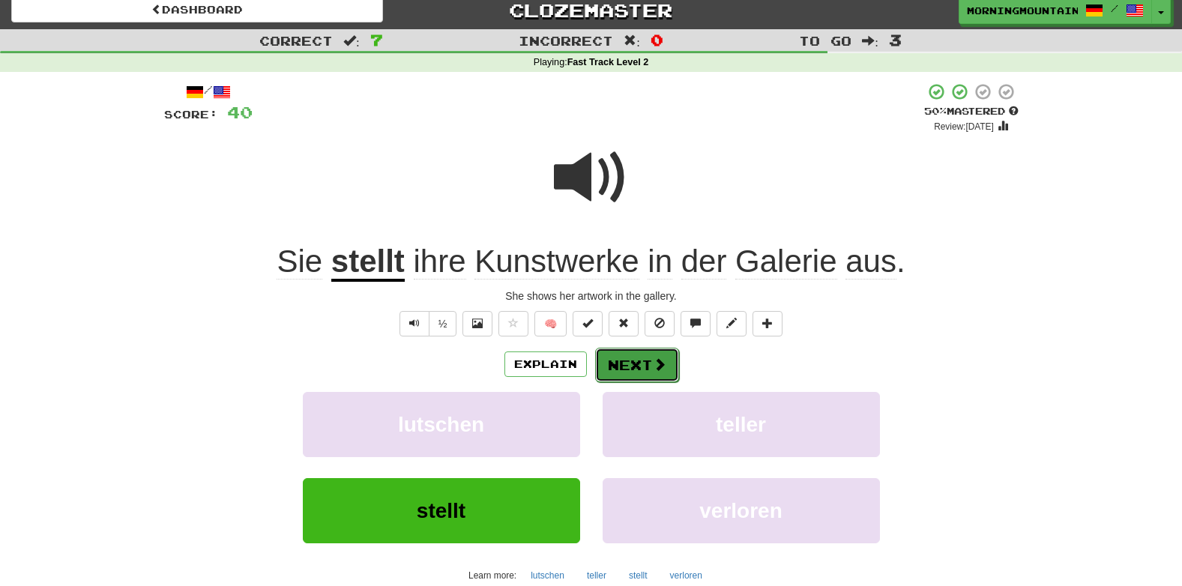
click at [646, 372] on button "Next" at bounding box center [637, 365] width 84 height 34
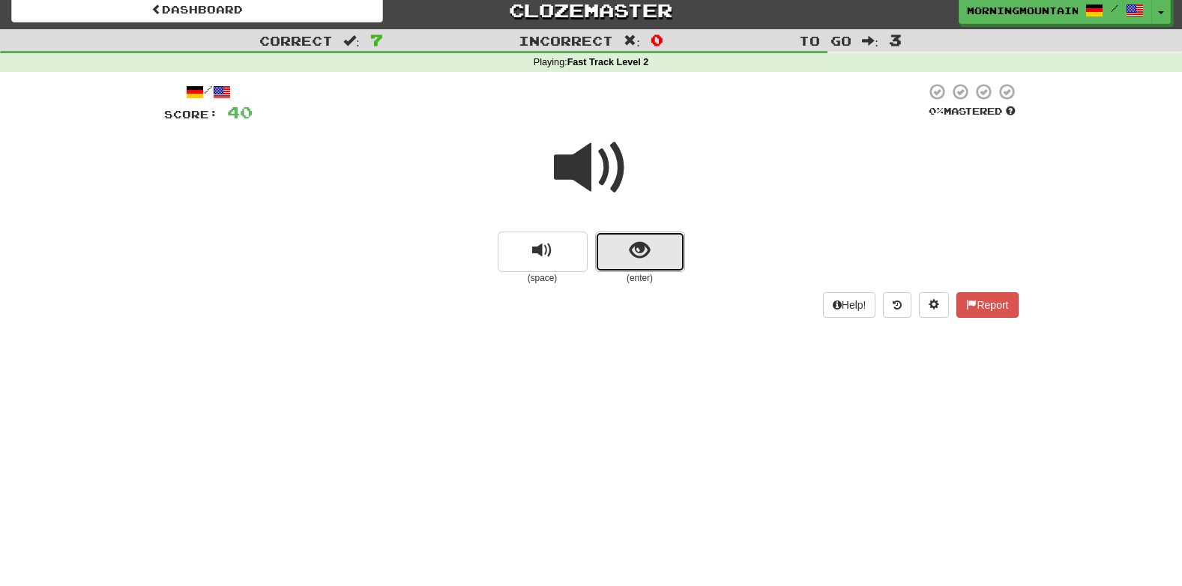
click at [623, 261] on button "show sentence" at bounding box center [640, 252] width 90 height 40
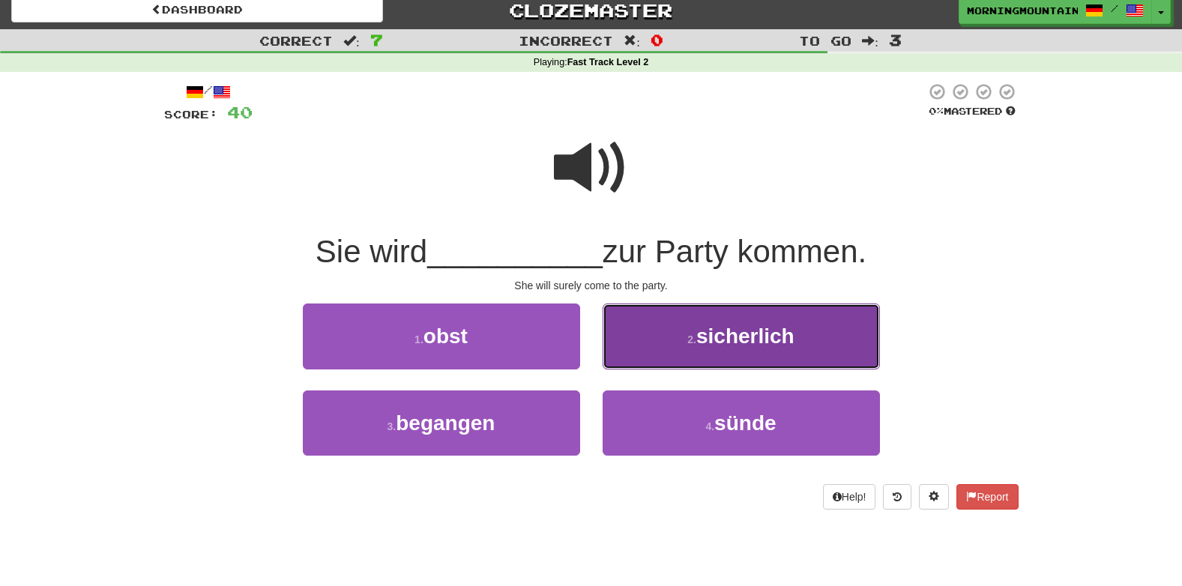
click at [674, 349] on button "2 . sicherlich" at bounding box center [740, 335] width 277 height 65
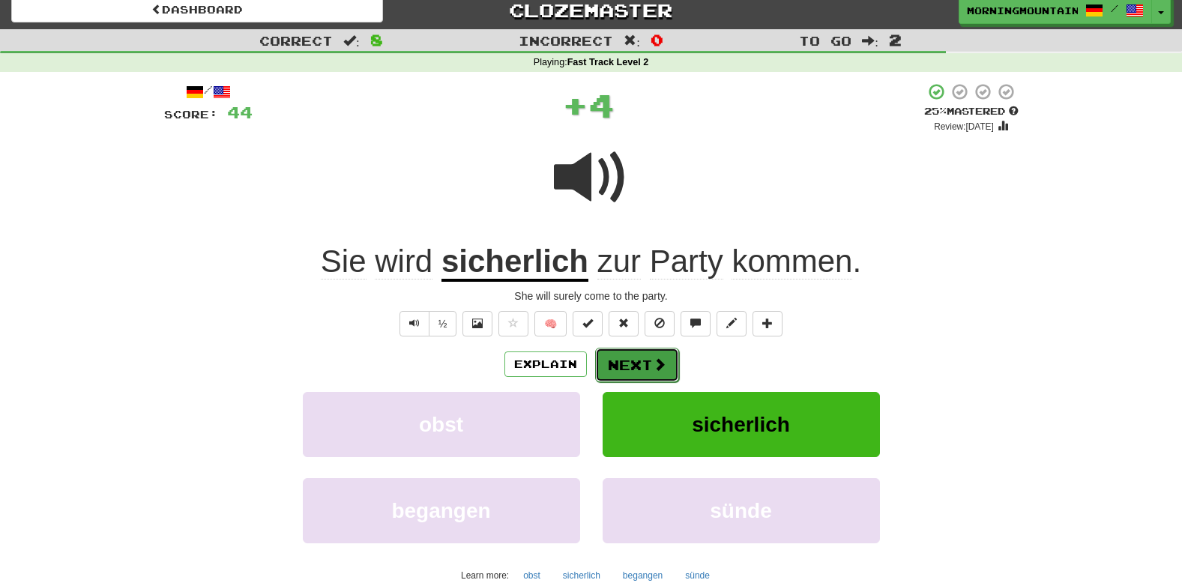
click at [638, 357] on button "Next" at bounding box center [637, 365] width 84 height 34
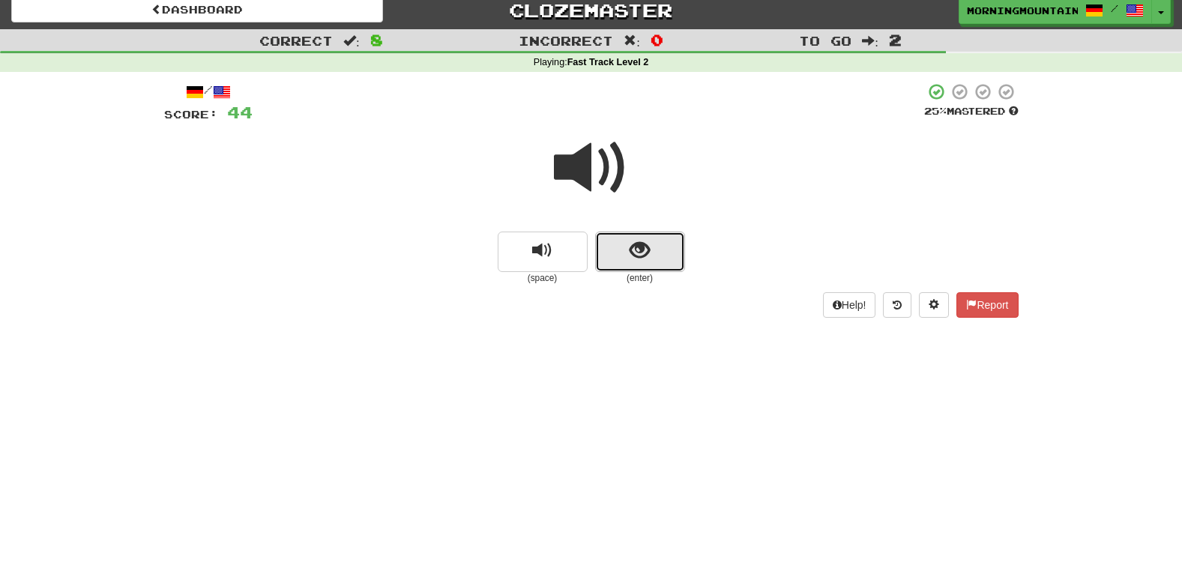
click at [631, 253] on span "show sentence" at bounding box center [639, 251] width 20 height 20
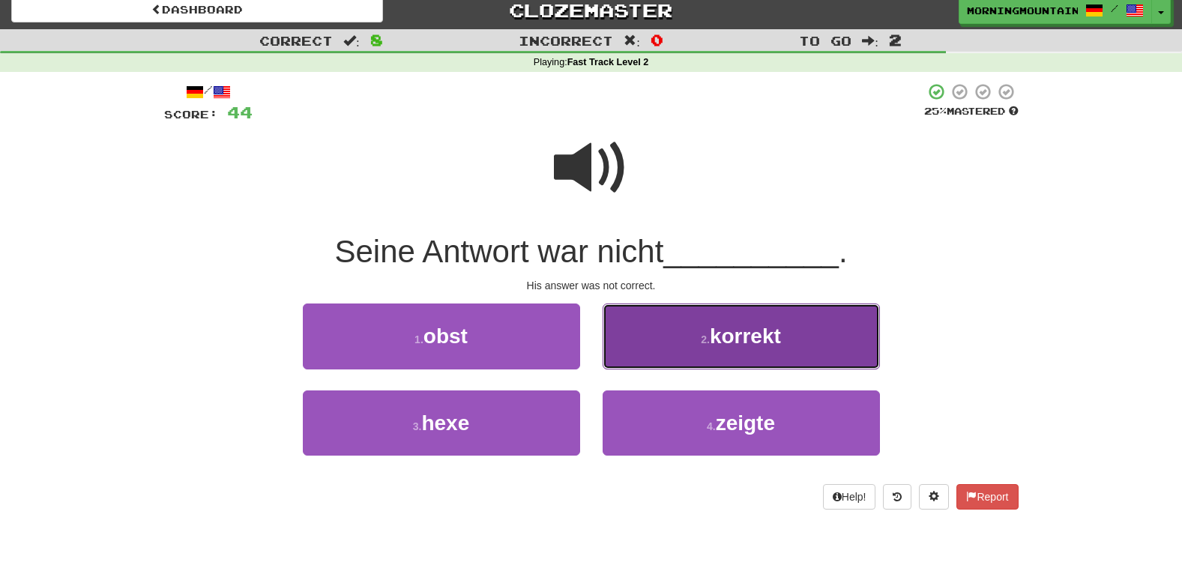
click at [647, 346] on button "2 . korrekt" at bounding box center [740, 335] width 277 height 65
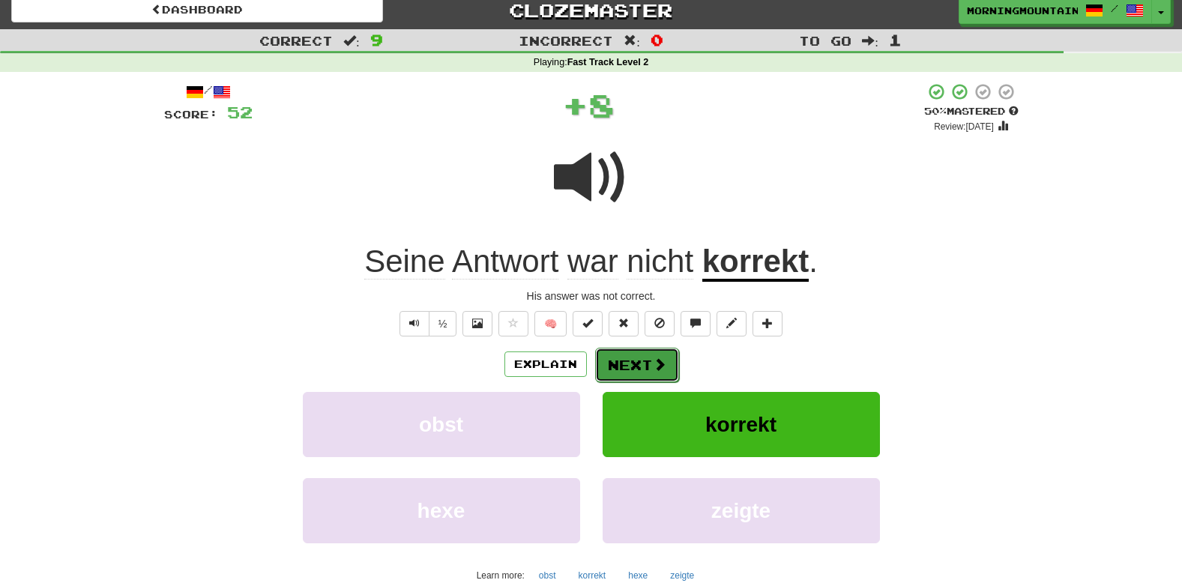
click at [632, 356] on button "Next" at bounding box center [637, 365] width 84 height 34
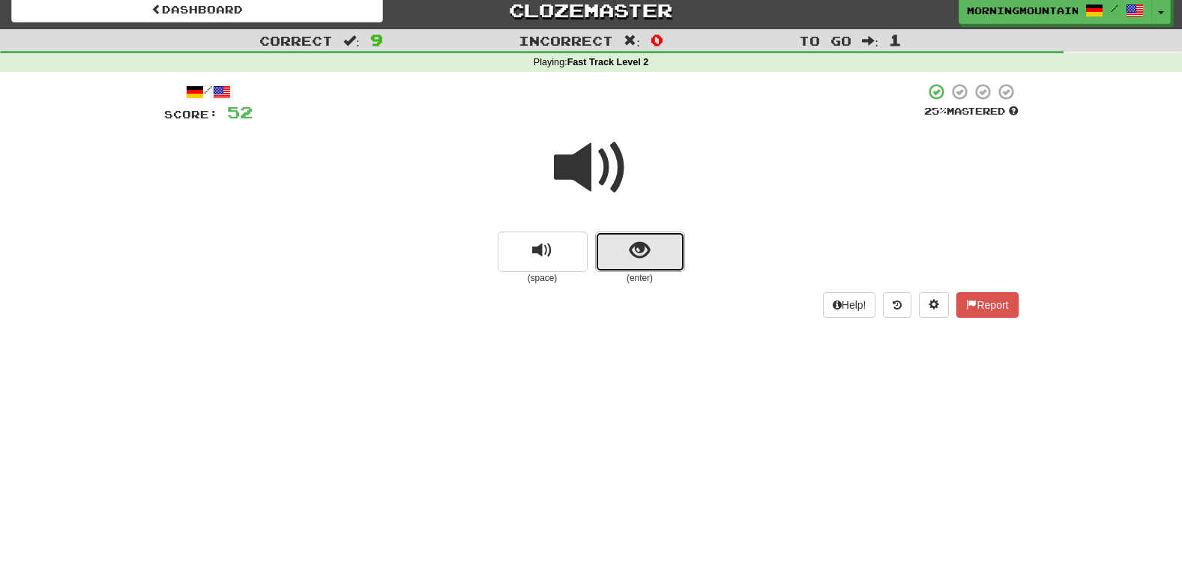
click at [631, 245] on span "show sentence" at bounding box center [639, 251] width 20 height 20
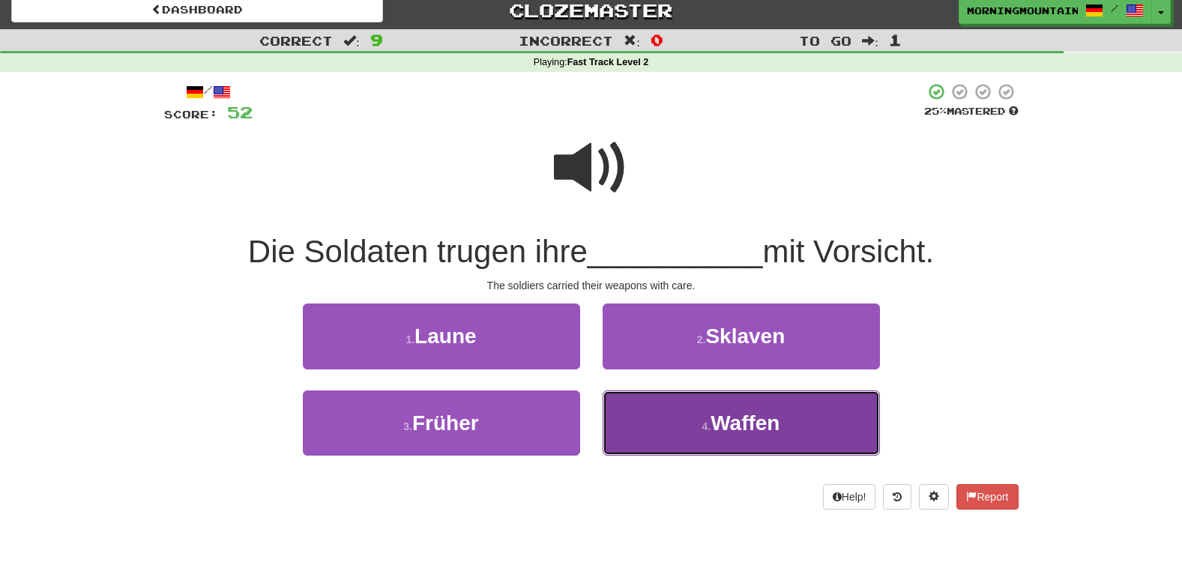
click at [702, 425] on small "4 ." at bounding box center [706, 426] width 9 height 12
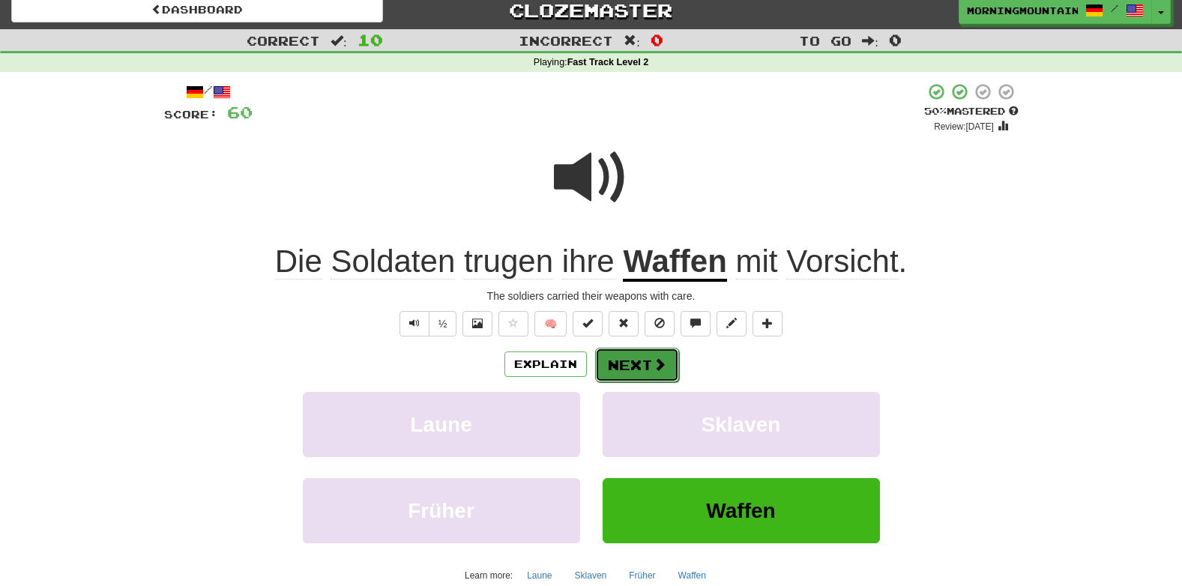
click at [637, 358] on button "Next" at bounding box center [637, 365] width 84 height 34
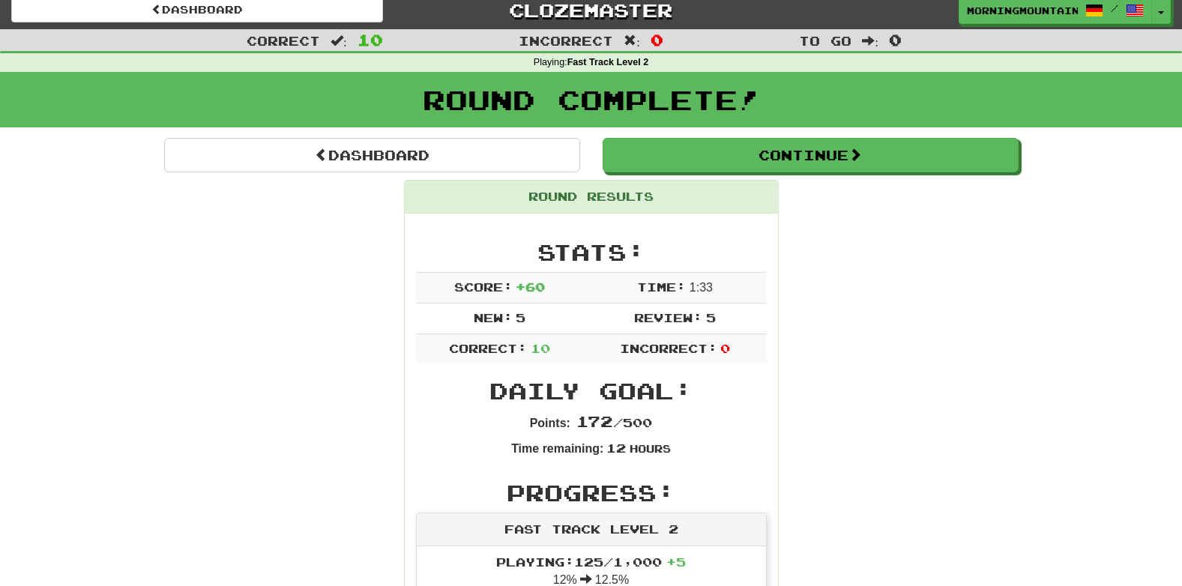
scroll to position [73, 0]
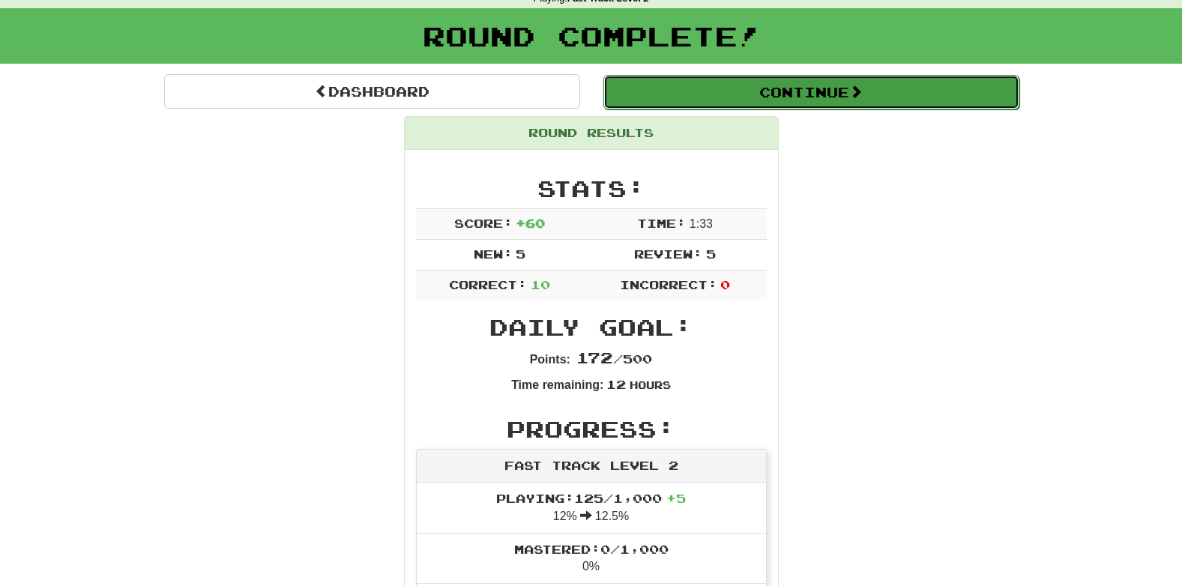
click at [787, 94] on button "Continue" at bounding box center [811, 92] width 416 height 34
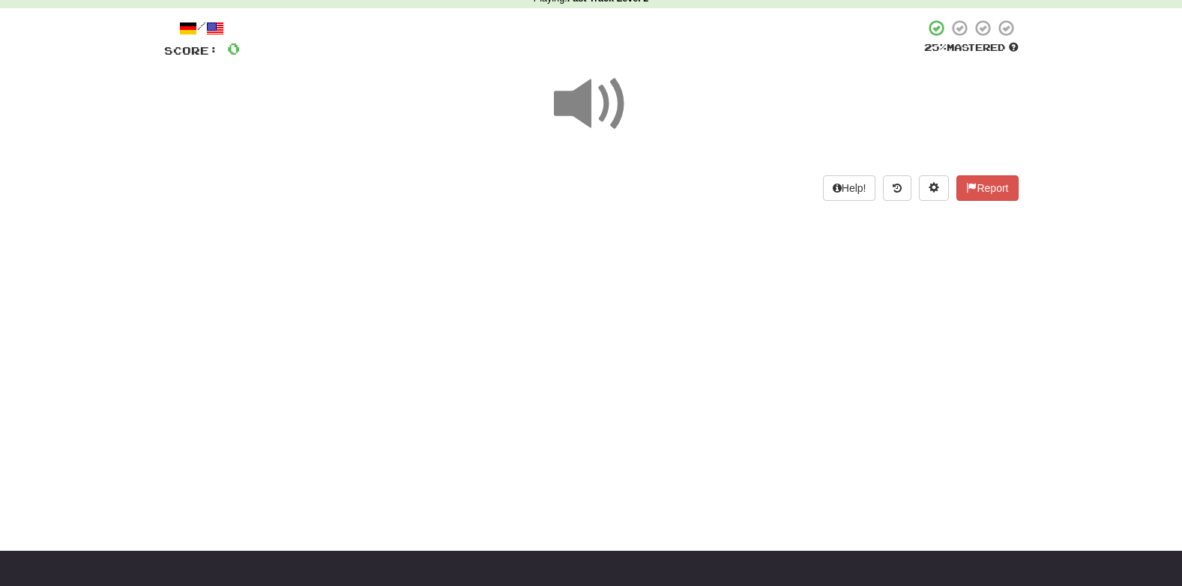
drag, startPoint x: 1176, startPoint y: 208, endPoint x: 1192, endPoint y: 213, distance: 17.1
click at [1177, 205] on div "Correct : 0 Incorrect : 0 To go : 10 Playing : Fast Track Level 2 / Score: 0 25…" at bounding box center [591, 94] width 1182 height 256
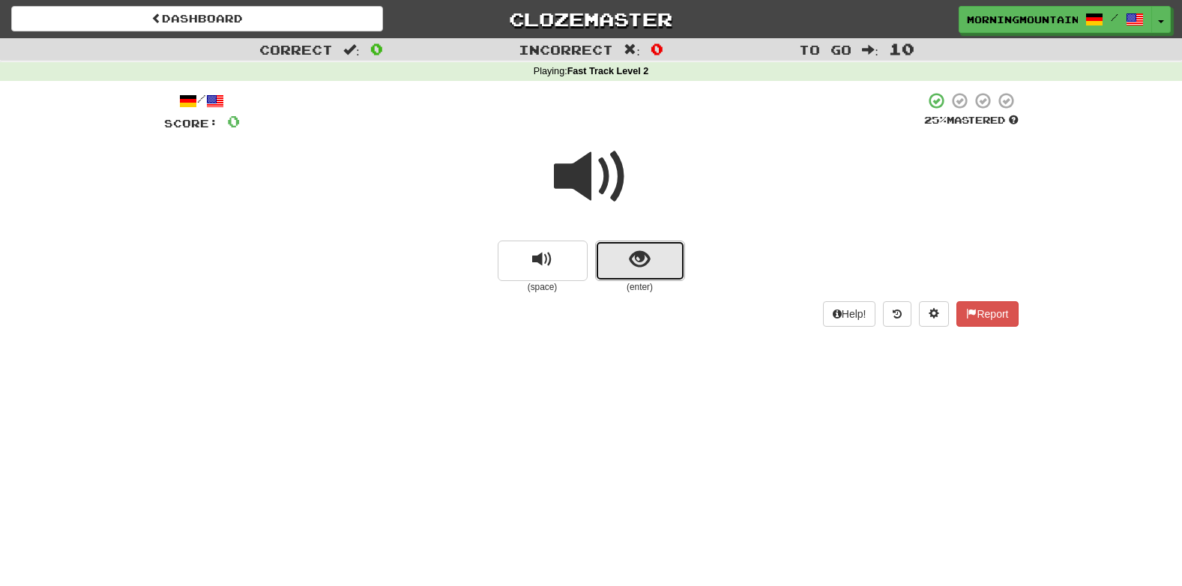
click at [666, 264] on button "show sentence" at bounding box center [640, 261] width 90 height 40
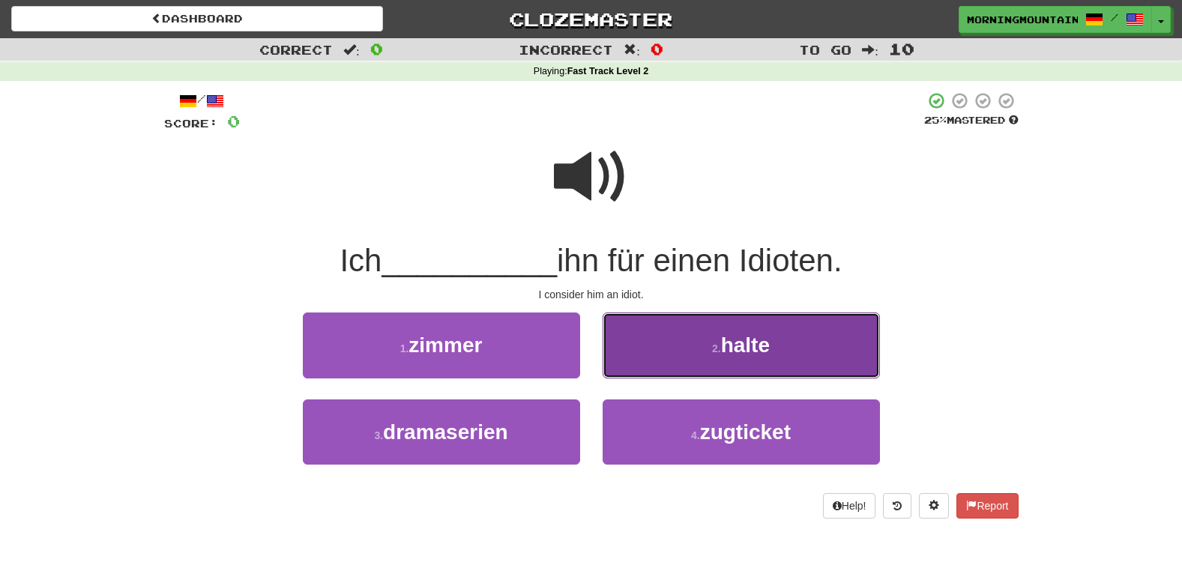
click at [673, 354] on button "2 . halte" at bounding box center [740, 344] width 277 height 65
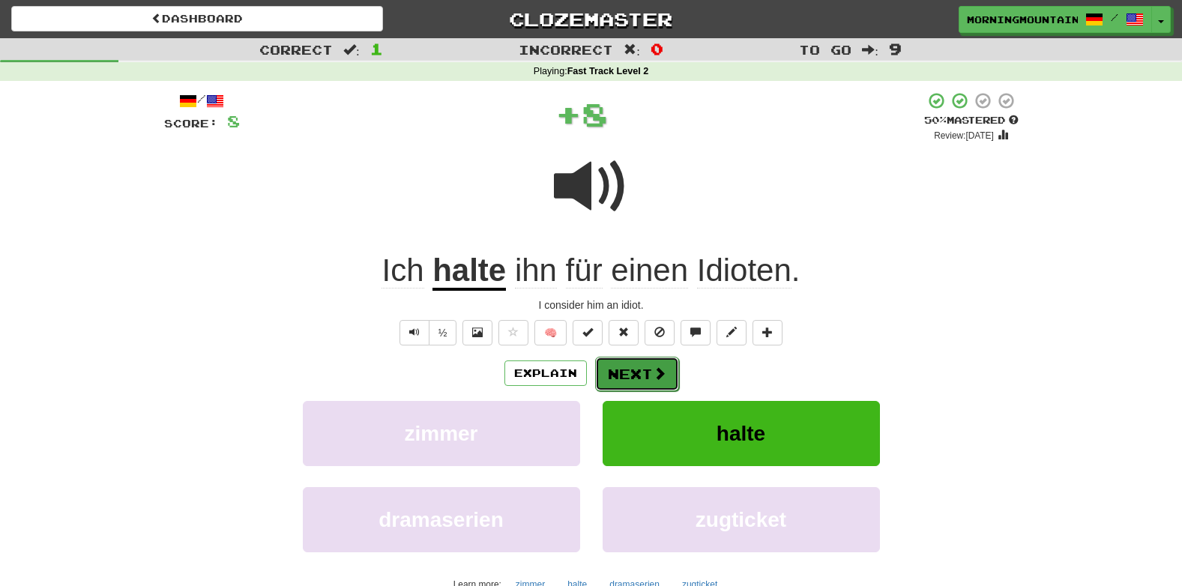
click at [635, 374] on button "Next" at bounding box center [637, 374] width 84 height 34
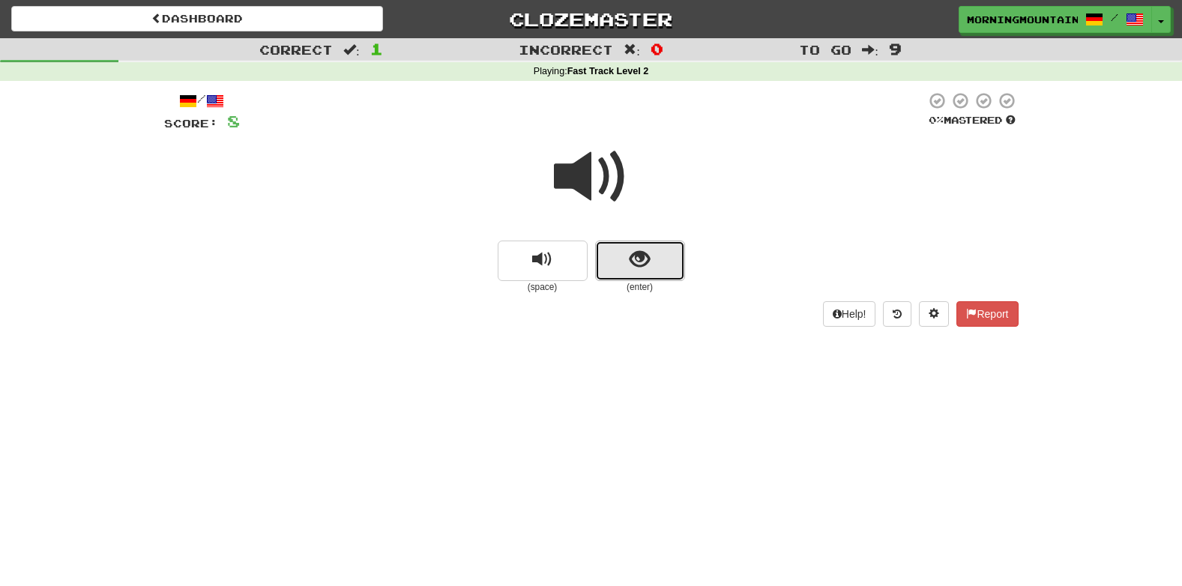
click at [640, 250] on span "show sentence" at bounding box center [639, 260] width 20 height 20
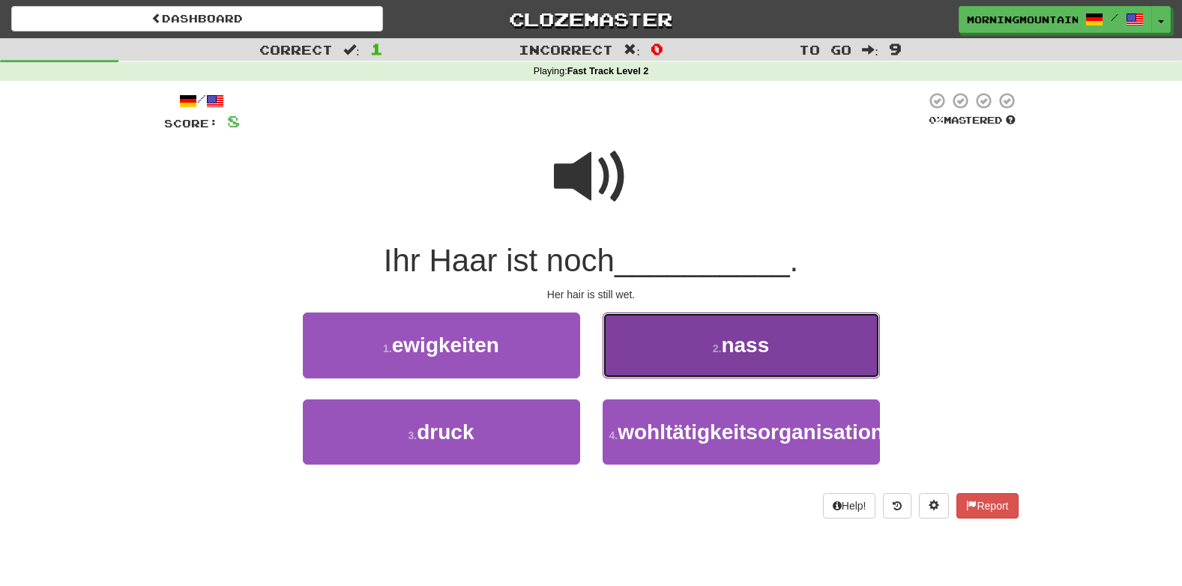
drag, startPoint x: 699, startPoint y: 369, endPoint x: 647, endPoint y: 363, distance: 52.0
click at [647, 363] on button "2 . nass" at bounding box center [740, 344] width 277 height 65
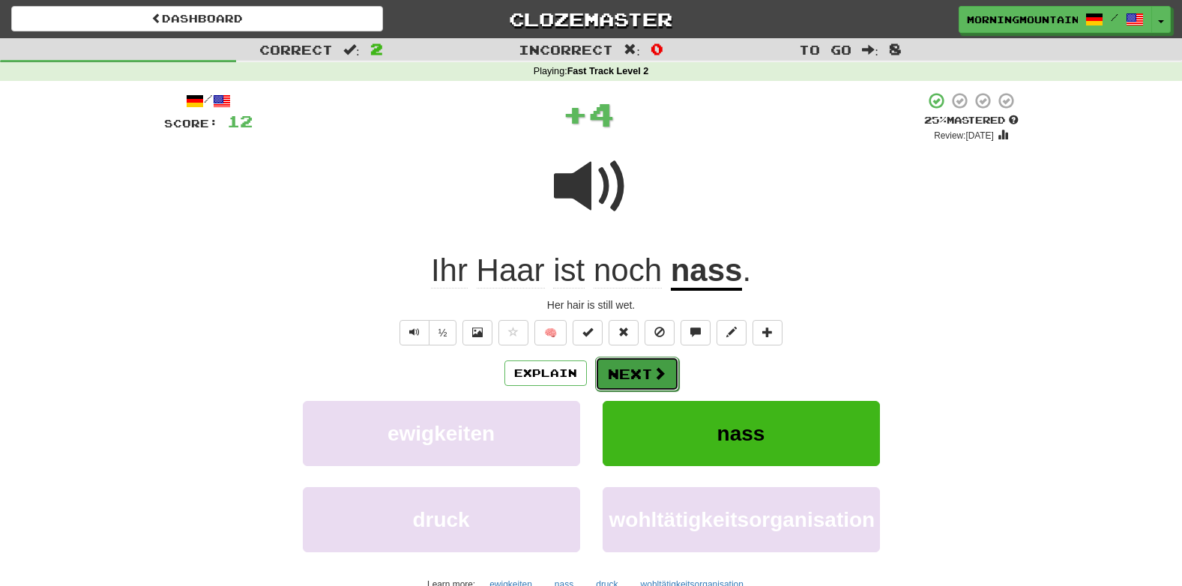
click at [646, 366] on button "Next" at bounding box center [637, 374] width 84 height 34
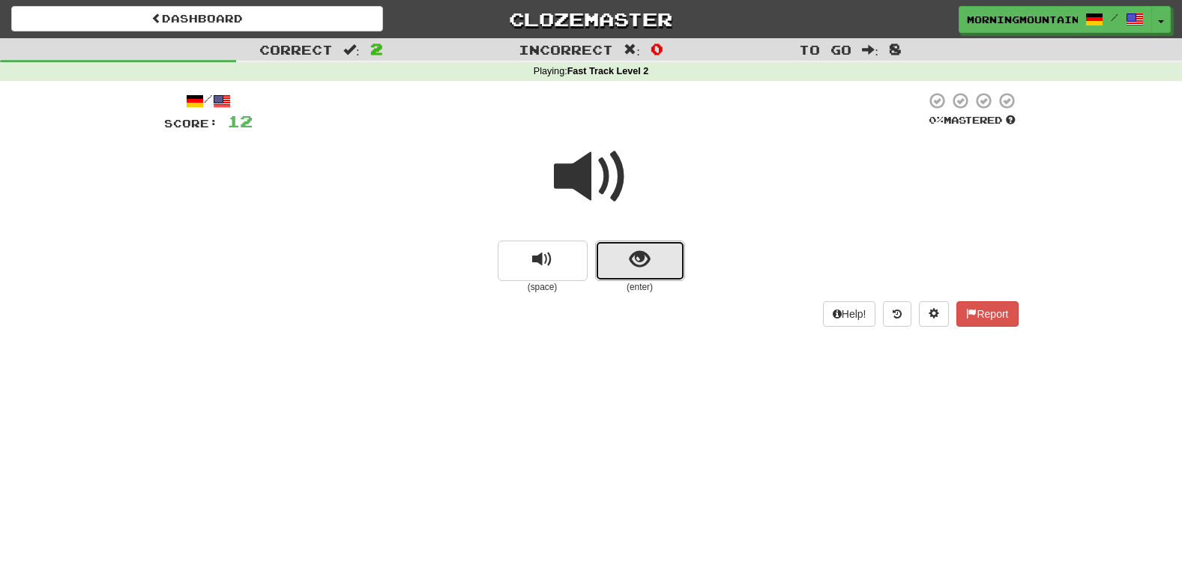
click at [621, 244] on button "show sentence" at bounding box center [640, 261] width 90 height 40
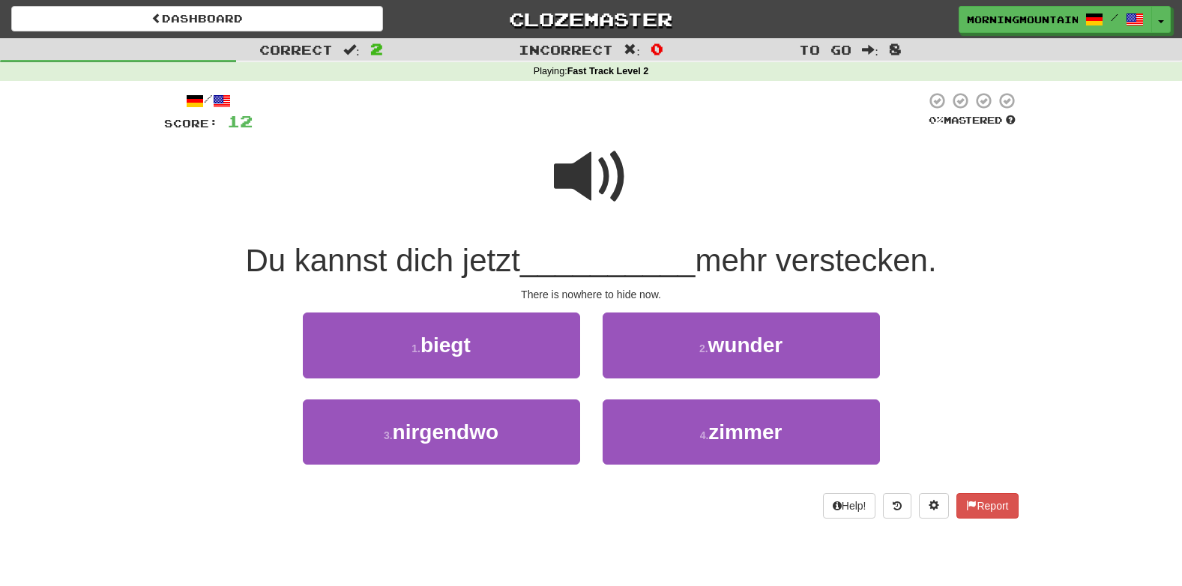
click at [584, 166] on span at bounding box center [591, 176] width 75 height 75
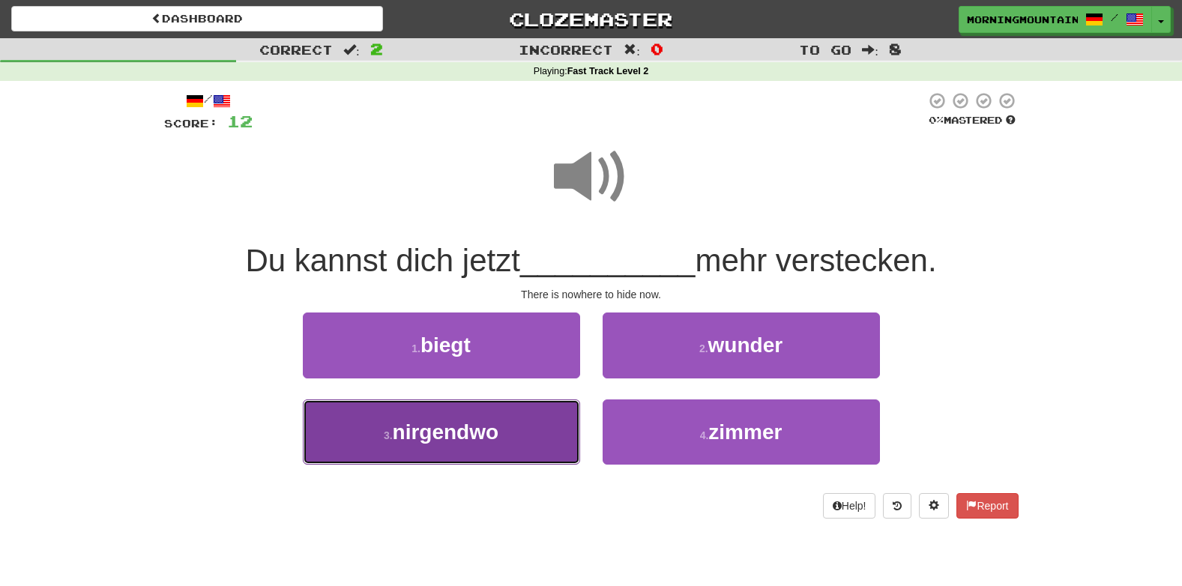
click at [448, 418] on button "3 . nirgendwo" at bounding box center [441, 431] width 277 height 65
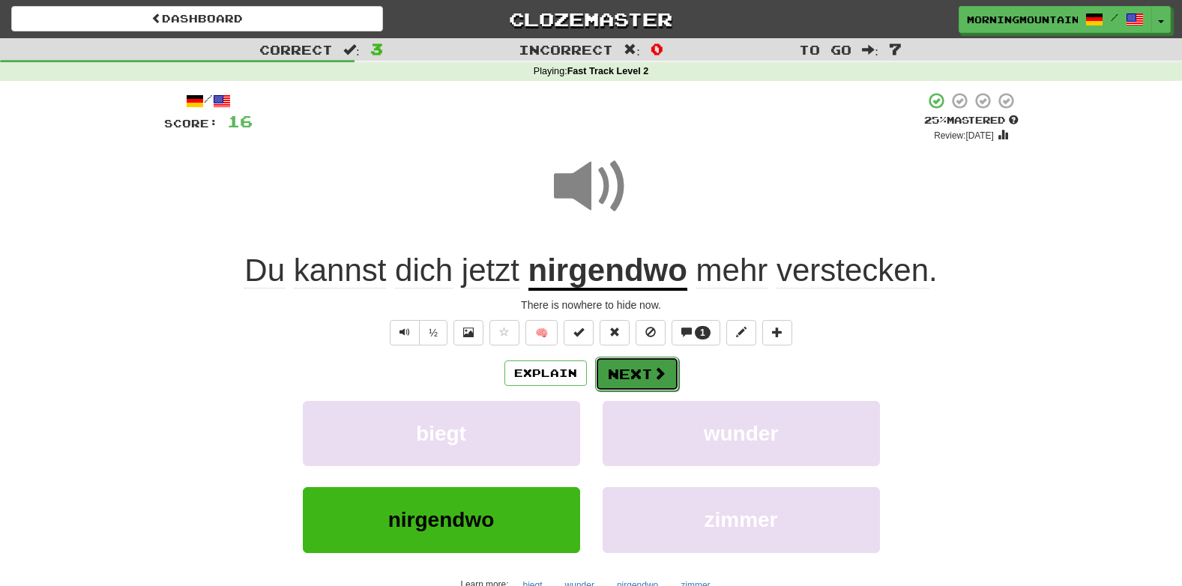
click at [634, 379] on button "Next" at bounding box center [637, 374] width 84 height 34
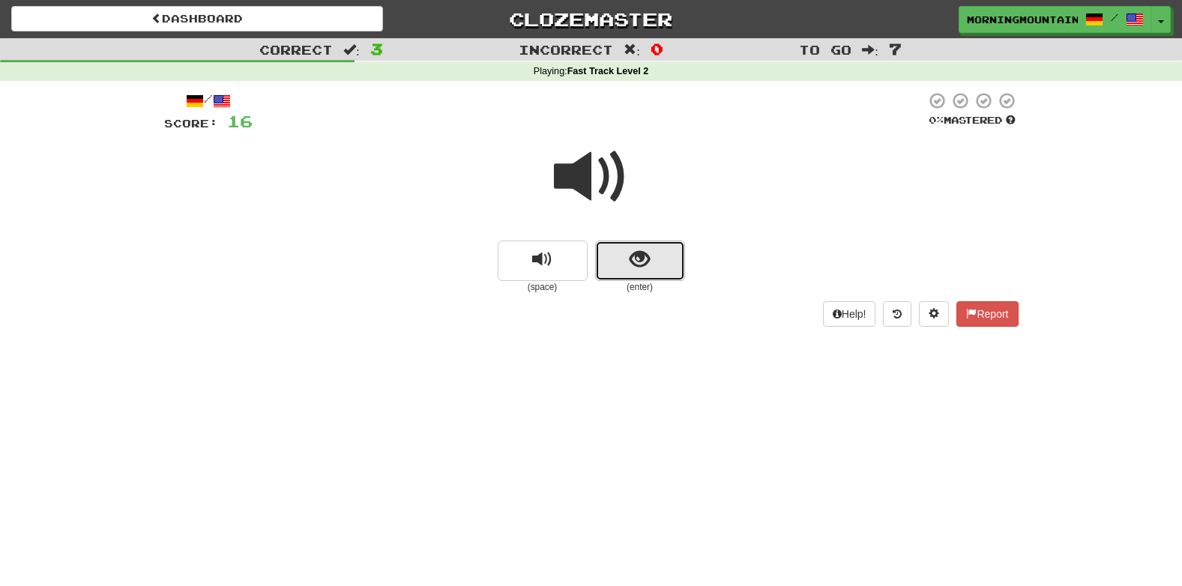
click at [639, 272] on button "show sentence" at bounding box center [640, 261] width 90 height 40
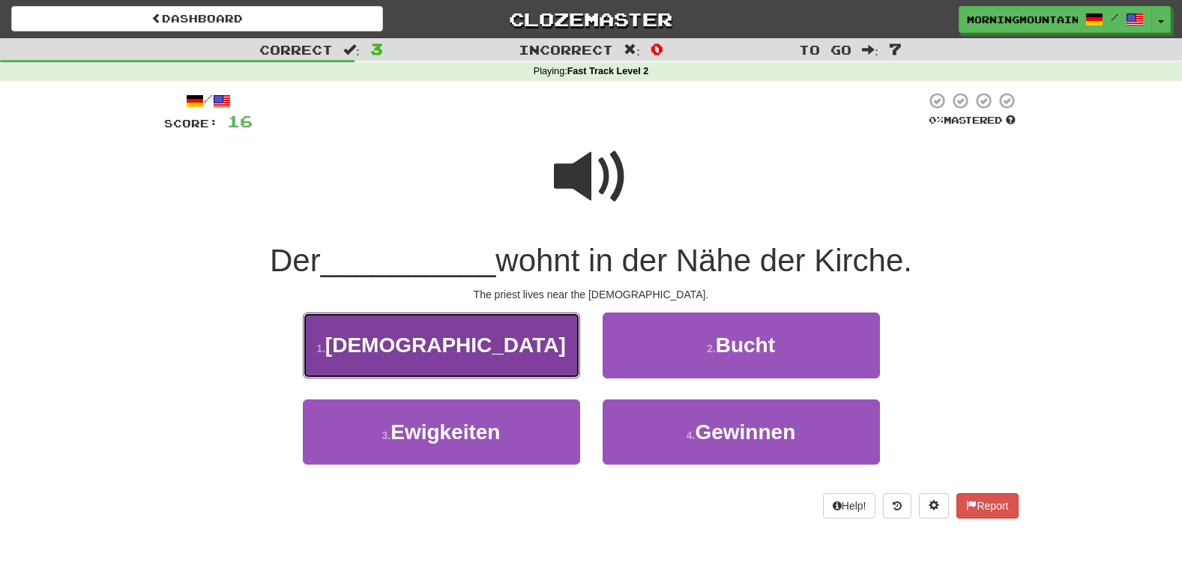
click at [447, 355] on span "Priester" at bounding box center [445, 344] width 241 height 23
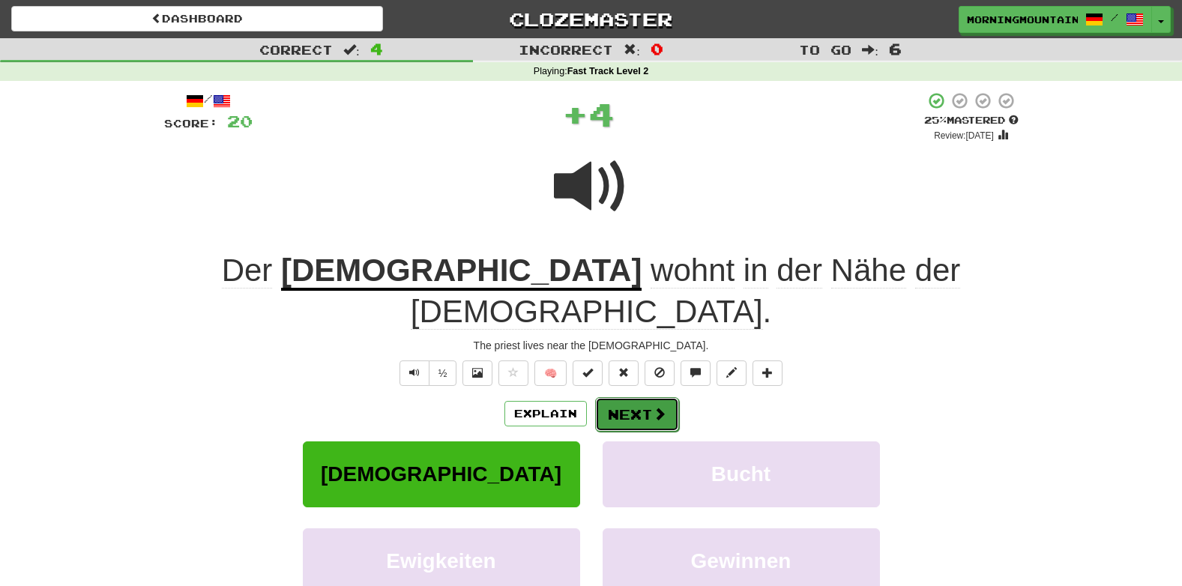
click at [618, 397] on button "Next" at bounding box center [637, 414] width 84 height 34
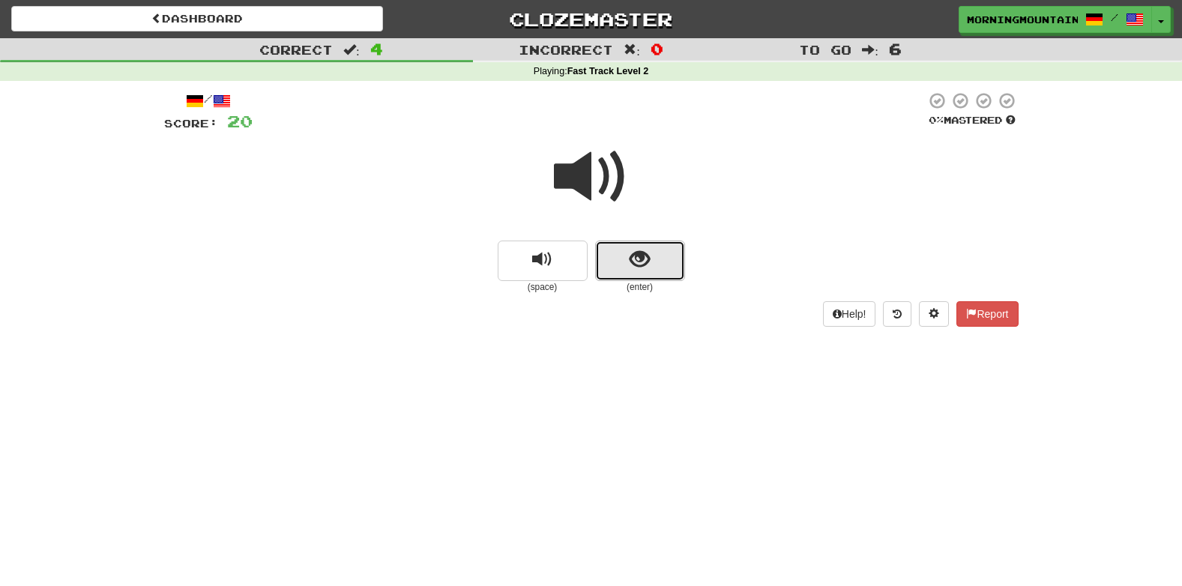
click at [632, 250] on span "show sentence" at bounding box center [639, 260] width 20 height 20
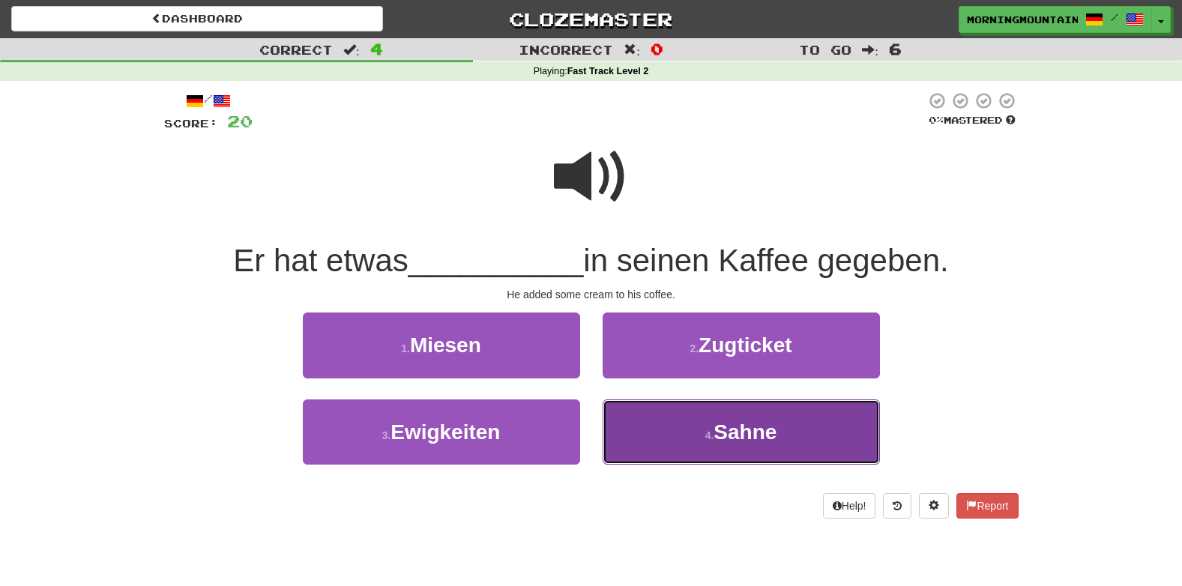
click at [662, 454] on button "4 . Sahne" at bounding box center [740, 431] width 277 height 65
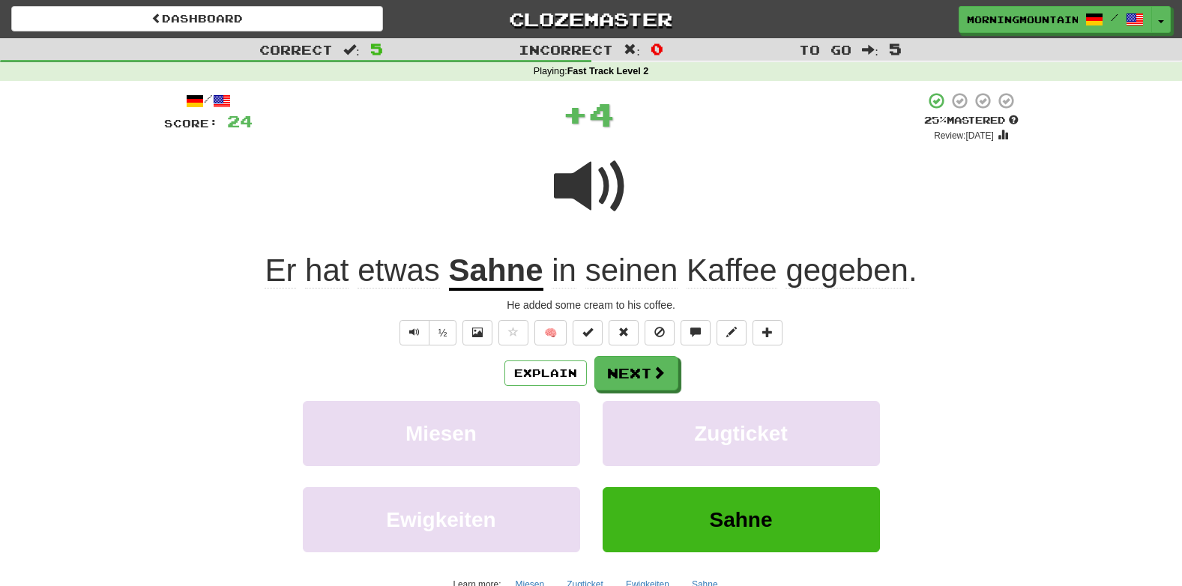
click at [626, 348] on div "/ Score: 24 + 4 25 % Mastered Review: 2025-09-20 Er hat etwas Sahne in seinen K…" at bounding box center [591, 359] width 854 height 537
click at [630, 372] on button "Next" at bounding box center [637, 374] width 84 height 34
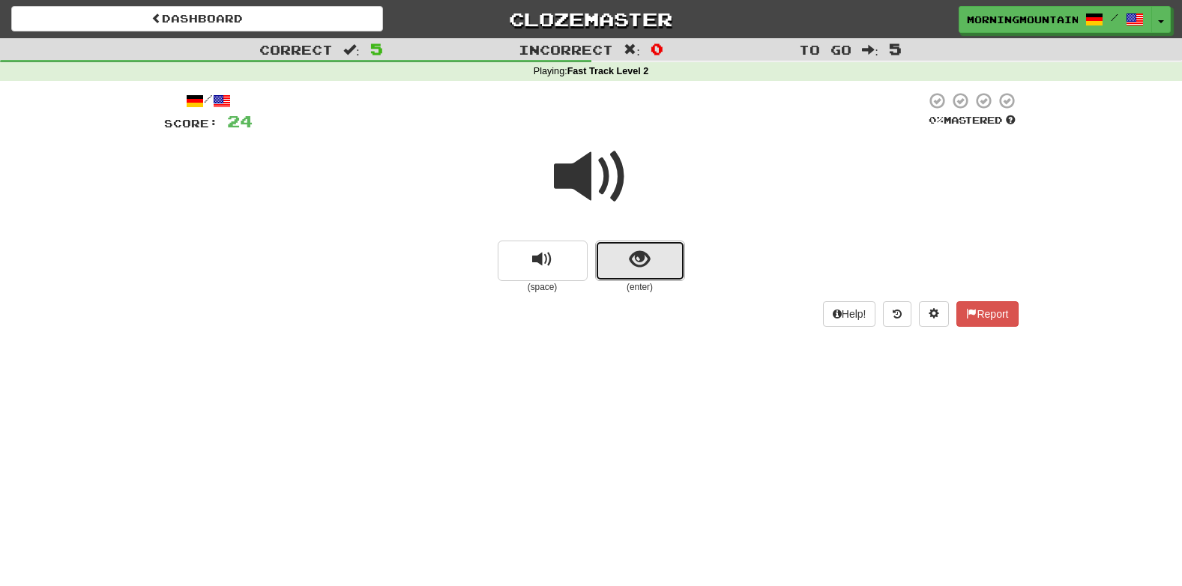
click at [629, 250] on button "show sentence" at bounding box center [640, 261] width 90 height 40
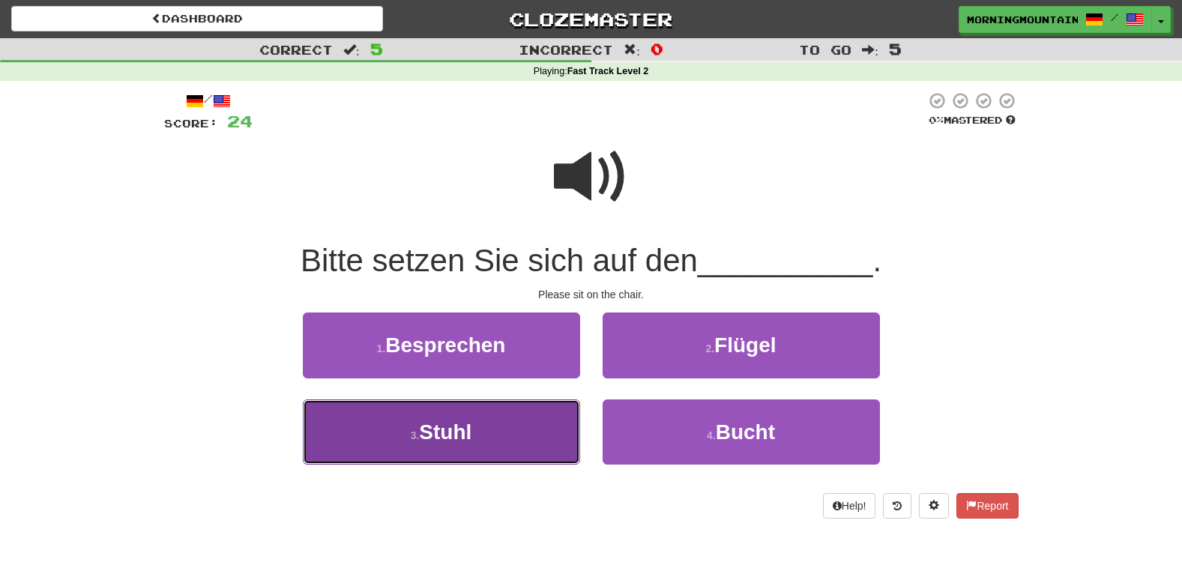
click at [517, 451] on button "3 . Stuhl" at bounding box center [441, 431] width 277 height 65
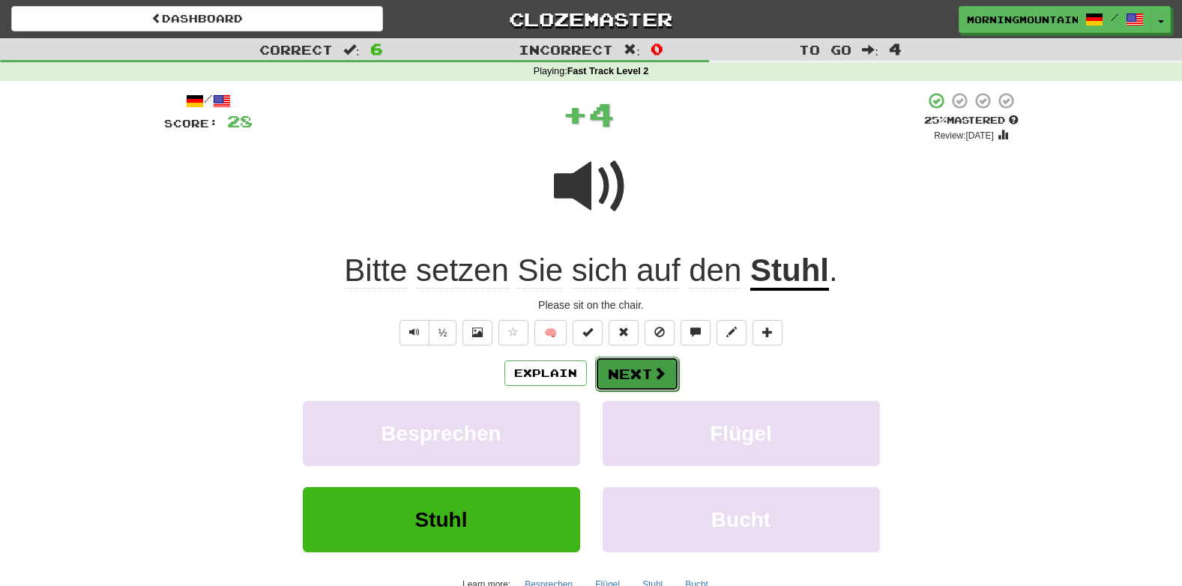
click at [632, 373] on button "Next" at bounding box center [637, 374] width 84 height 34
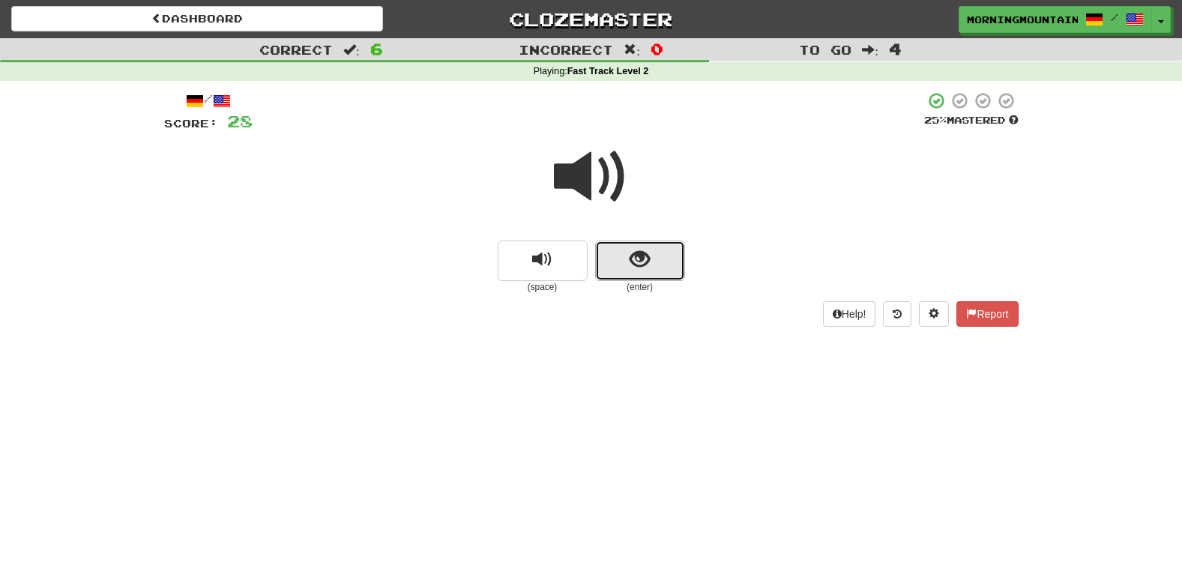
click at [635, 246] on button "show sentence" at bounding box center [640, 261] width 90 height 40
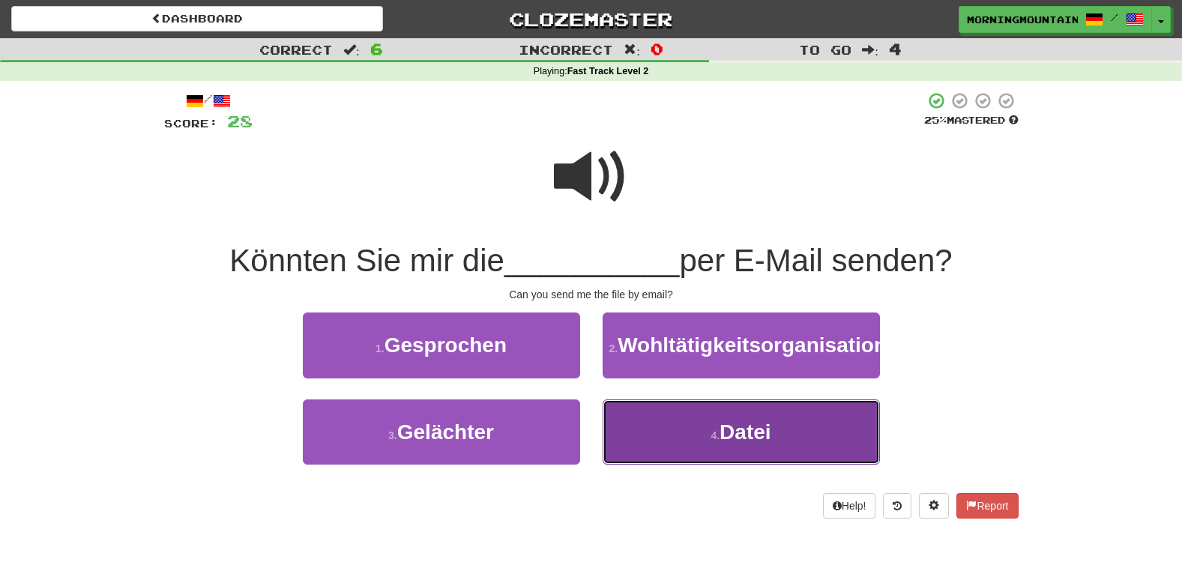
click at [711, 441] on small "4 ." at bounding box center [714, 435] width 9 height 12
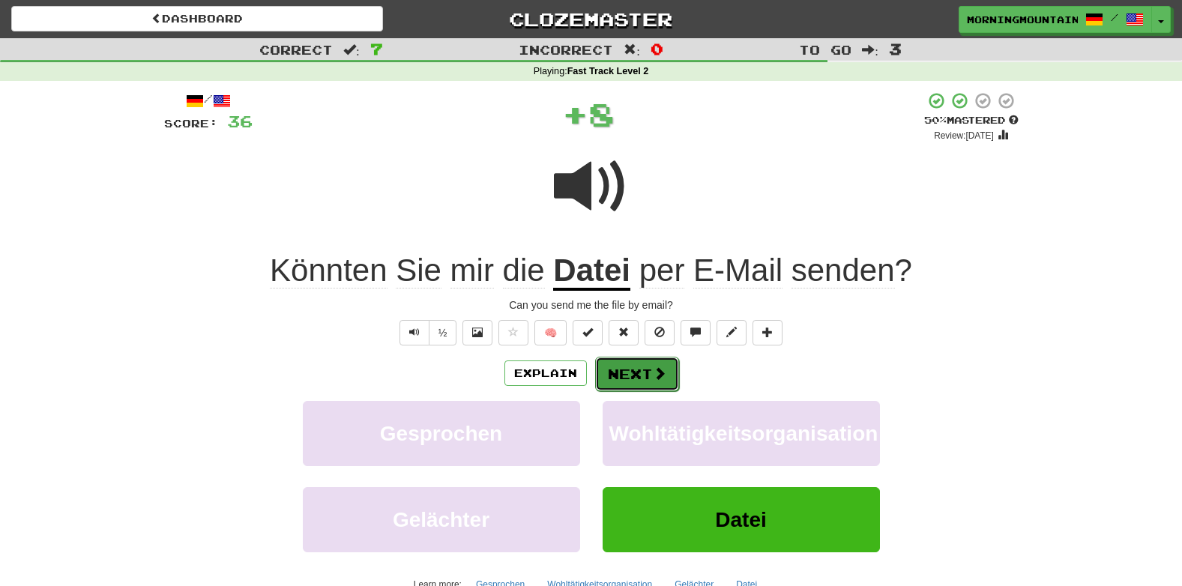
click at [647, 365] on button "Next" at bounding box center [637, 374] width 84 height 34
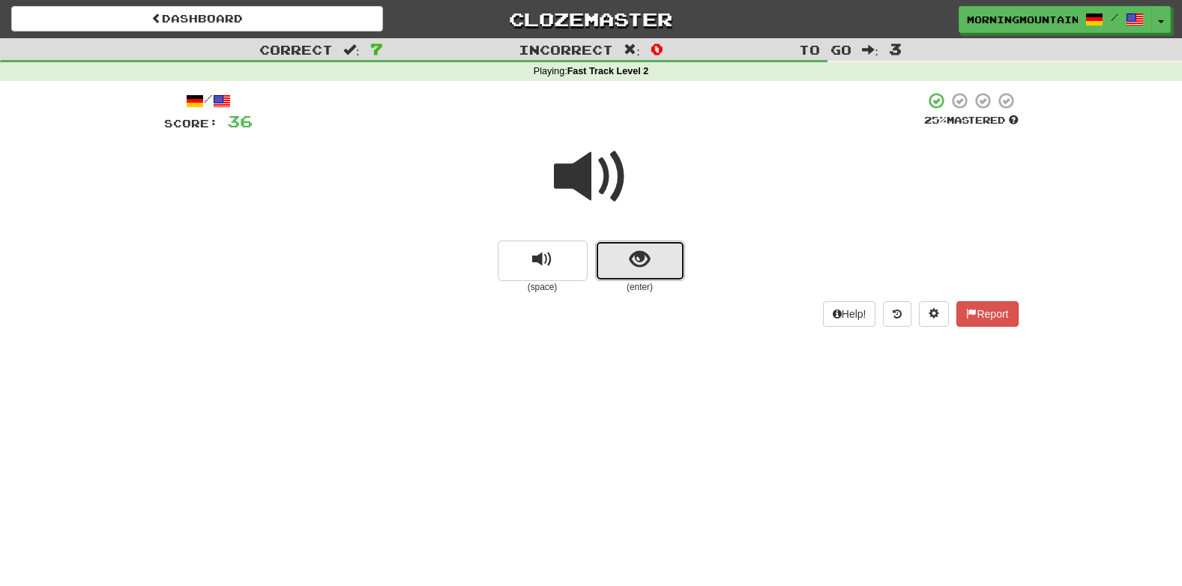
click at [626, 247] on button "show sentence" at bounding box center [640, 261] width 90 height 40
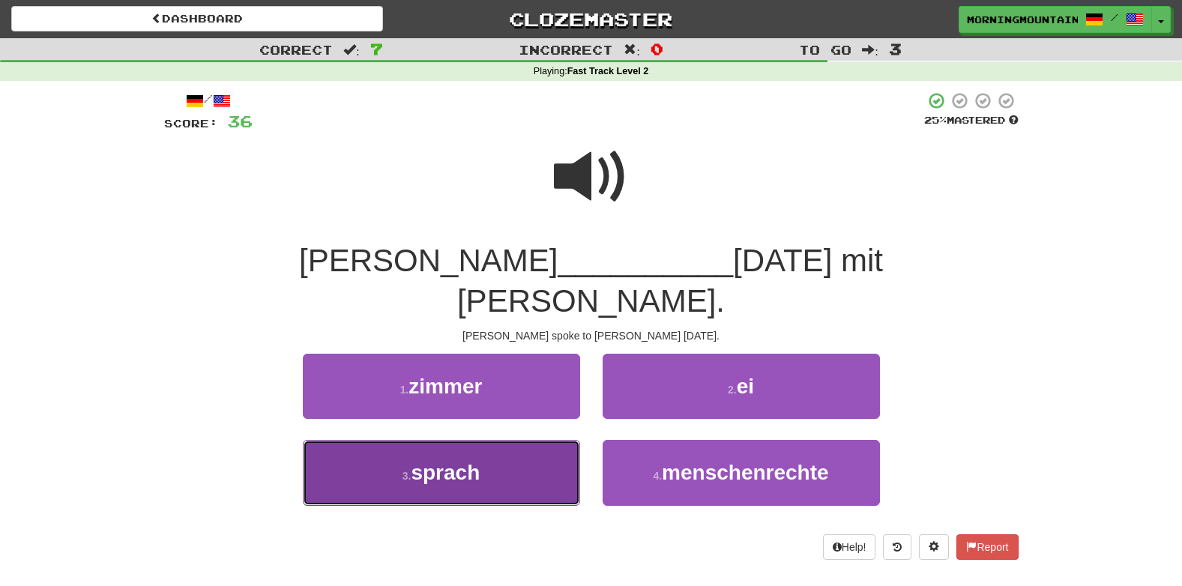
click at [494, 440] on button "3 . sprach" at bounding box center [441, 472] width 277 height 65
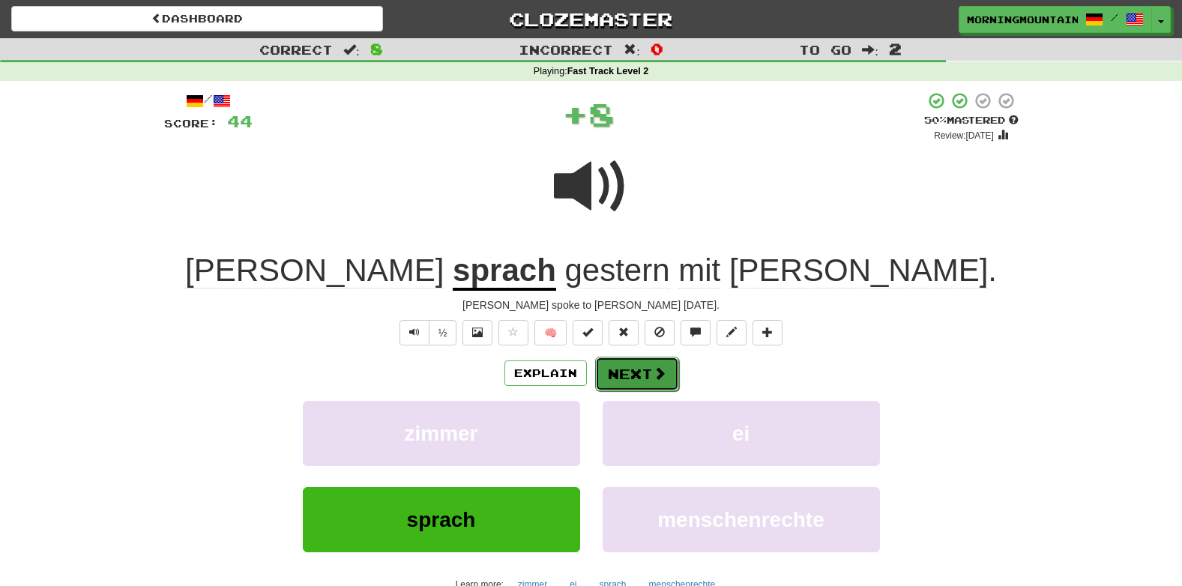
click at [632, 372] on button "Next" at bounding box center [637, 374] width 84 height 34
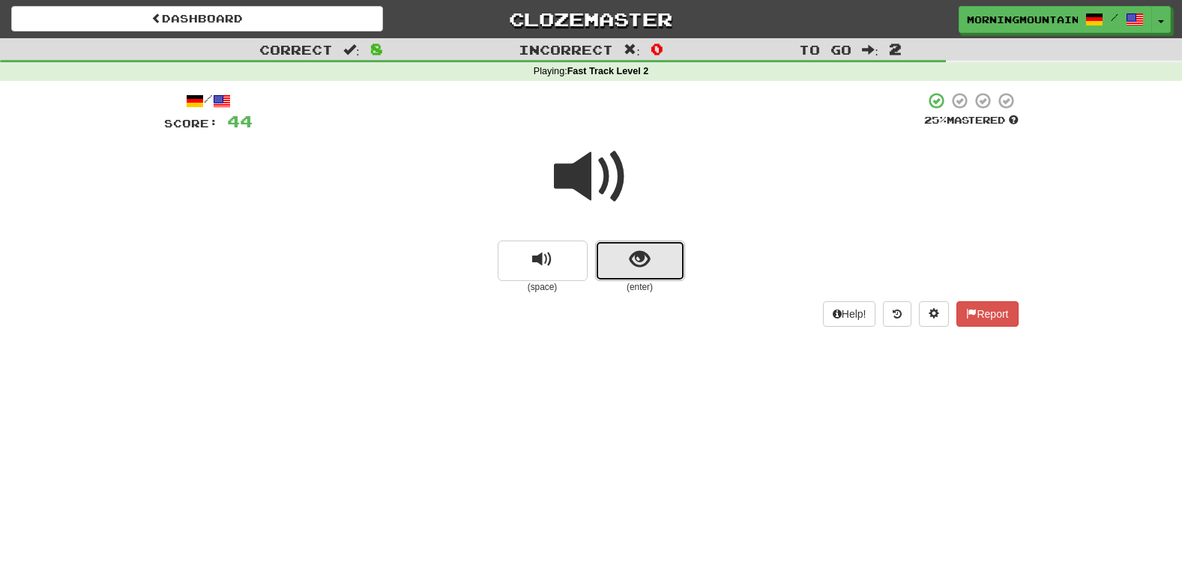
click at [626, 272] on button "show sentence" at bounding box center [640, 261] width 90 height 40
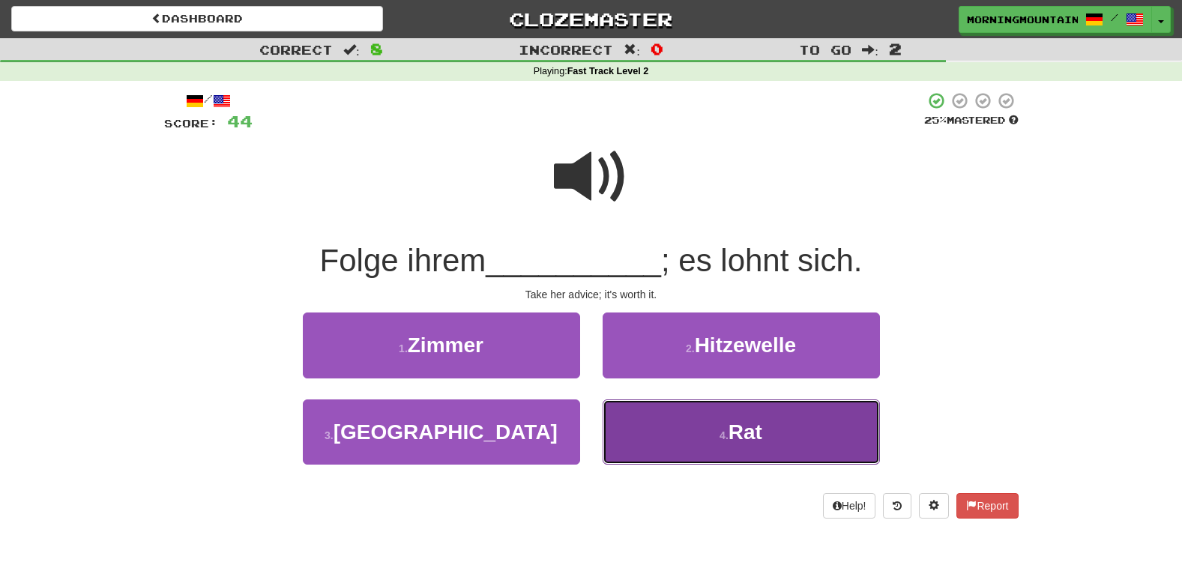
click at [686, 450] on button "4 . Rat" at bounding box center [740, 431] width 277 height 65
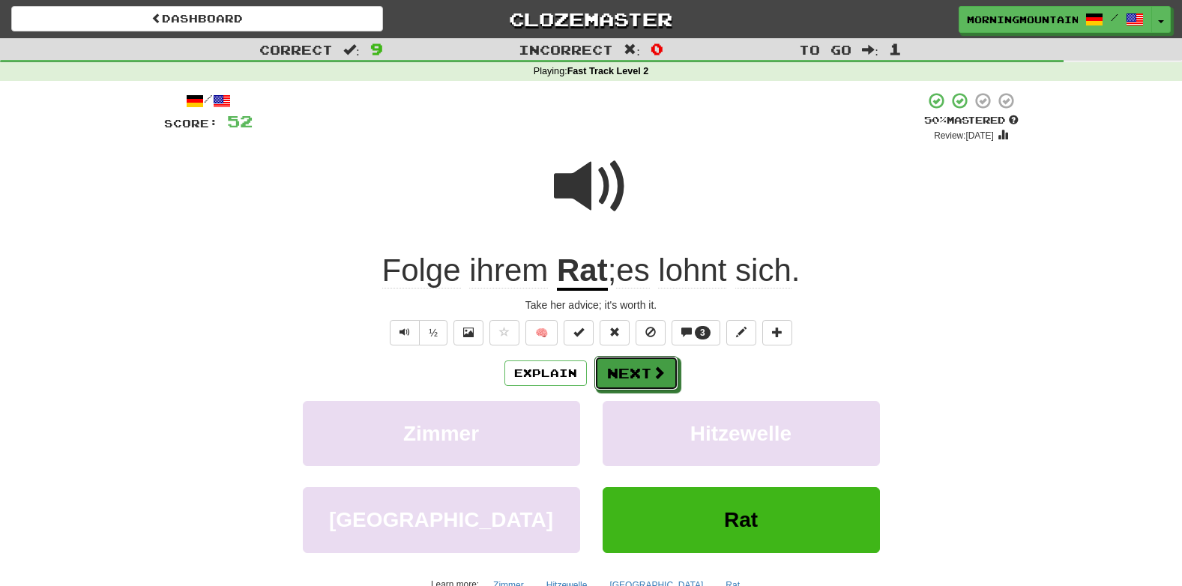
drag, startPoint x: 646, startPoint y: 378, endPoint x: 613, endPoint y: 368, distance: 34.6
click at [613, 368] on button "Next" at bounding box center [636, 373] width 84 height 34
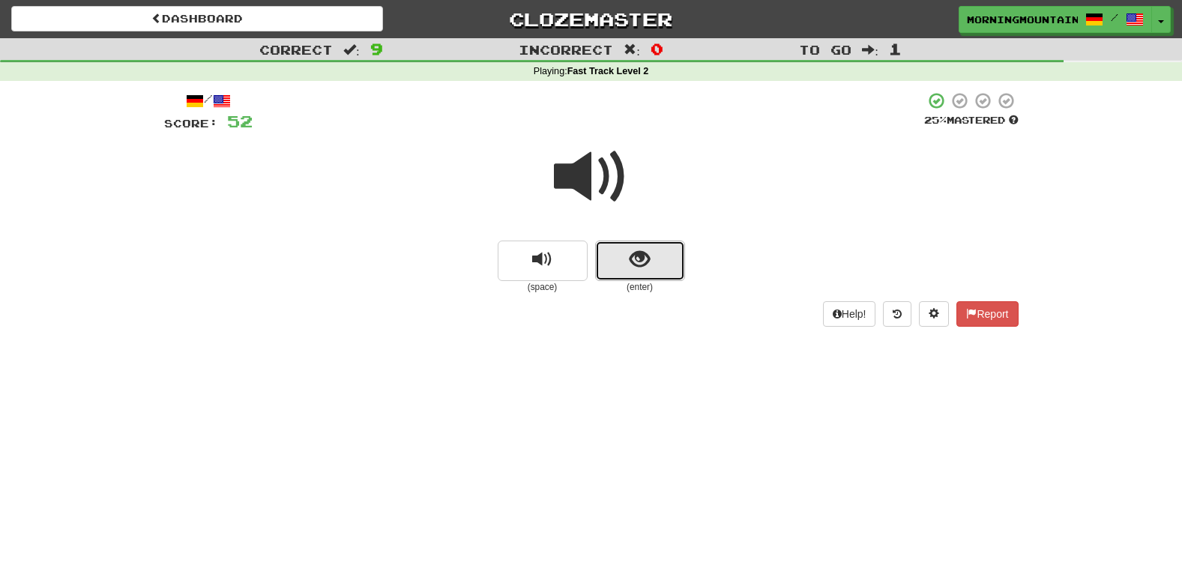
click at [651, 252] on button "show sentence" at bounding box center [640, 261] width 90 height 40
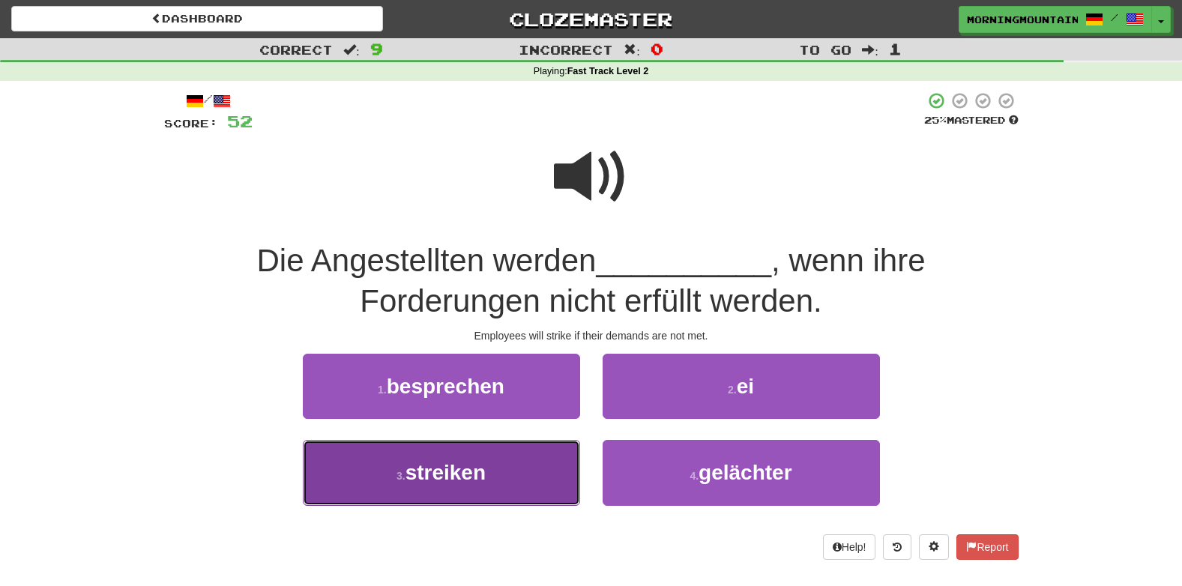
click at [448, 449] on button "3 . streiken" at bounding box center [441, 472] width 277 height 65
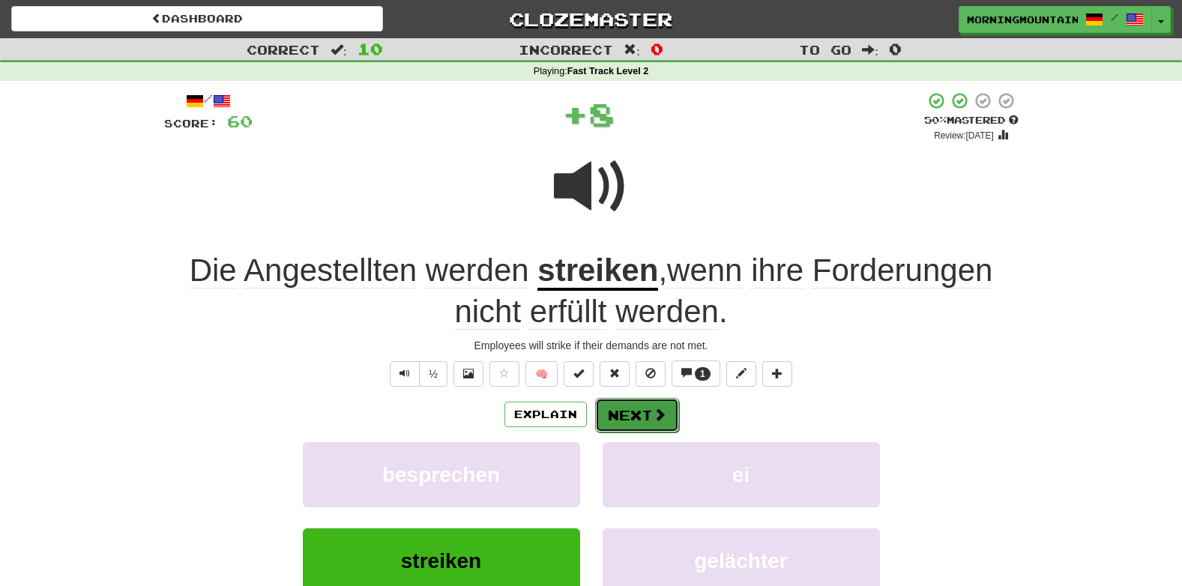
click at [620, 414] on button "Next" at bounding box center [637, 415] width 84 height 34
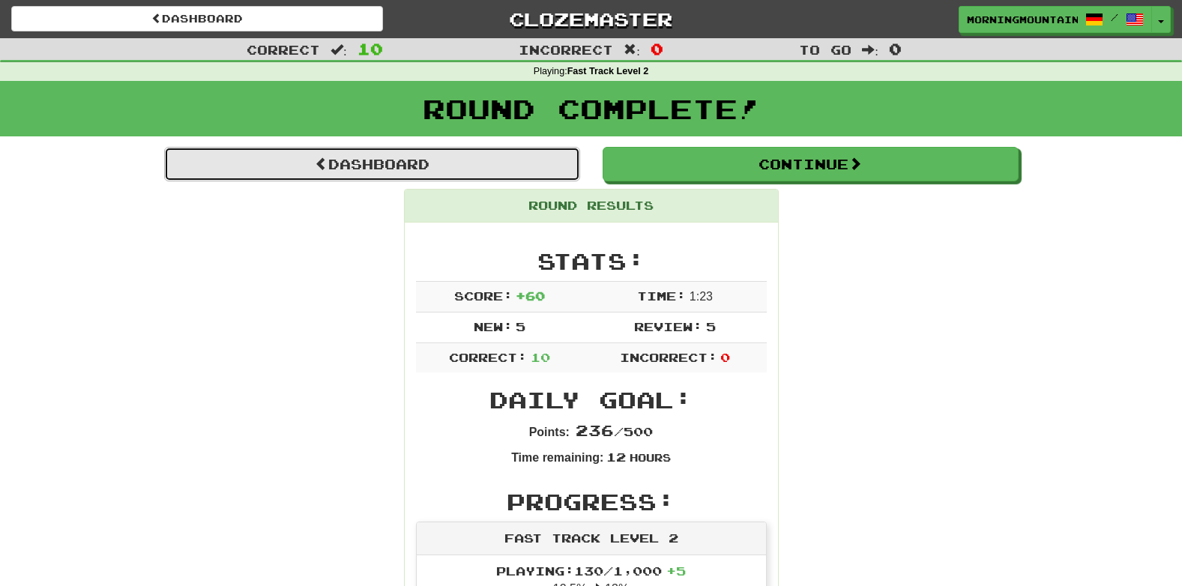
click at [438, 165] on link "Dashboard" at bounding box center [372, 164] width 416 height 34
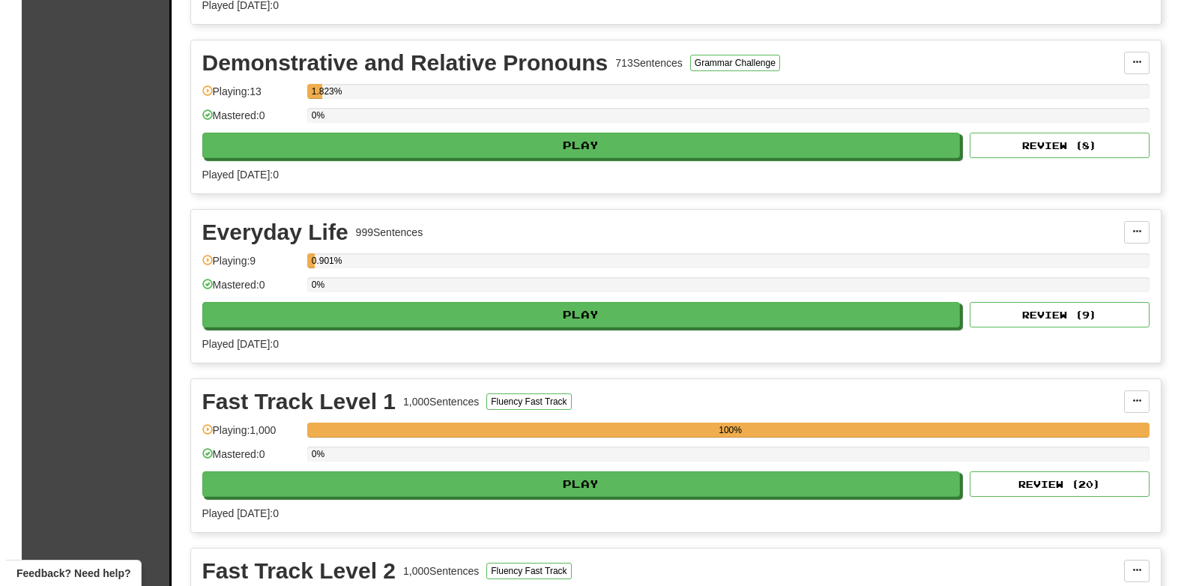
scroll to position [874, 0]
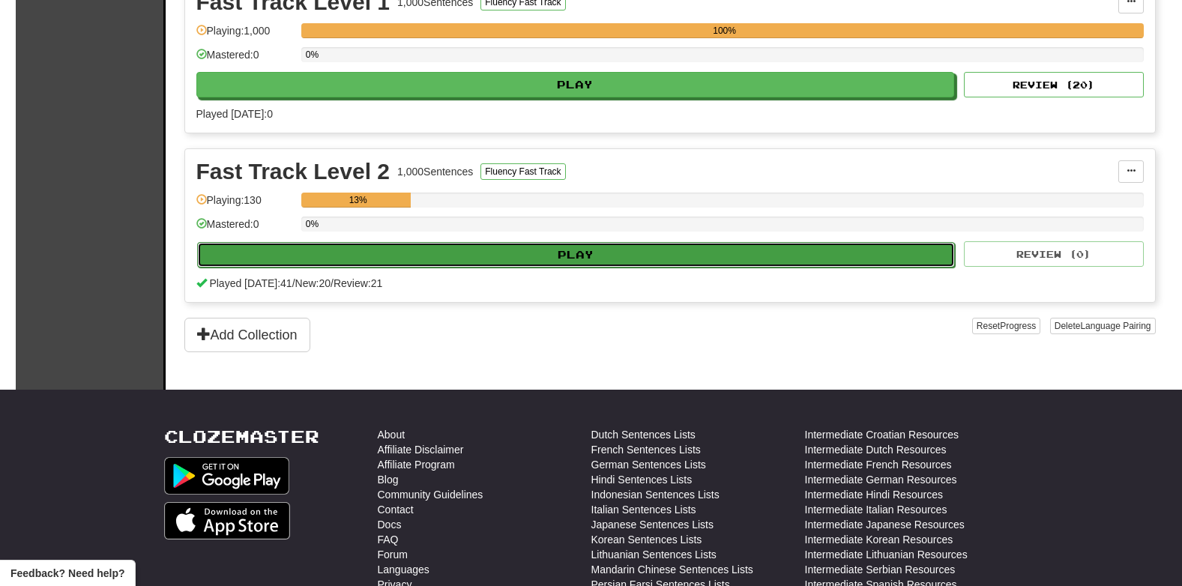
click at [570, 250] on button "Play" at bounding box center [576, 254] width 758 height 25
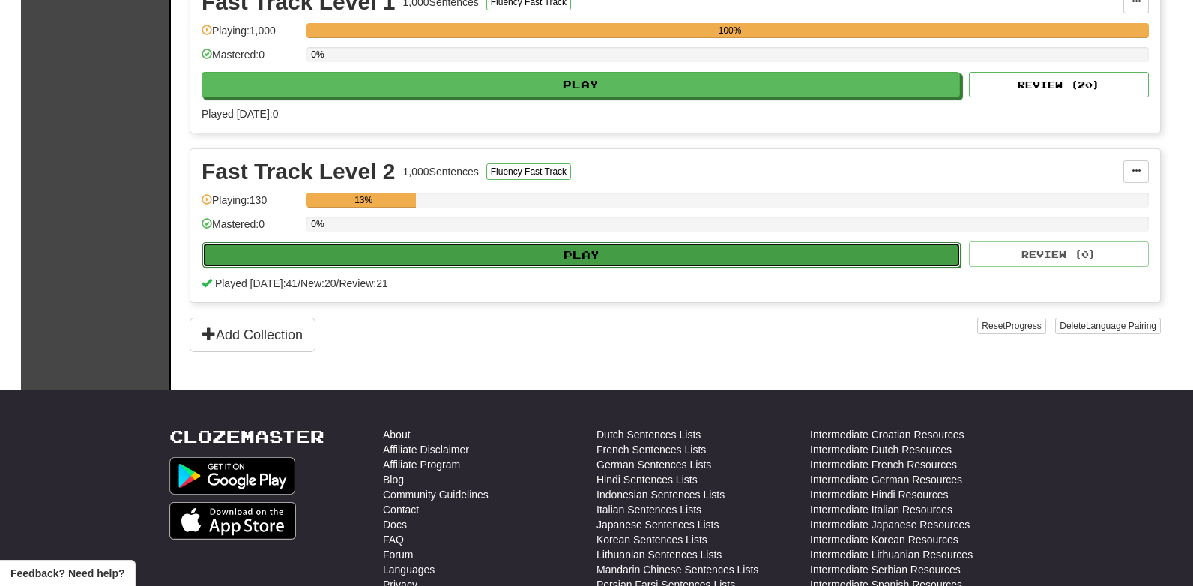
select select "**"
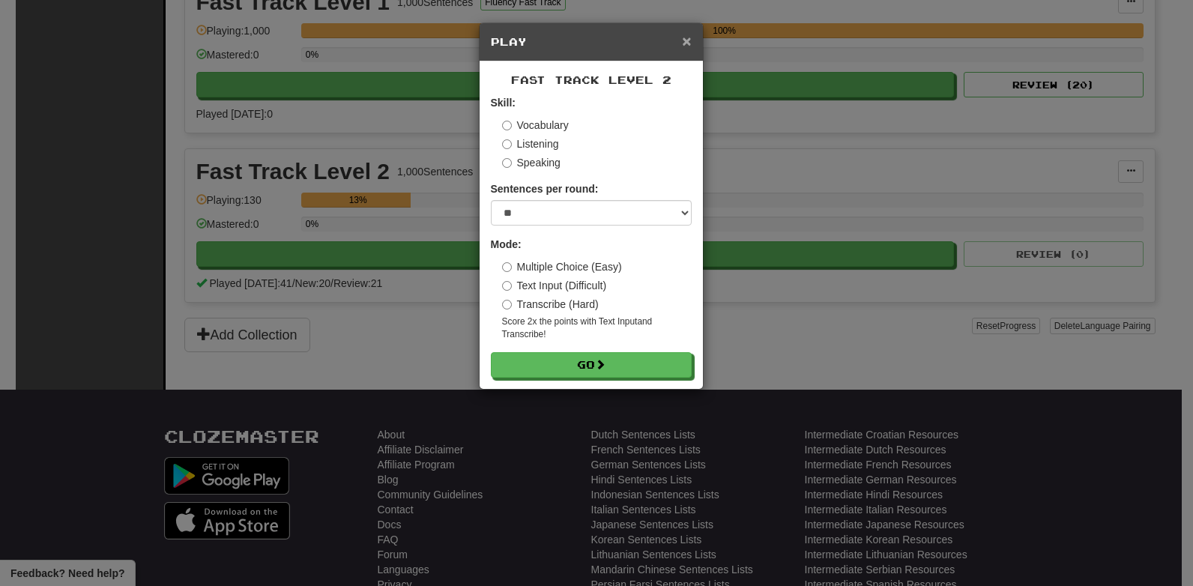
click at [684, 48] on span "×" at bounding box center [686, 40] width 9 height 17
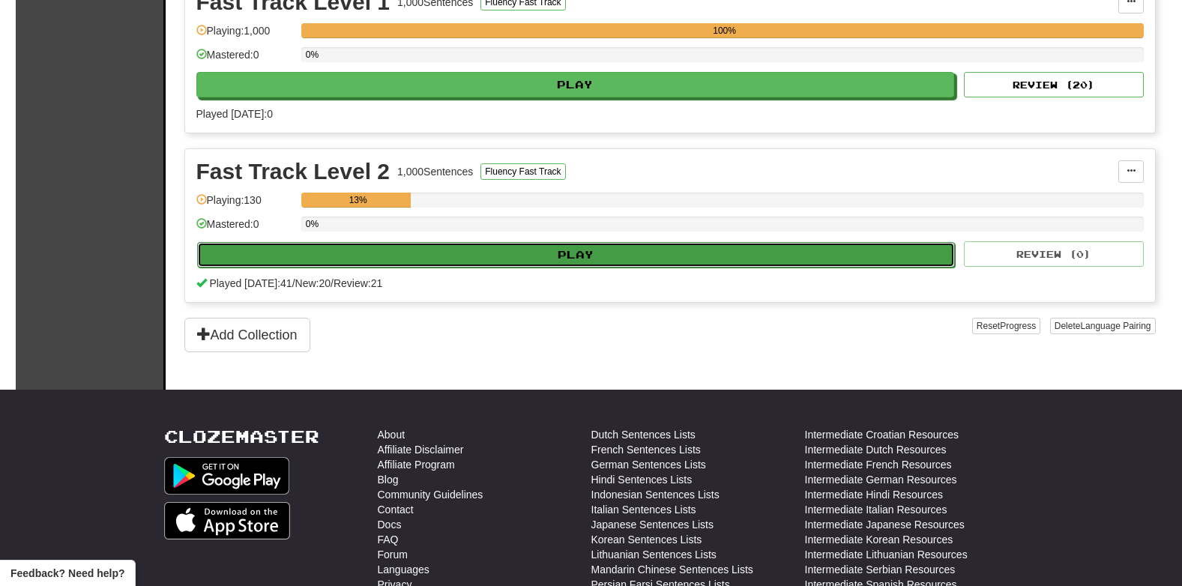
click at [557, 255] on button "Play" at bounding box center [576, 254] width 758 height 25
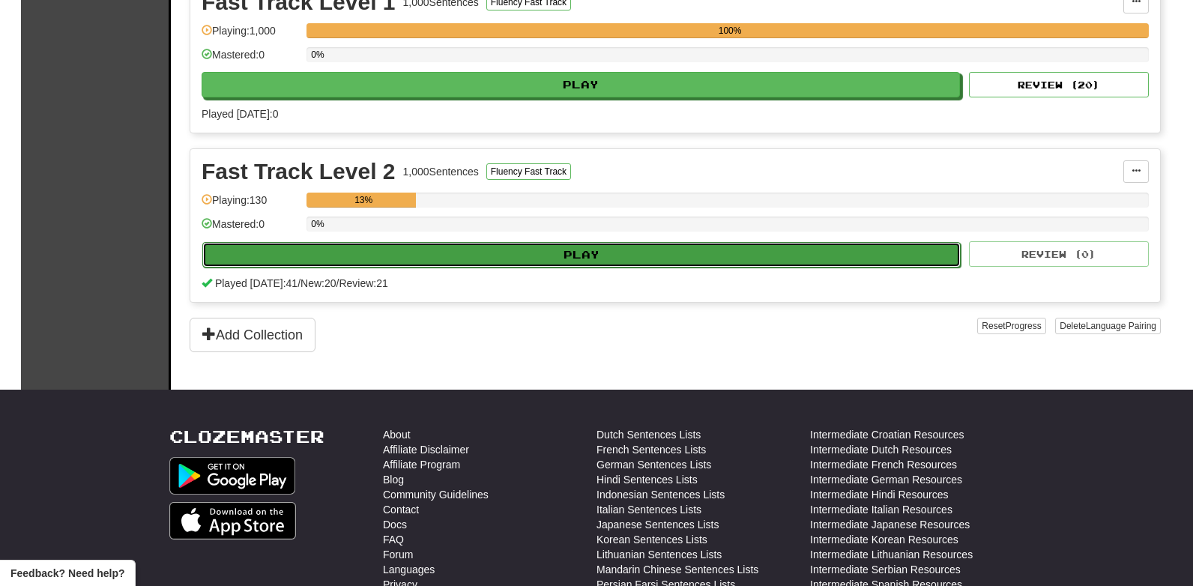
select select "**"
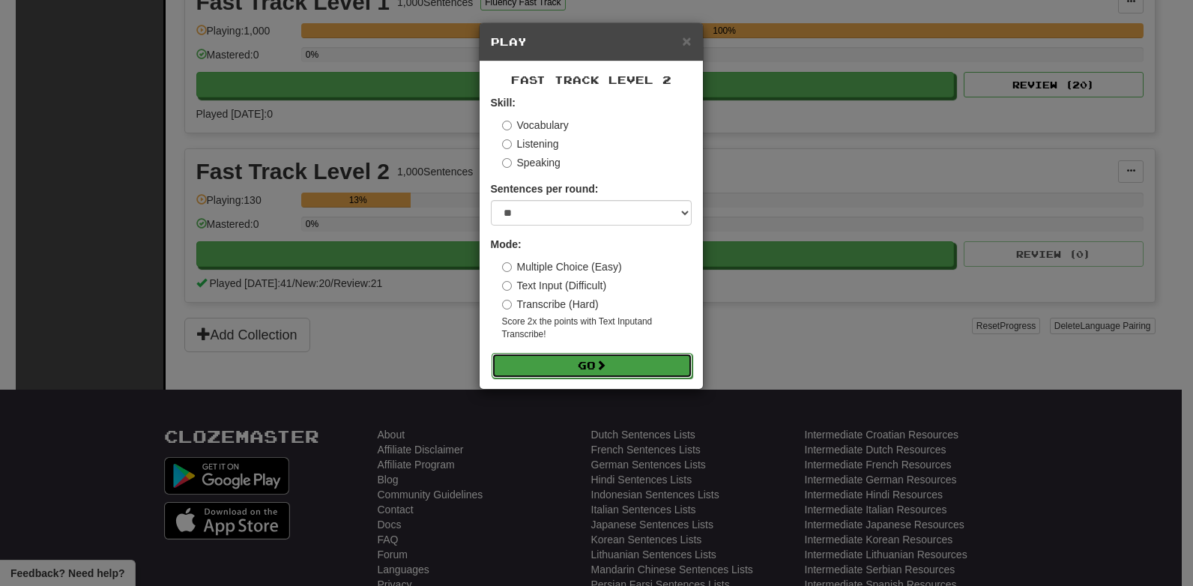
click at [578, 368] on button "Go" at bounding box center [592, 365] width 201 height 25
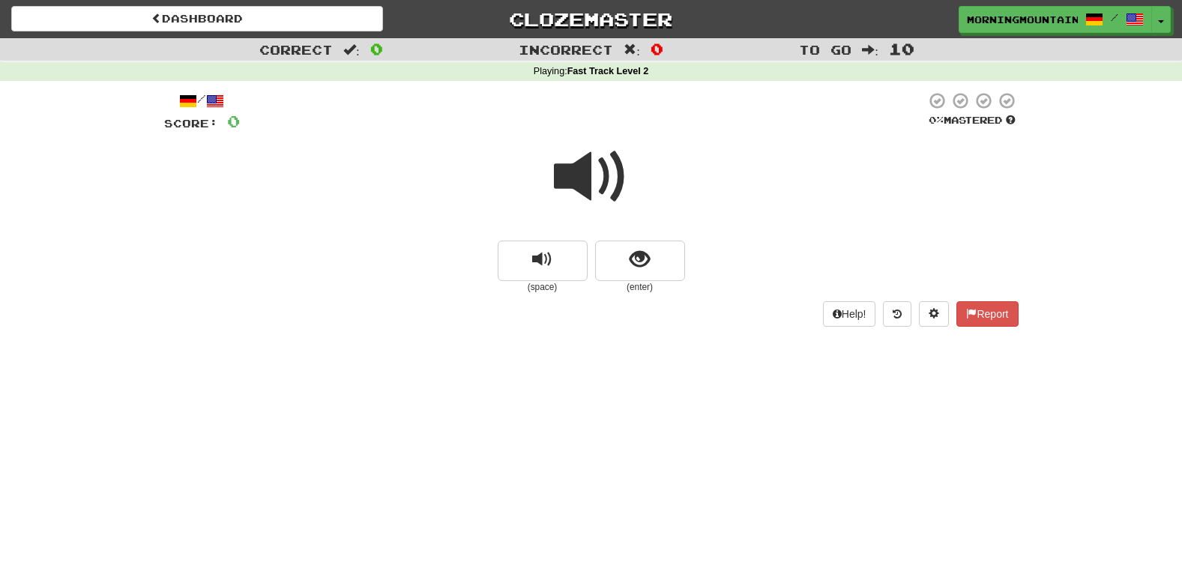
click at [603, 165] on span at bounding box center [591, 176] width 75 height 75
click at [646, 253] on span "show sentence" at bounding box center [639, 260] width 20 height 20
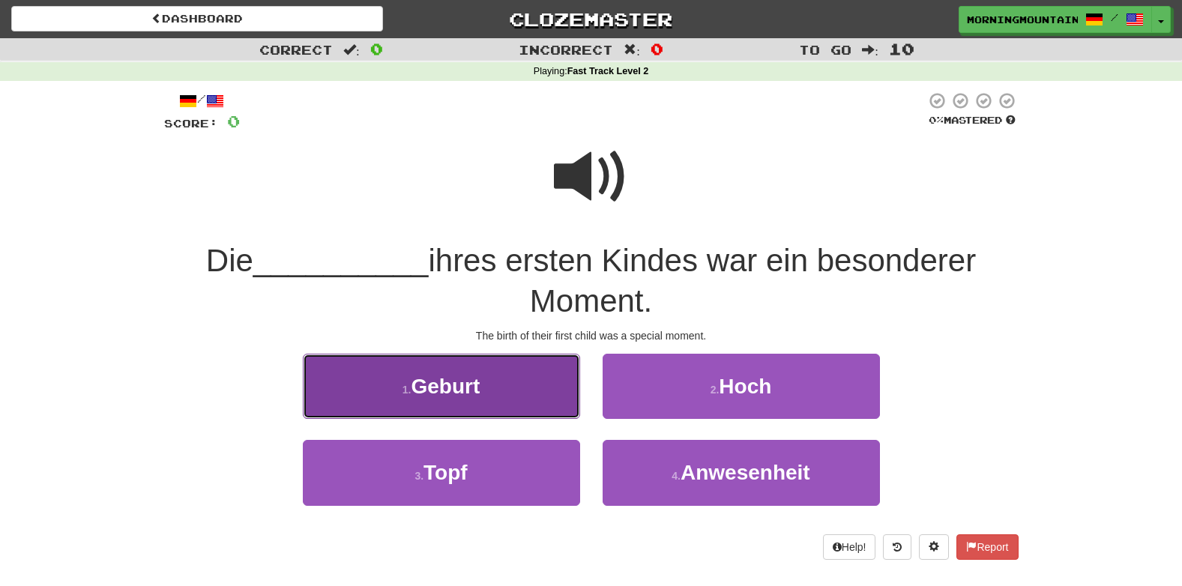
click at [416, 375] on span "Geburt" at bounding box center [445, 386] width 69 height 23
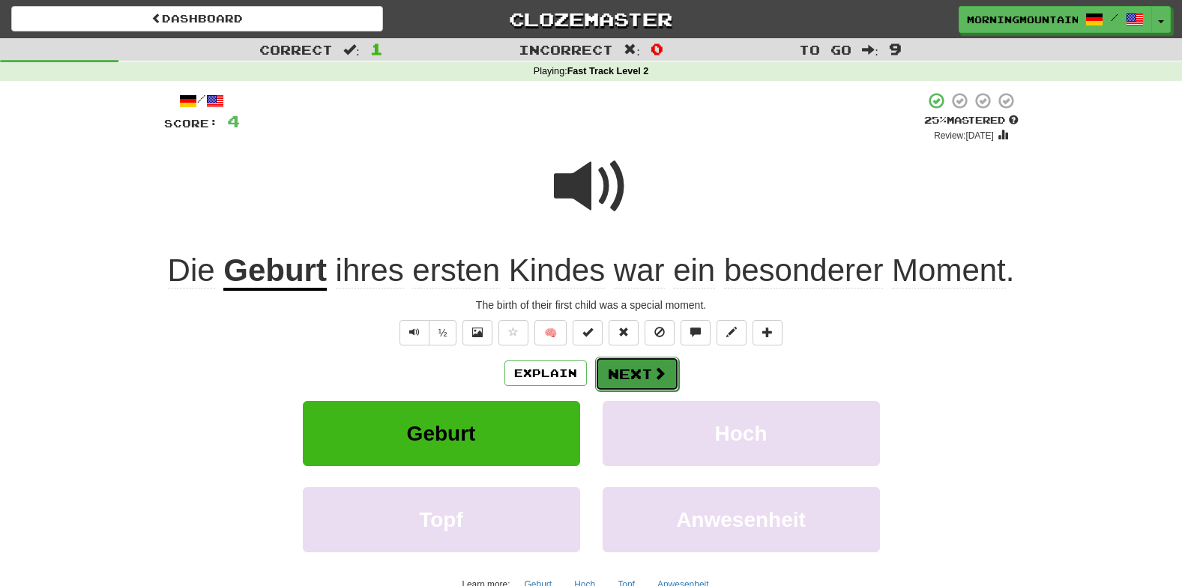
drag, startPoint x: 645, startPoint y: 365, endPoint x: 625, endPoint y: 372, distance: 21.6
drag, startPoint x: 625, startPoint y: 372, endPoint x: 616, endPoint y: 375, distance: 9.5
click at [616, 375] on button "Next" at bounding box center [636, 373] width 84 height 34
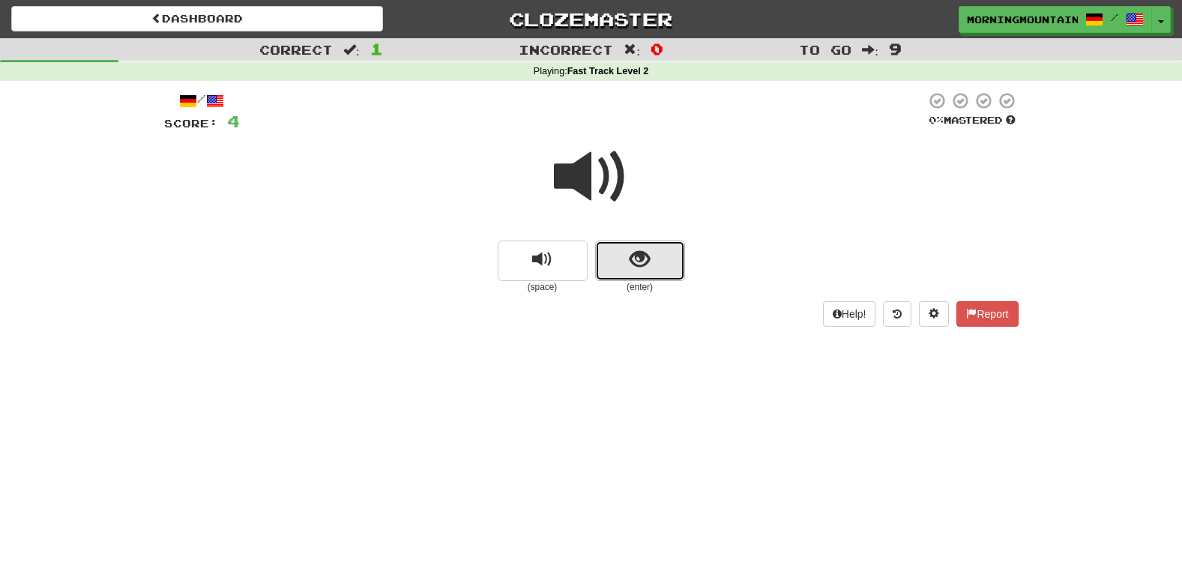
click at [640, 263] on span "show sentence" at bounding box center [639, 260] width 20 height 20
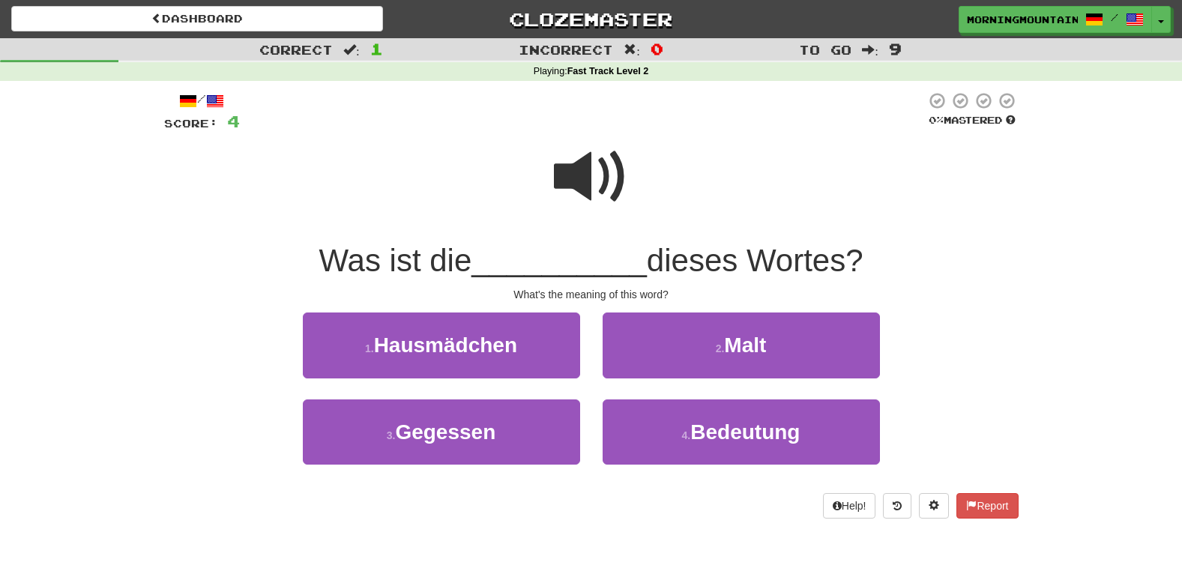
drag, startPoint x: 721, startPoint y: 426, endPoint x: 636, endPoint y: 466, distance: 93.5
click at [636, 466] on div "4 . Bedeutung" at bounding box center [741, 442] width 300 height 86
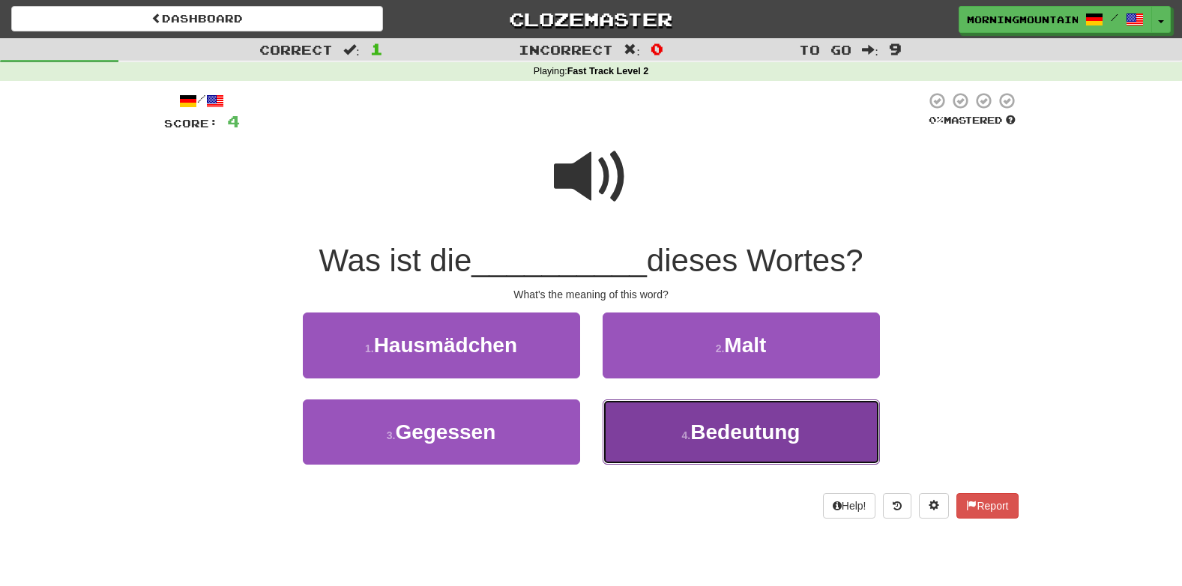
click at [639, 447] on button "4 . Bedeutung" at bounding box center [740, 431] width 277 height 65
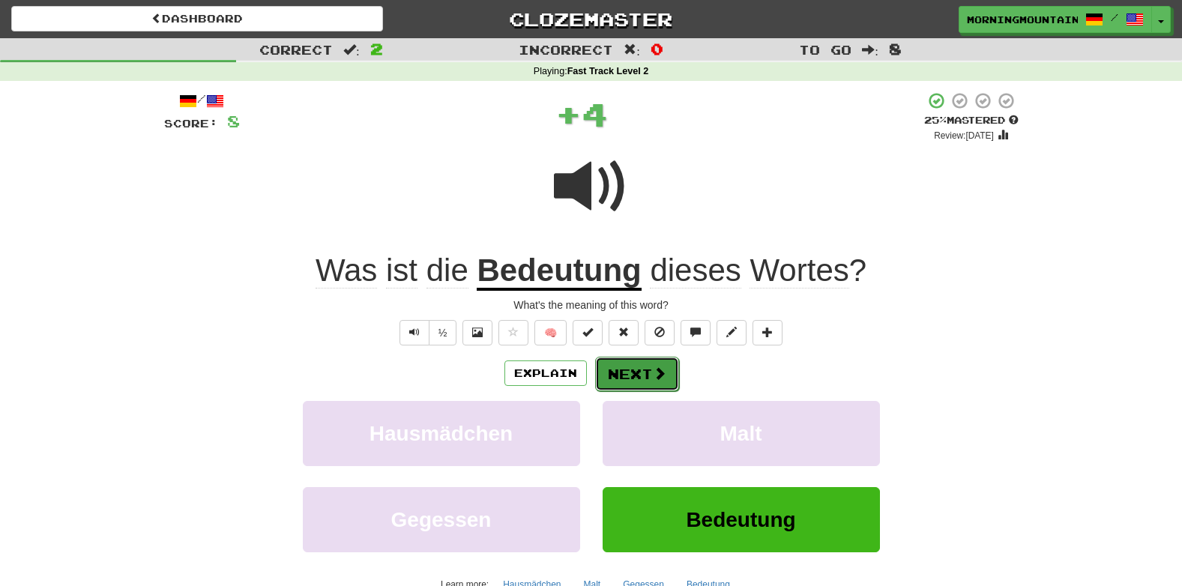
click at [645, 378] on button "Next" at bounding box center [637, 374] width 84 height 34
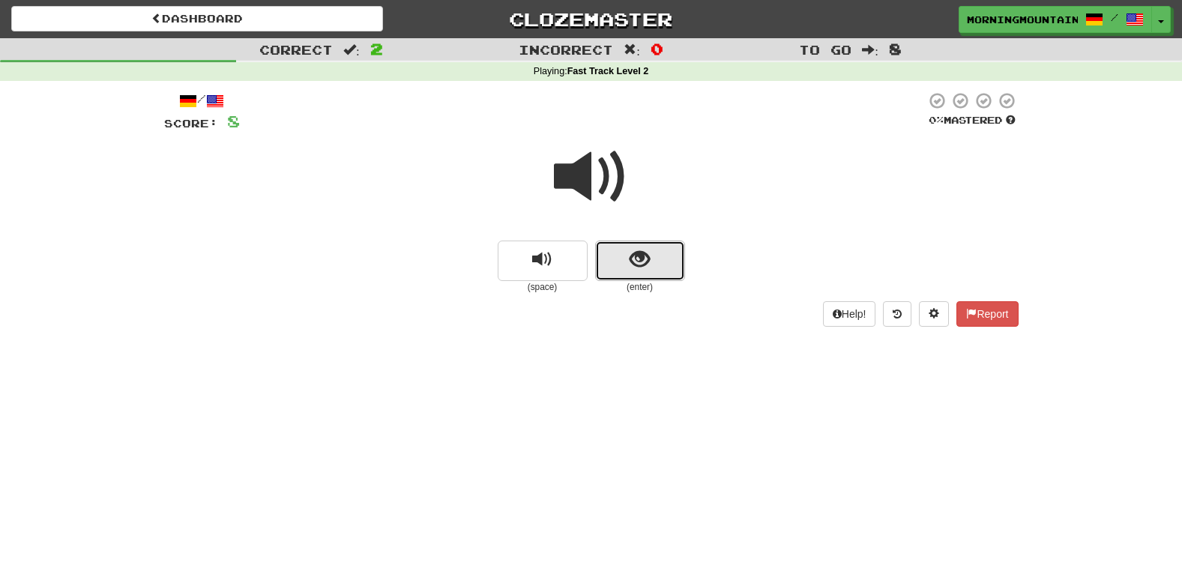
click at [639, 252] on span "show sentence" at bounding box center [639, 260] width 20 height 20
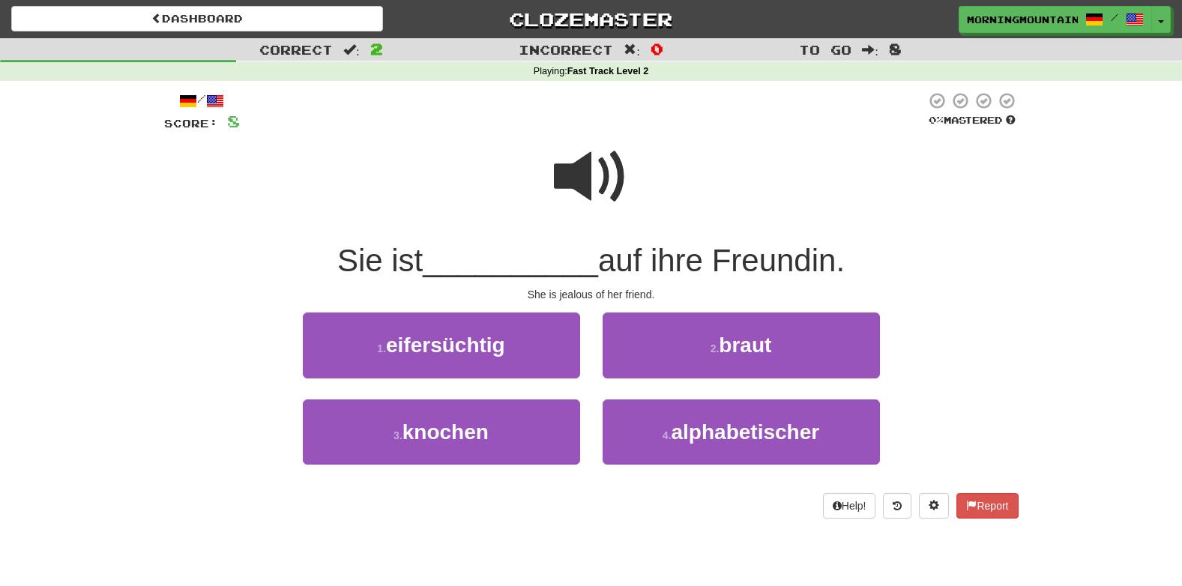
click at [581, 170] on span at bounding box center [591, 176] width 75 height 75
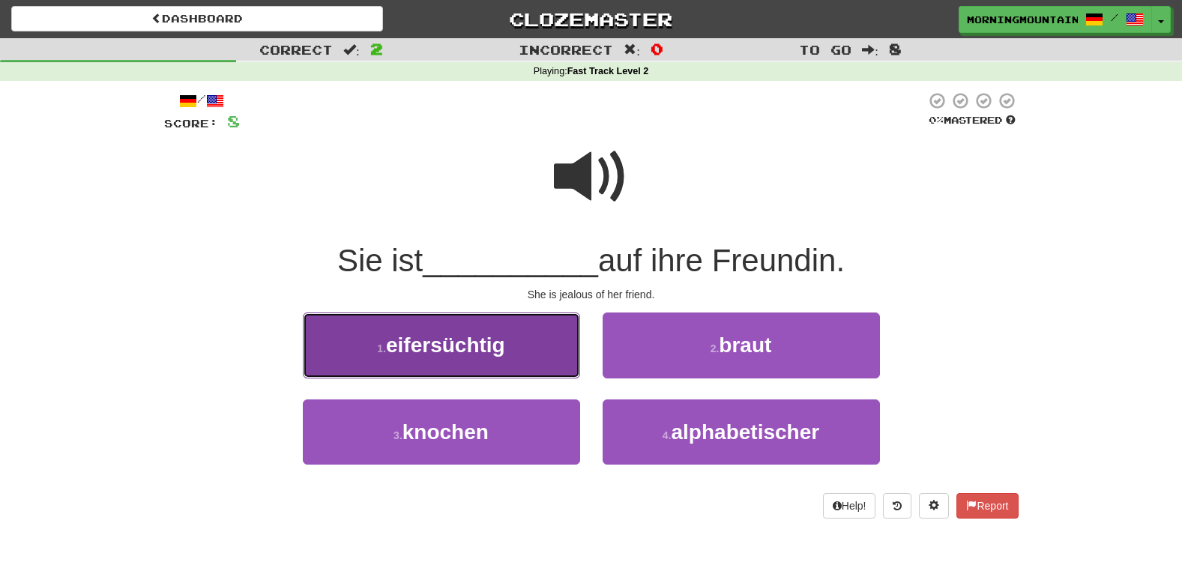
click at [421, 353] on span "eifersüchtig" at bounding box center [445, 344] width 119 height 23
